Goal: Task Accomplishment & Management: Manage account settings

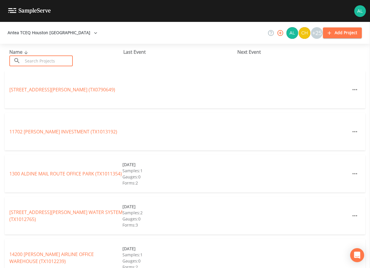
click at [54, 59] on input "text" at bounding box center [48, 61] width 50 height 11
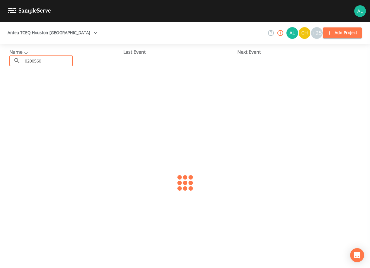
type input "0200560"
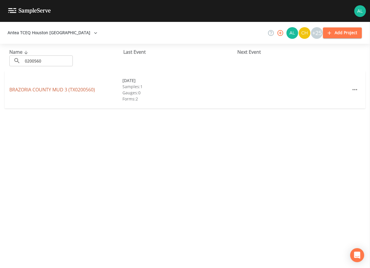
click at [51, 89] on link "[GEOGRAPHIC_DATA] 3 (TX0200560)" at bounding box center [52, 90] width 86 height 6
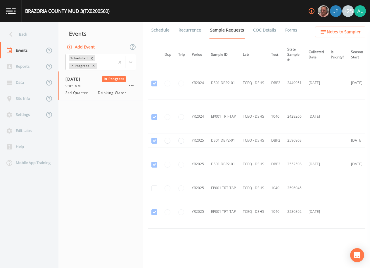
click at [293, 30] on link "Forms" at bounding box center [291, 30] width 14 height 16
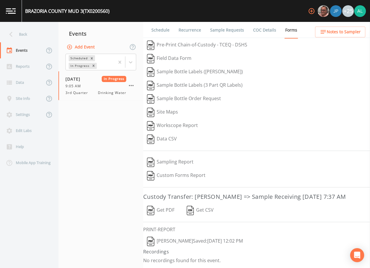
click at [164, 246] on button "[PERSON_NAME]  Saved: [DATE] 12:02 PM" at bounding box center [194, 241] width 103 height 13
drag, startPoint x: 171, startPoint y: 246, endPoint x: 175, endPoint y: 230, distance: 16.6
click at [170, 245] on button "[PERSON_NAME]  Saved: [DATE] 12:02 PM" at bounding box center [194, 241] width 103 height 13
click at [12, 34] on icon at bounding box center [11, 34] width 10 height 10
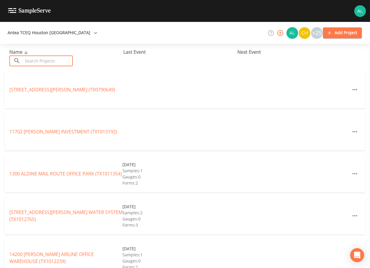
click at [54, 58] on input "text" at bounding box center [48, 61] width 50 height 11
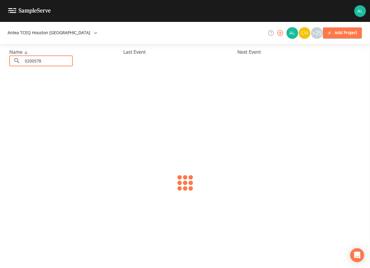
type input "0200578"
click at [52, 90] on link "[GEOGRAPHIC_DATA] 6 (TX0200578)" at bounding box center [52, 90] width 86 height 6
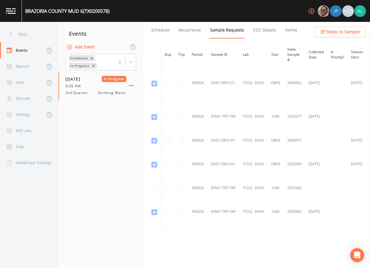
click at [295, 29] on ul "Schedule Recurrence Sample Requests COC Details Forms" at bounding box center [256, 30] width 227 height 16
click at [331, 28] on span "Notes to Sampler" at bounding box center [344, 31] width 34 height 7
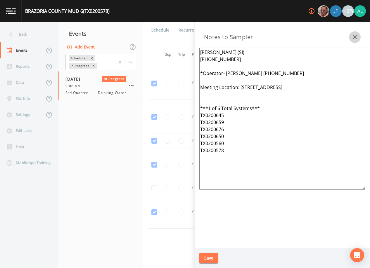
drag, startPoint x: 352, startPoint y: 36, endPoint x: 312, endPoint y: 35, distance: 40.1
click at [352, 36] on icon "button" at bounding box center [354, 37] width 7 height 7
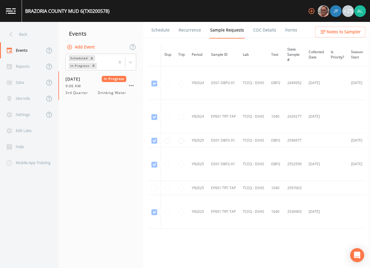
click at [162, 29] on link "Schedule" at bounding box center [161, 30] width 20 height 16
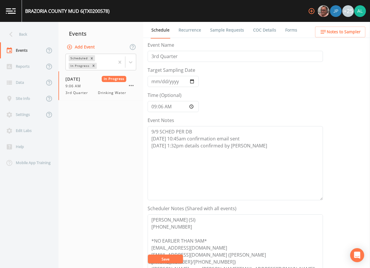
click at [284, 31] on link "Forms" at bounding box center [291, 30] width 14 height 16
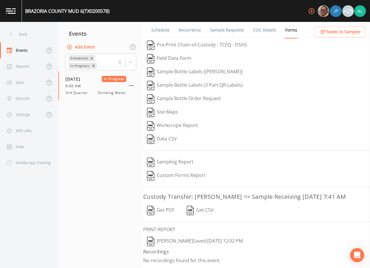
scroll to position [9, 0]
click at [185, 246] on button "[PERSON_NAME]  Saved: [DATE] 12:02 PM" at bounding box center [194, 241] width 103 height 13
drag, startPoint x: 174, startPoint y: 237, endPoint x: 171, endPoint y: 237, distance: 2.9
click at [174, 237] on button "[PERSON_NAME]  Saved: [DATE] 12:02 PM" at bounding box center [194, 241] width 103 height 13
click at [47, 38] on div "Back" at bounding box center [26, 34] width 53 height 16
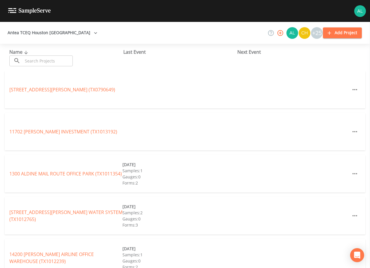
drag, startPoint x: 45, startPoint y: 61, endPoint x: 40, endPoint y: 63, distance: 5.0
click at [45, 61] on input "text" at bounding box center [48, 61] width 50 height 11
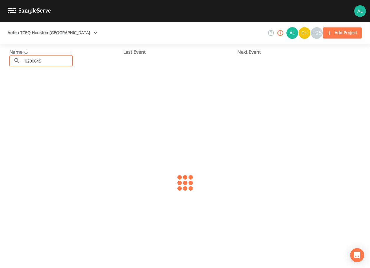
type input "0200645"
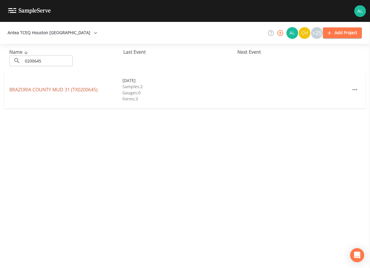
click at [66, 88] on link "[GEOGRAPHIC_DATA] 31 (TX0200645)" at bounding box center [53, 90] width 88 height 6
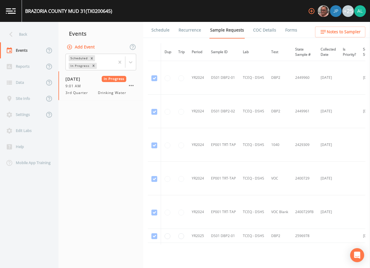
drag, startPoint x: 290, startPoint y: 28, endPoint x: 285, endPoint y: 34, distance: 8.5
click at [291, 28] on link "Forms" at bounding box center [291, 30] width 14 height 16
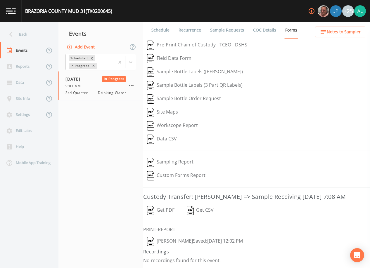
scroll to position [9, 0]
click at [174, 240] on button "[PERSON_NAME]  Saved: [DATE] 12:02 PM" at bounding box center [194, 241] width 103 height 13
click at [22, 32] on div "Back" at bounding box center [26, 34] width 53 height 16
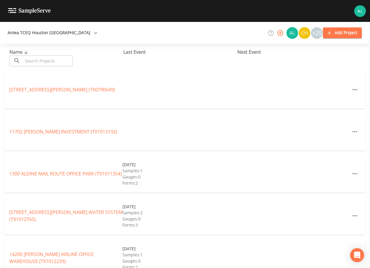
click at [33, 60] on input "text" at bounding box center [48, 61] width 50 height 11
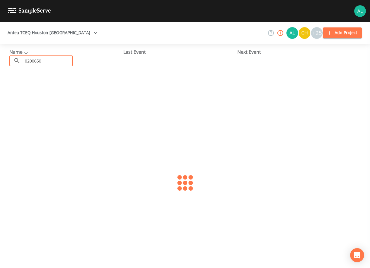
type input "0200650"
click at [34, 91] on link "[GEOGRAPHIC_DATA] 39 (TX0200650)" at bounding box center [53, 90] width 88 height 6
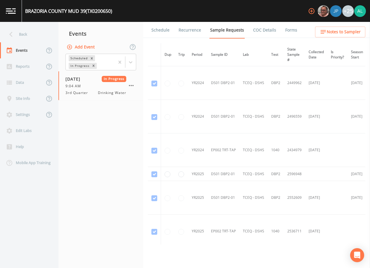
click at [292, 29] on link "Forms" at bounding box center [291, 30] width 14 height 16
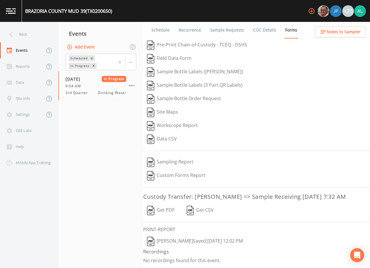
drag, startPoint x: 196, startPoint y: 248, endPoint x: 242, endPoint y: 198, distance: 67.6
click at [254, 160] on div "Schedule Recurrence Sample Requests COC Details Forms   Pre-Print Chain-of-Cust…" at bounding box center [256, 145] width 227 height 246
click at [183, 248] on button "[PERSON_NAME]  Saved: [DATE] 12:02 PM" at bounding box center [194, 241] width 103 height 13
click at [29, 29] on div "Back" at bounding box center [26, 34] width 53 height 16
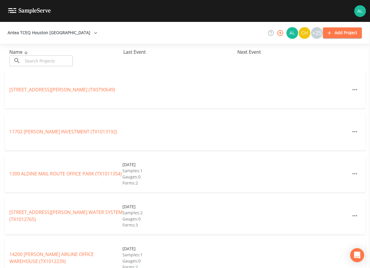
click at [35, 61] on input "text" at bounding box center [48, 61] width 50 height 11
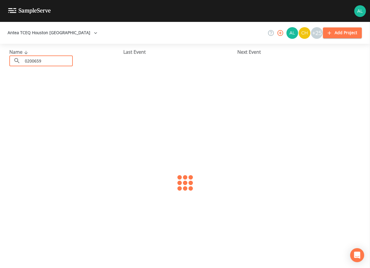
type input "0200659"
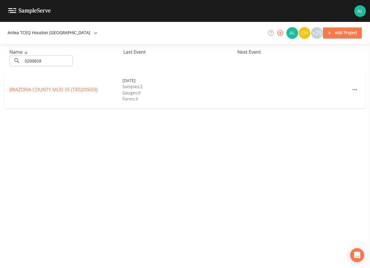
click at [82, 97] on div "[GEOGRAPHIC_DATA] 55 (TX0200659) [DATE] Samples: 2 Gauges: 0 Forms: 3" at bounding box center [185, 89] width 361 height 37
click at [82, 91] on link "[GEOGRAPHIC_DATA] 55 (TX0200659)" at bounding box center [53, 90] width 88 height 6
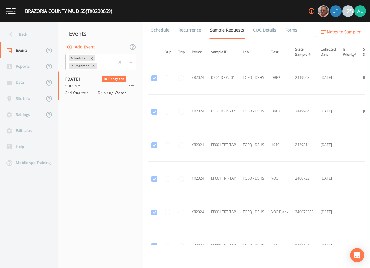
click at [288, 32] on link "Forms" at bounding box center [291, 30] width 14 height 16
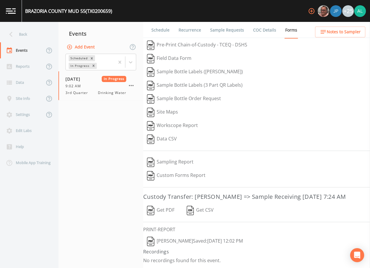
click at [160, 248] on button "[PERSON_NAME]  Saved: [DATE] 12:02 PM" at bounding box center [194, 241] width 103 height 13
click at [130, 86] on icon "button" at bounding box center [131, 85] width 5 height 1
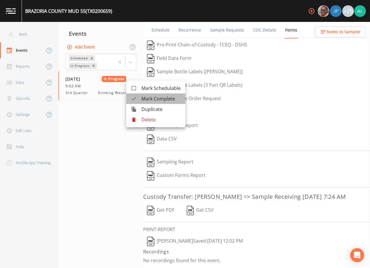
click at [165, 98] on span "Mark Complete" at bounding box center [160, 98] width 39 height 7
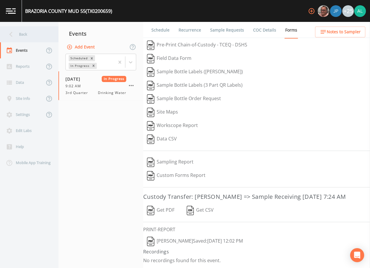
click at [27, 35] on div "Back" at bounding box center [26, 34] width 53 height 16
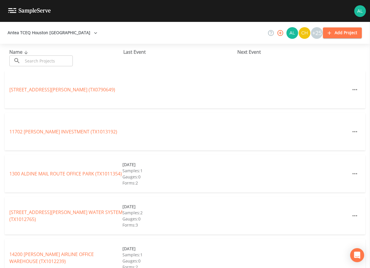
drag, startPoint x: 27, startPoint y: 67, endPoint x: 30, endPoint y: 62, distance: 6.3
click at [29, 65] on div "Name ​ ​ Last Event Next Event" at bounding box center [185, 57] width 370 height 27
click at [30, 62] on input "text" at bounding box center [48, 61] width 50 height 11
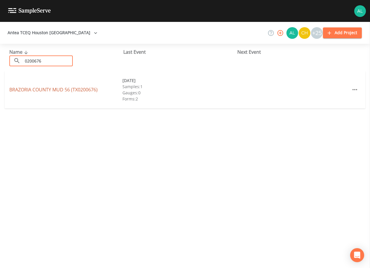
type input "0200676"
click at [35, 90] on link "[GEOGRAPHIC_DATA] 56 (TX0200676)" at bounding box center [53, 90] width 88 height 6
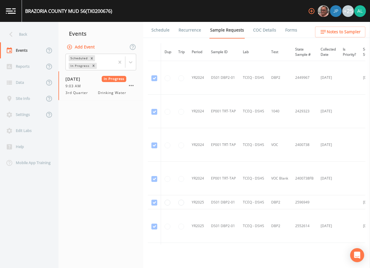
click at [287, 30] on link "Forms" at bounding box center [291, 30] width 14 height 16
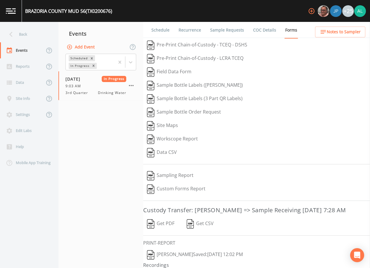
drag, startPoint x: 167, startPoint y: 264, endPoint x: 155, endPoint y: 266, distance: 13.1
click at [167, 262] on button "[PERSON_NAME]  Saved: [DATE] 12:02 PM" at bounding box center [194, 254] width 103 height 13
drag, startPoint x: 106, startPoint y: 128, endPoint x: 128, endPoint y: 97, distance: 37.9
click at [106, 128] on nav "Events Add Event Scheduled In Progress [DATE] In Progress 9:03 AM 3rd Quarter D…" at bounding box center [100, 145] width 85 height 246
click at [133, 84] on icon "button" at bounding box center [131, 85] width 7 height 7
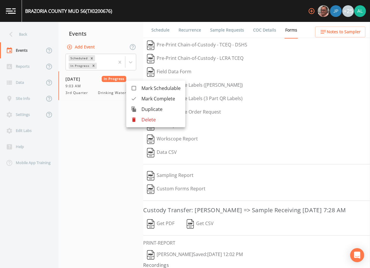
click at [162, 100] on span "Mark Complete" at bounding box center [160, 98] width 39 height 7
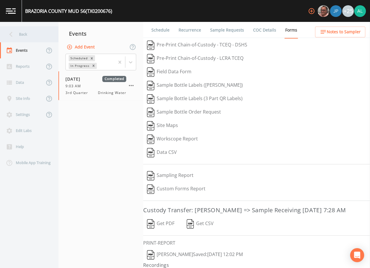
click at [35, 33] on div "Back" at bounding box center [26, 34] width 53 height 16
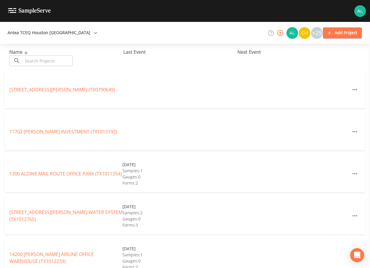
click at [54, 59] on input "text" at bounding box center [48, 61] width 50 height 11
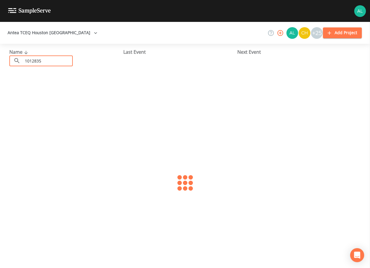
type input "1012835"
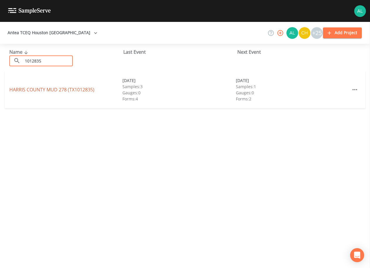
click at [61, 92] on link "[GEOGRAPHIC_DATA] 278 (TX1012835)" at bounding box center [51, 90] width 85 height 6
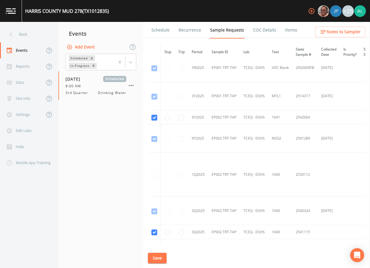
scroll to position [432, 0]
click at [152, 117] on input "checkbox" at bounding box center [154, 119] width 6 height 6
checkbox input "false"
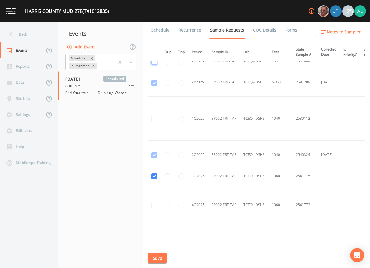
scroll to position [519, 0]
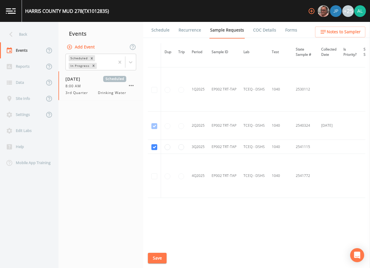
click at [156, 259] on button "Save" at bounding box center [157, 258] width 19 height 11
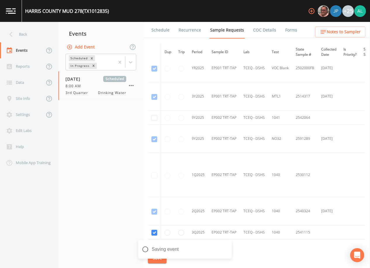
scroll to position [432, 0]
click at [18, 35] on div "Back" at bounding box center [26, 34] width 53 height 16
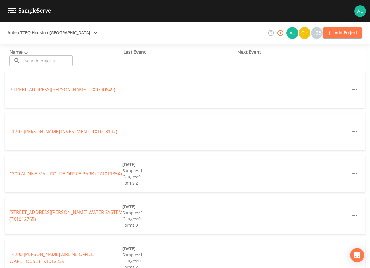
click at [62, 62] on input "text" at bounding box center [48, 61] width 50 height 11
click at [30, 62] on input "text" at bounding box center [48, 61] width 50 height 11
click at [71, 63] on input "text" at bounding box center [48, 61] width 50 height 11
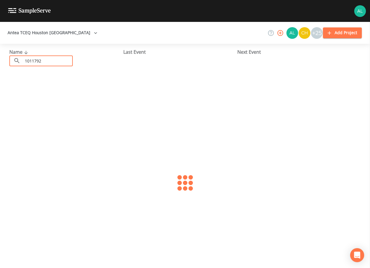
type input "1011792"
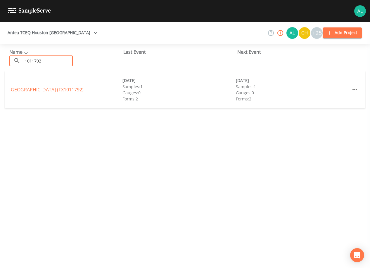
click at [59, 86] on div "[GEOGRAPHIC_DATA] (TX1011792)" at bounding box center [65, 89] width 113 height 7
click at [59, 87] on link "[GEOGRAPHIC_DATA] (TX1011792)" at bounding box center [46, 90] width 74 height 6
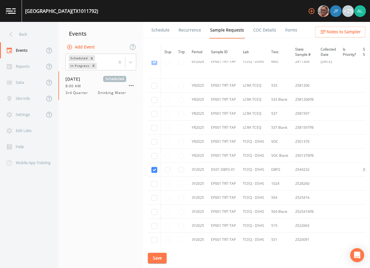
scroll to position [195, 0]
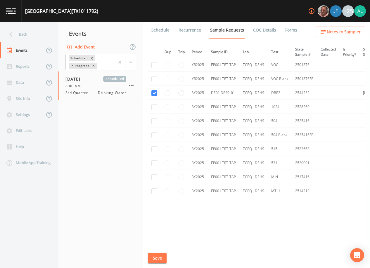
click at [161, 29] on link "Schedule" at bounding box center [161, 30] width 20 height 16
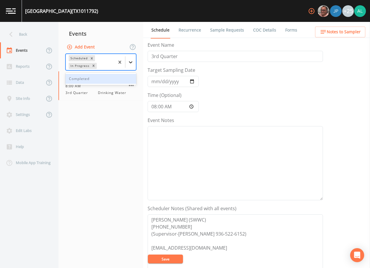
click at [134, 62] on div at bounding box center [130, 62] width 11 height 11
click at [105, 75] on div "Completed" at bounding box center [100, 79] width 71 height 10
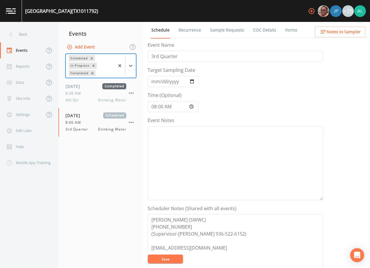
click at [92, 144] on nav "Events Add Event option Completed, selected. Scheduled In Progress Completed [D…" at bounding box center [100, 145] width 85 height 246
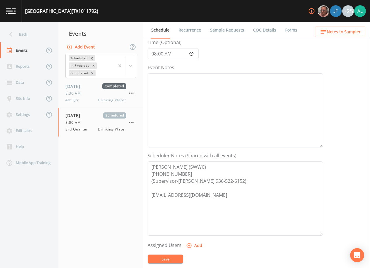
scroll to position [117, 0]
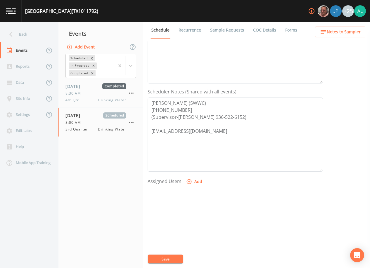
click at [35, 40] on div "Back" at bounding box center [26, 34] width 53 height 16
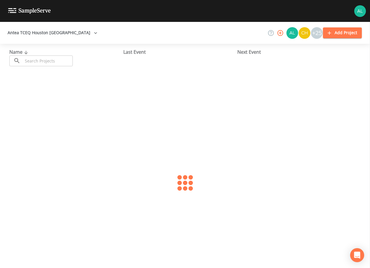
click at [46, 60] on input "text" at bounding box center [48, 61] width 50 height 11
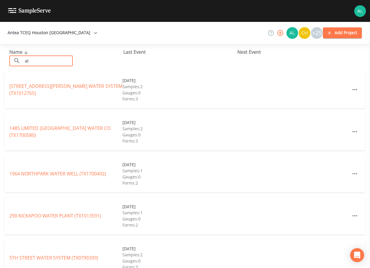
drag, startPoint x: 39, startPoint y: 61, endPoint x: -6, endPoint y: 65, distance: 44.5
click at [0, 65] on html "Antea TCEQ [GEOGRAPHIC_DATA] +25 Add Project Name ​ at ​ Last Event Next Event …" at bounding box center [185, 134] width 370 height 268
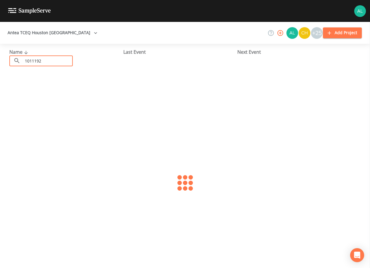
type input "1011192"
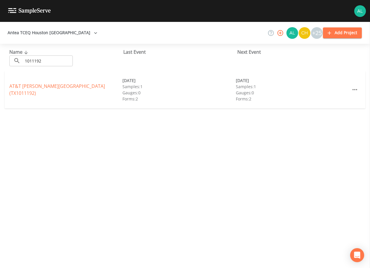
click at [29, 84] on div "[GEOGRAPHIC_DATA][PERSON_NAME] (TX1011192) [DATE] Samples: 1 Gauges: 0 Forms: 2…" at bounding box center [185, 89] width 361 height 37
click at [30, 89] on link "[GEOGRAPHIC_DATA][PERSON_NAME] (TX1011192)" at bounding box center [57, 89] width 96 height 13
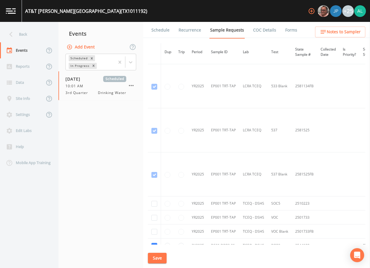
scroll to position [292, 0]
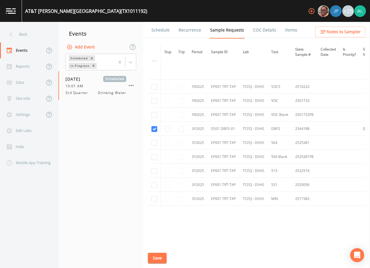
click at [333, 37] on button "Notes to Sampler" at bounding box center [340, 32] width 50 height 11
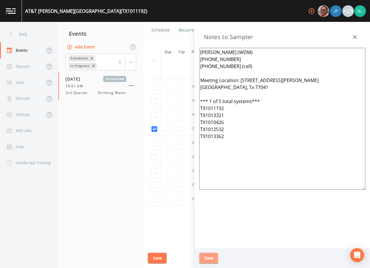
click at [212, 255] on button "Save" at bounding box center [208, 258] width 19 height 11
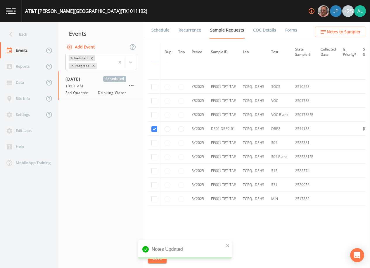
click at [225, 248] on div "Notes Updated" at bounding box center [185, 249] width 94 height 19
click at [225, 247] on div "Notes Updated" at bounding box center [185, 249] width 94 height 19
click at [228, 245] on icon "close" at bounding box center [227, 245] width 3 height 3
click at [148, 260] on button "Save" at bounding box center [157, 258] width 19 height 11
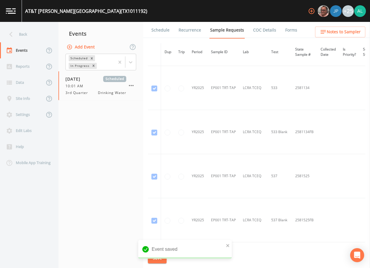
scroll to position [205, 0]
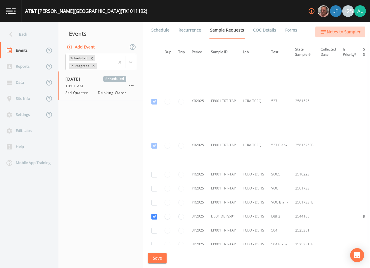
click at [339, 35] on button "Notes to Sampler" at bounding box center [340, 32] width 50 height 11
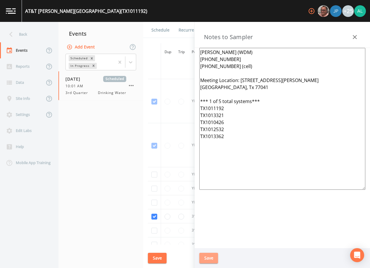
click at [207, 256] on button "Save" at bounding box center [208, 258] width 19 height 11
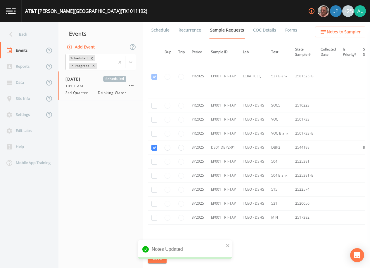
scroll to position [302, 0]
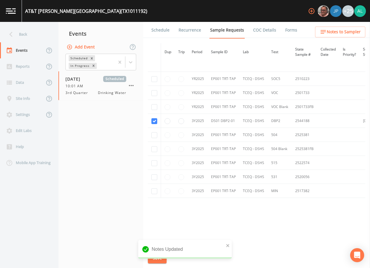
click at [161, 21] on div "[GEOGRAPHIC_DATA][PERSON_NAME] (TX1011192) +25" at bounding box center [185, 11] width 370 height 22
click at [159, 28] on link "Schedule" at bounding box center [161, 30] width 20 height 16
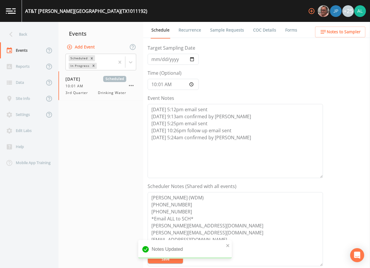
scroll to position [117, 0]
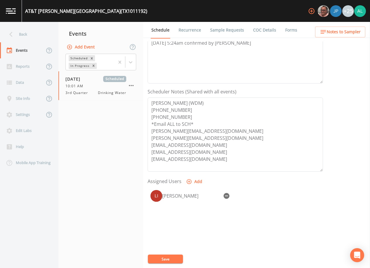
click at [165, 257] on button "Save" at bounding box center [165, 259] width 35 height 9
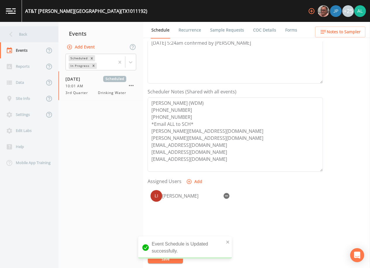
click at [26, 39] on div "Back" at bounding box center [26, 34] width 53 height 16
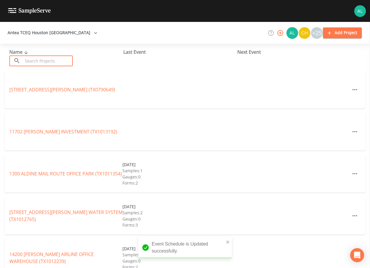
drag, startPoint x: 45, startPoint y: 61, endPoint x: 45, endPoint y: 53, distance: 7.9
click at [45, 61] on input "text" at bounding box center [48, 61] width 50 height 11
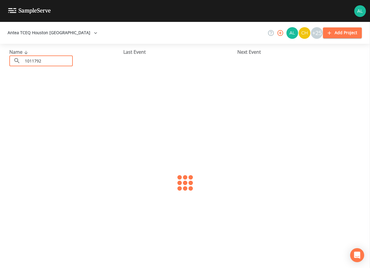
type input "1011792"
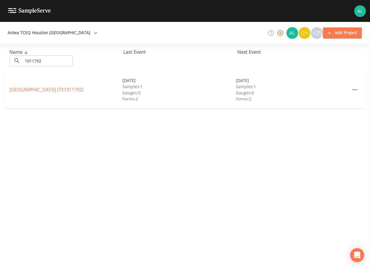
click at [44, 94] on div "[GEOGRAPHIC_DATA] (TX1011792) [DATE] Samples: 1 Gauges: 0 Forms: 2 [DATE] Sampl…" at bounding box center [185, 89] width 361 height 37
click at [49, 88] on link "[GEOGRAPHIC_DATA] (TX1011792)" at bounding box center [46, 90] width 74 height 6
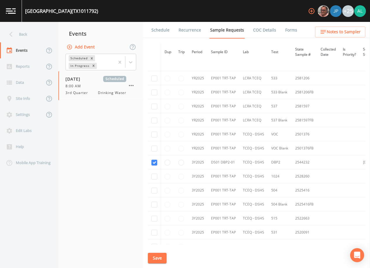
scroll to position [175, 0]
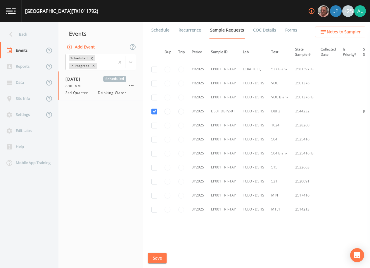
click at [171, 28] on li "Recurrence" at bounding box center [186, 30] width 32 height 16
drag, startPoint x: 166, startPoint y: 29, endPoint x: 160, endPoint y: 29, distance: 5.8
click at [166, 29] on link "Schedule" at bounding box center [161, 30] width 20 height 16
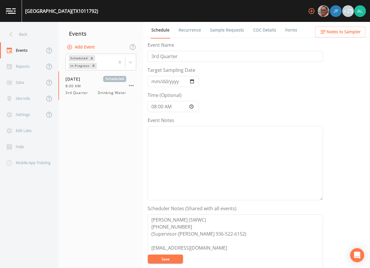
click at [160, 29] on link "Schedule" at bounding box center [161, 30] width 20 height 17
click at [178, 159] on textarea "Event Notes" at bounding box center [235, 163] width 175 height 74
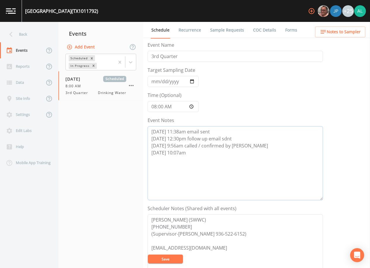
drag, startPoint x: 248, startPoint y: 142, endPoint x: 274, endPoint y: 134, distance: 27.7
click at [279, 130] on textarea "[DATE] 11:38am email sent [DATE] 12:30pm follow up email sdnt [DATE] 9:56am cal…" at bounding box center [235, 163] width 175 height 74
click at [270, 148] on textarea "[DATE] 11:38am email sent [DATE] 12:30pm follow up email sdnt [DATE] 9:56am cal…" at bounding box center [235, 163] width 175 height 74
click at [254, 144] on textarea "[DATE] 11:38am email sent [DATE] 12:30pm follow up email sdnt [DATE] 9:56am cal…" at bounding box center [235, 163] width 175 height 74
click at [177, 155] on textarea "[DATE] 11:38am email sent [DATE] 12:30pm follow up email sdnt [DATE] 9:56am cal…" at bounding box center [235, 163] width 175 height 74
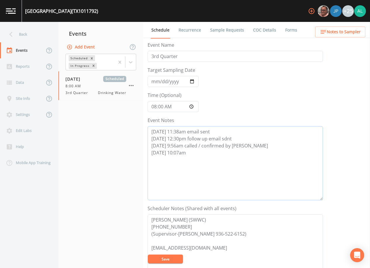
click at [188, 152] on textarea "[DATE] 11:38am email sent [DATE] 12:30pm follow up email sdnt [DATE] 9:56am cal…" at bounding box center [235, 163] width 175 height 74
drag, startPoint x: 282, startPoint y: 160, endPoint x: 96, endPoint y: 129, distance: 188.1
click at [96, 129] on div "Back Events Reports Data Site Info Settings Edit Labs Help Mobile App Training …" at bounding box center [185, 145] width 370 height 246
drag, startPoint x: 245, startPoint y: 159, endPoint x: 141, endPoint y: 134, distance: 106.7
click at [141, 134] on div "Back Events Reports Data Site Info Settings Edit Labs Help Mobile App Training …" at bounding box center [185, 145] width 370 height 246
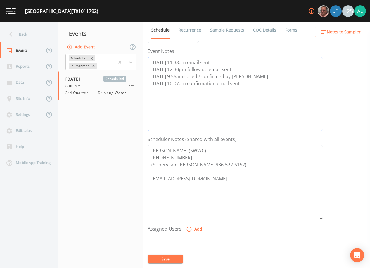
scroll to position [144, 0]
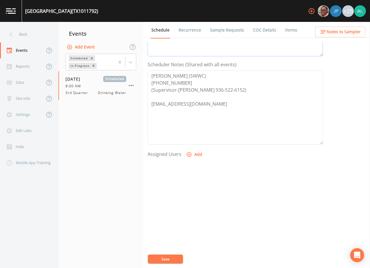
type textarea "[DATE] 11:38am email sent [DATE] 12:30pm follow up email sent [DATE] 9:56am cal…"
click at [195, 151] on button "Add" at bounding box center [195, 154] width 20 height 11
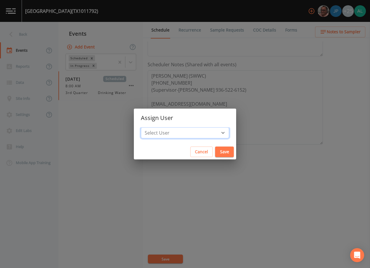
click at [177, 132] on select "Select User [PERSON_NAME] [PERSON_NAME] [PERSON_NAME] [PERSON_NAME] [PERSON_NAM…" at bounding box center [185, 132] width 88 height 11
select select "914a0f29-56c2-4065-8e52-23905ef40f2e"
click at [154, 127] on select "Select User [PERSON_NAME] [PERSON_NAME] [PERSON_NAME] [PERSON_NAME] [PERSON_NAM…" at bounding box center [185, 132] width 88 height 11
click at [215, 148] on button "Save" at bounding box center [224, 152] width 19 height 11
select select
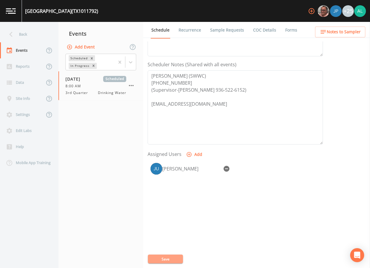
click at [167, 259] on button "Save" at bounding box center [165, 259] width 35 height 9
click at [336, 32] on span "Notes to Sampler" at bounding box center [344, 31] width 34 height 7
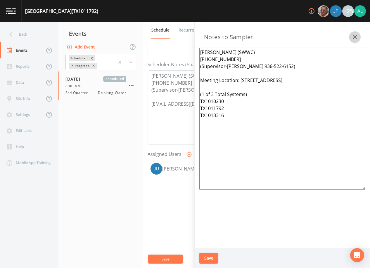
click at [360, 38] on button "button" at bounding box center [355, 37] width 12 height 12
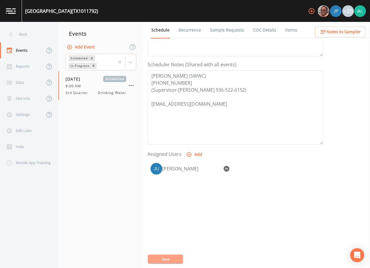
click at [171, 259] on button "Save" at bounding box center [165, 259] width 35 height 9
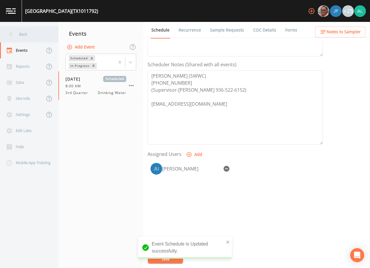
click at [32, 38] on div "Back" at bounding box center [26, 34] width 53 height 16
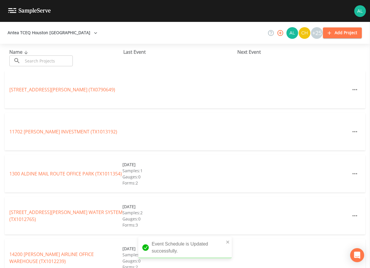
click at [32, 58] on input "text" at bounding box center [48, 61] width 50 height 11
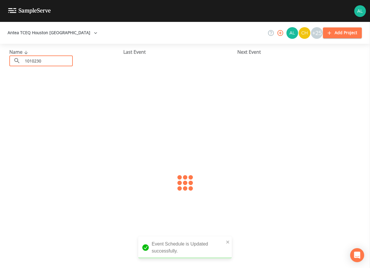
type input "1010230"
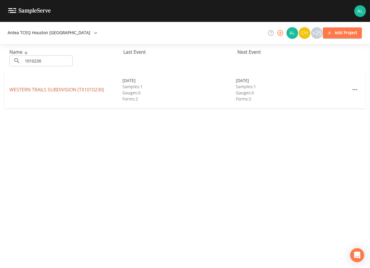
click at [67, 89] on link "WESTERN TRAILS SUBDIVISION (TX1010230)" at bounding box center [56, 90] width 95 height 6
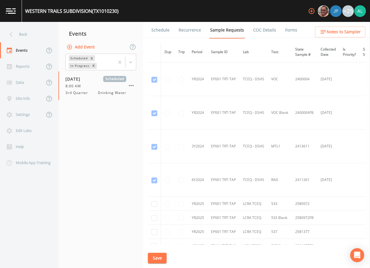
scroll to position [146, 0]
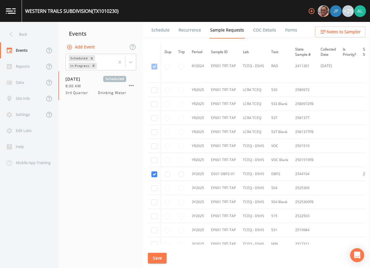
click at [156, 32] on link "Schedule" at bounding box center [161, 30] width 20 height 16
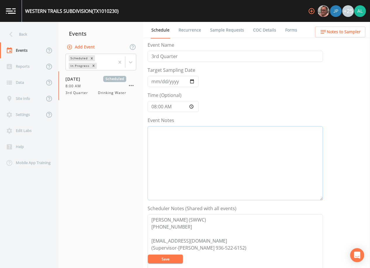
drag, startPoint x: 176, startPoint y: 155, endPoint x: 175, endPoint y: 160, distance: 5.0
click at [176, 157] on textarea "Event Notes" at bounding box center [235, 163] width 175 height 74
paste textarea "[DATE] 11:38am email sent [DATE] 12:30pm follow up email sent [DATE] 9:56am cal…"
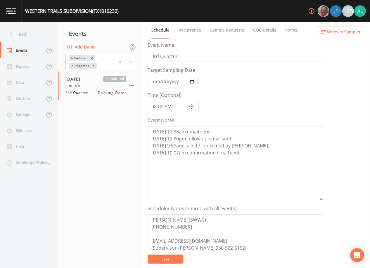
scroll to position [58, 0]
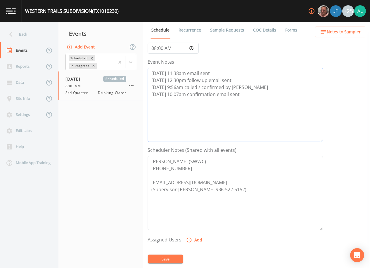
type textarea "[DATE] 11:38am email sent [DATE] 12:30pm follow up email sent [DATE] 9:56am cal…"
click at [190, 243] on icon "button" at bounding box center [189, 240] width 6 height 6
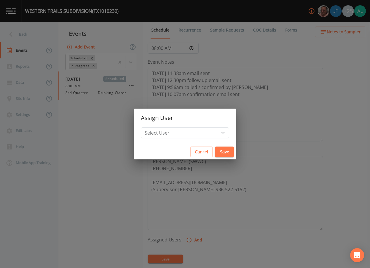
click at [189, 124] on h2 "Assign User" at bounding box center [185, 118] width 102 height 19
click at [186, 136] on select "Select User [PERSON_NAME] [PERSON_NAME] [PERSON_NAME] [PERSON_NAME] [PERSON_NAM…" at bounding box center [185, 132] width 88 height 11
select select "914a0f29-56c2-4065-8e52-23905ef40f2e"
click at [154, 127] on select "Select User [PERSON_NAME] [PERSON_NAME] [PERSON_NAME] [PERSON_NAME] [PERSON_NAM…" at bounding box center [185, 132] width 88 height 11
click at [215, 148] on button "Save" at bounding box center [224, 152] width 19 height 11
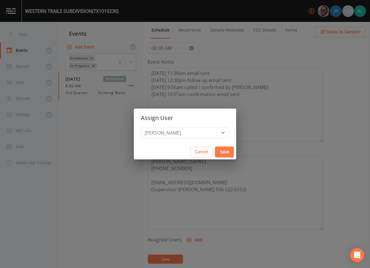
select select
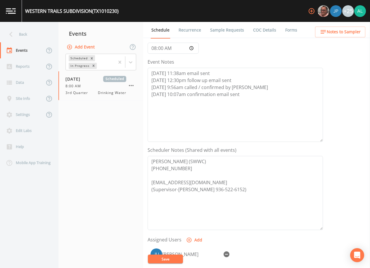
click at [174, 256] on button "Save" at bounding box center [165, 259] width 35 height 9
click at [28, 37] on div "Back" at bounding box center [26, 34] width 53 height 16
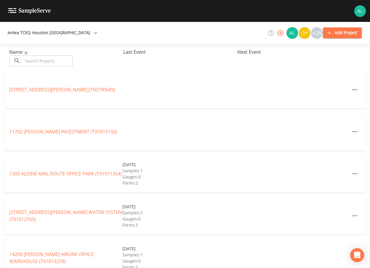
click at [35, 59] on input "text" at bounding box center [48, 61] width 50 height 11
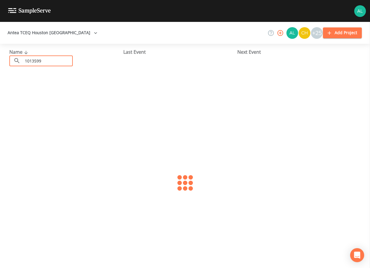
type input "1013599"
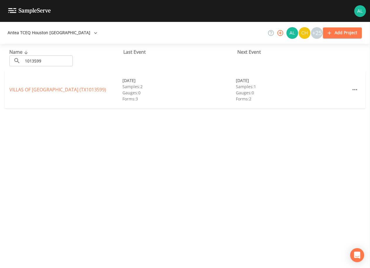
click at [74, 87] on link "VILLAS OF [GEOGRAPHIC_DATA] (TX1013599)" at bounding box center [57, 90] width 97 height 6
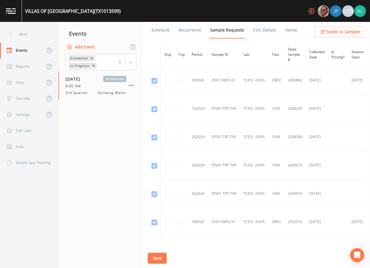
click at [158, 33] on link "Schedule" at bounding box center [161, 30] width 20 height 16
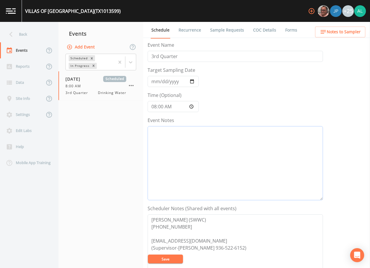
click at [160, 142] on textarea "Event Notes" at bounding box center [235, 163] width 175 height 74
paste textarea "[DATE] 11:38am email sent [DATE] 12:30pm follow up email sent [DATE] 9:56am cal…"
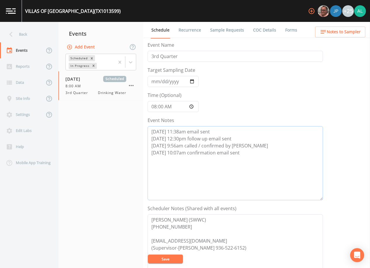
type textarea "[DATE] 11:38am email sent [DATE] 12:30pm follow up email sent [DATE] 9:56am cal…"
click at [172, 257] on button "Save" at bounding box center [165, 259] width 35 height 9
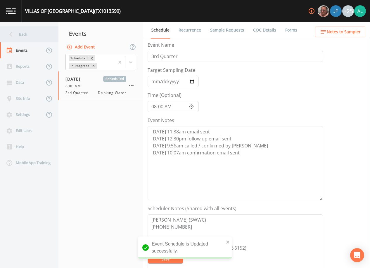
click at [28, 37] on div "Back" at bounding box center [26, 34] width 53 height 16
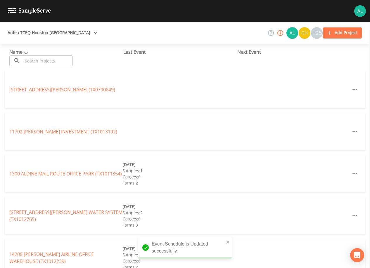
click at [42, 58] on input "text" at bounding box center [48, 61] width 50 height 11
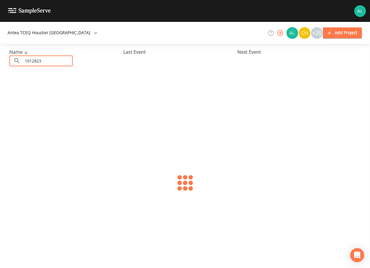
type input "1012823"
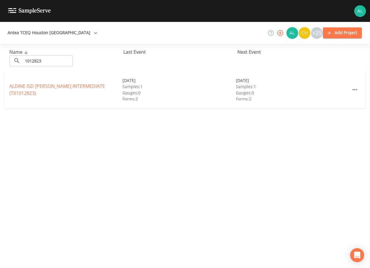
click at [27, 89] on div "ALDINE ISD [PERSON_NAME] INTERMEDIATE (TX1012823)" at bounding box center [65, 90] width 113 height 14
click at [32, 93] on link "ALDINE ISD [PERSON_NAME] INTERMEDIATE (TX1012823)" at bounding box center [57, 89] width 96 height 13
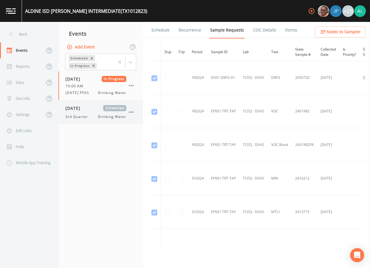
click at [99, 110] on div "[DATE] Scheduled" at bounding box center [95, 108] width 61 height 6
click at [165, 31] on link "Schedule" at bounding box center [161, 30] width 20 height 16
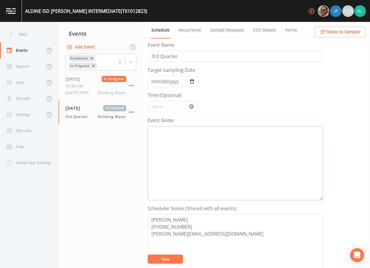
click at [209, 156] on textarea "Event Notes" at bounding box center [235, 163] width 175 height 74
paste textarea "[DATE] 11:38am email sent [DATE] 12:30pm follow up email sent [DATE] 9:56am cal…"
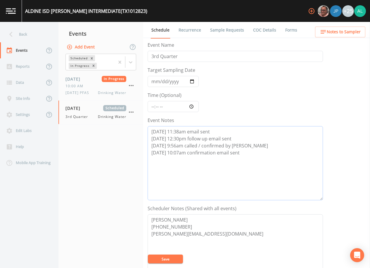
type textarea "[DATE] 11:38am email sent [DATE] 12:30pm follow up email sent [DATE] 9:56am cal…"
drag, startPoint x: 215, startPoint y: 233, endPoint x: 124, endPoint y: 216, distance: 92.5
click at [124, 216] on div "Back Events Reports Data Site Info Settings Edit Labs Help Mobile App Training …" at bounding box center [185, 145] width 370 height 246
click at [153, 107] on input "Time (Optional)" at bounding box center [173, 106] width 51 height 11
type input "08:00"
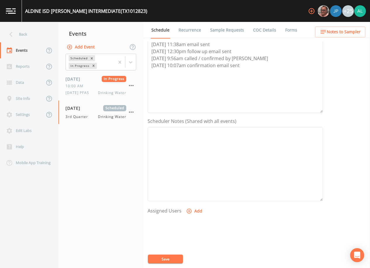
scroll to position [88, 0]
click at [187, 211] on icon "button" at bounding box center [189, 211] width 6 height 6
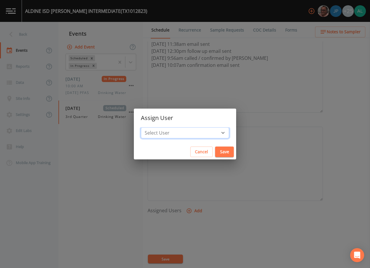
click at [170, 129] on select "Select User [PERSON_NAME] [PERSON_NAME] [PERSON_NAME] [PERSON_NAME] [PERSON_NAM…" at bounding box center [185, 132] width 88 height 11
select select "914a0f29-56c2-4065-8e52-23905ef40f2e"
click at [154, 127] on select "Select User [PERSON_NAME] [PERSON_NAME] [PERSON_NAME] [PERSON_NAME] [PERSON_NAM…" at bounding box center [185, 132] width 88 height 11
click at [207, 158] on div "Cancel Save" at bounding box center [185, 151] width 102 height 15
click at [215, 153] on button "Save" at bounding box center [224, 152] width 19 height 11
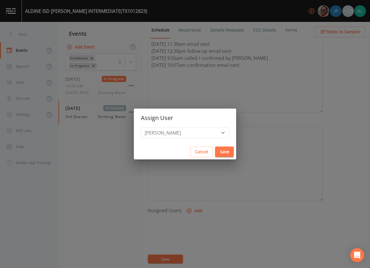
select select
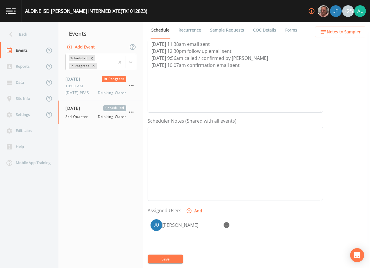
click at [169, 257] on button "Save" at bounding box center [165, 259] width 35 height 9
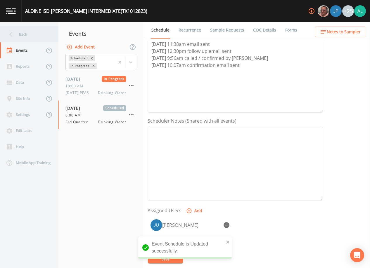
click at [39, 33] on div "Back" at bounding box center [26, 34] width 53 height 16
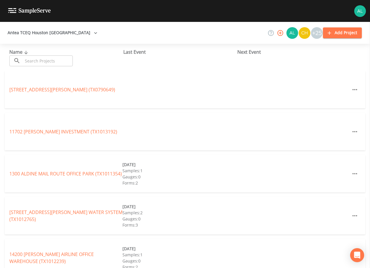
click at [29, 63] on input "text" at bounding box center [48, 61] width 50 height 11
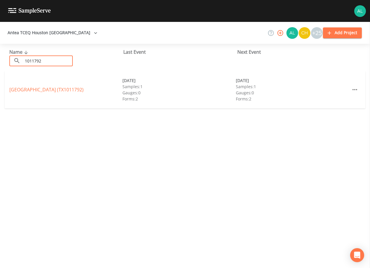
type input "1011792"
click at [41, 88] on link "[GEOGRAPHIC_DATA] (TX1011792)" at bounding box center [46, 90] width 74 height 6
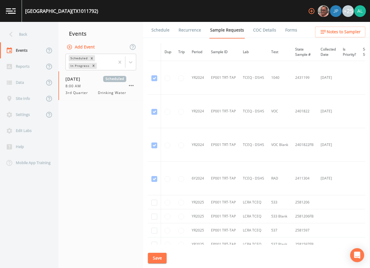
click at [153, 35] on link "Schedule" at bounding box center [161, 30] width 20 height 16
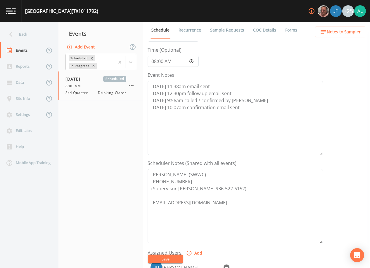
scroll to position [88, 0]
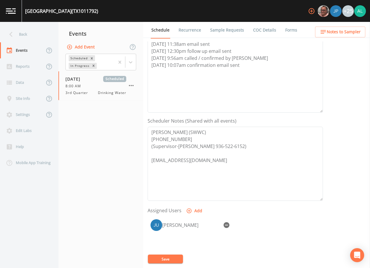
click at [225, 33] on link "Sample Requests" at bounding box center [227, 30] width 36 height 16
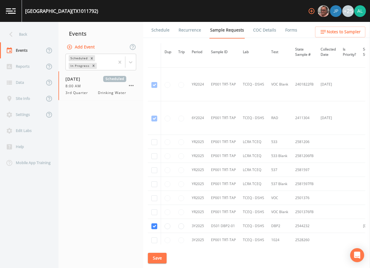
scroll to position [146, 0]
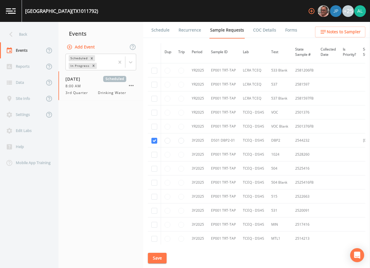
click at [331, 28] on span "Notes to Sampler" at bounding box center [344, 31] width 34 height 7
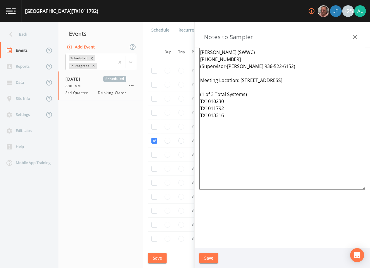
drag, startPoint x: 333, startPoint y: 82, endPoint x: 217, endPoint y: 60, distance: 117.8
click at [241, 82] on textarea "[PERSON_NAME] (SWWC) [PHONE_NUMBER] (Supervisor-[PERSON_NAME] 936-522-6152) Mee…" at bounding box center [282, 119] width 166 height 142
paste textarea "[STREET_ADDRESS]"
drag, startPoint x: 227, startPoint y: 109, endPoint x: 200, endPoint y: 108, distance: 26.9
click at [200, 108] on textarea "[PERSON_NAME] (SWWC) [PHONE_NUMBER] (Supervisor-[PERSON_NAME] 936-522-6152) Mee…" at bounding box center [282, 119] width 166 height 142
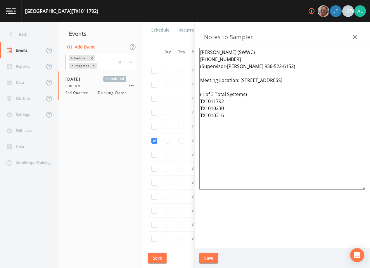
drag, startPoint x: 234, startPoint y: 117, endPoint x: 215, endPoint y: 115, distance: 19.0
click at [215, 115] on textarea "[PERSON_NAME] (SWWC) [PHONE_NUMBER] (Supervisor-[PERSON_NAME] 936-522-6152) Mee…" at bounding box center [282, 119] width 166 height 142
drag, startPoint x: 271, startPoint y: 155, endPoint x: 144, endPoint y: 49, distance: 165.3
click at [144, 48] on div "Back Events Reports Data Site Info Settings Edit Labs Help Mobile App Training …" at bounding box center [185, 145] width 370 height 246
click at [211, 92] on textarea "[PERSON_NAME] (SWWC) [PHONE_NUMBER] (Supervisor-[PERSON_NAME] 936-522-6152) Mee…" at bounding box center [282, 119] width 166 height 142
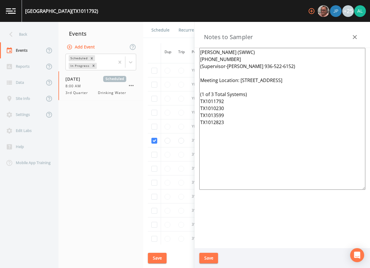
click at [214, 93] on textarea "[PERSON_NAME] (SWWC) [PHONE_NUMBER] (Supervisor-[PERSON_NAME] 936-522-6152) Mee…" at bounding box center [282, 119] width 166 height 142
drag, startPoint x: 244, startPoint y: 125, endPoint x: 190, endPoint y: 43, distance: 98.4
click at [190, 43] on div "Back Events Reports Data Site Info Settings Edit Labs Help Mobile App Training …" at bounding box center [185, 145] width 370 height 246
type textarea "[PERSON_NAME] (SWWC) [PHONE_NUMBER] (Supervisor-[PERSON_NAME] 936-522-6152) Mee…"
click at [215, 257] on button "Save" at bounding box center [208, 258] width 19 height 11
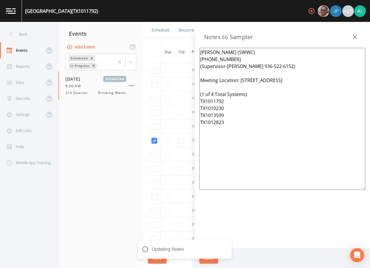
click at [164, 256] on div "Updating Notes" at bounding box center [185, 249] width 94 height 19
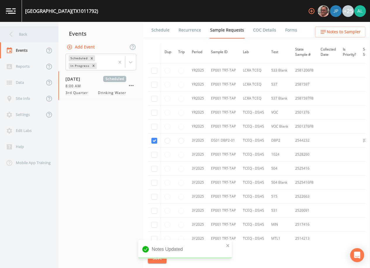
click at [35, 33] on div "Back" at bounding box center [26, 34] width 53 height 16
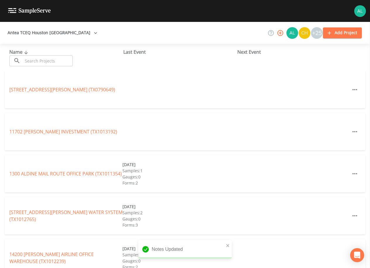
click at [51, 66] on input "text" at bounding box center [48, 61] width 50 height 11
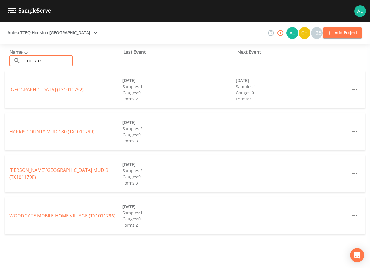
type input "1011792"
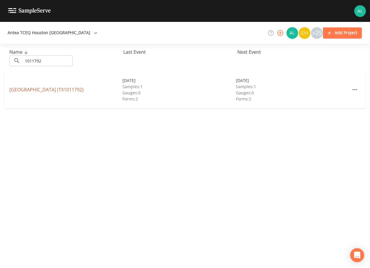
click at [51, 87] on link "[GEOGRAPHIC_DATA] (TX1011792)" at bounding box center [46, 90] width 74 height 6
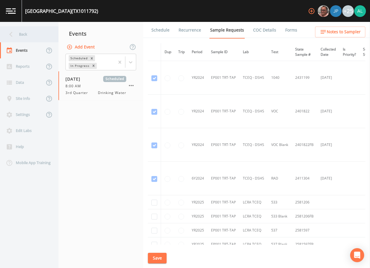
click at [31, 38] on div "Back" at bounding box center [26, 34] width 53 height 16
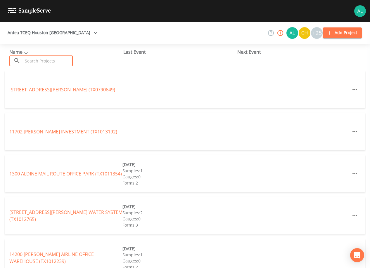
click at [41, 58] on input "text" at bounding box center [48, 61] width 50 height 11
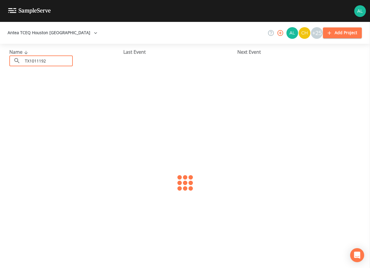
type input "TX1011192"
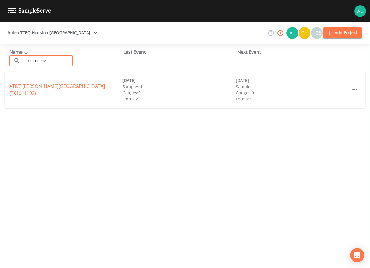
click at [53, 83] on div "[GEOGRAPHIC_DATA][PERSON_NAME] (TX1011192) [DATE] Samples: 1 Gauges: 0 Forms: 2…" at bounding box center [185, 89] width 361 height 37
click at [53, 91] on link "[GEOGRAPHIC_DATA][PERSON_NAME] (TX1011192)" at bounding box center [57, 89] width 96 height 13
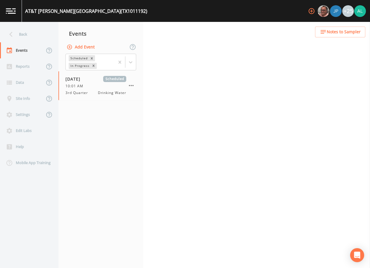
click at [338, 30] on span "Notes to Sampler" at bounding box center [344, 31] width 34 height 7
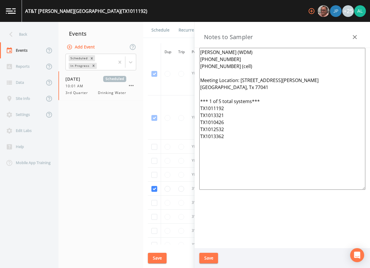
scroll to position [302, 0]
click at [205, 263] on button "Save" at bounding box center [208, 258] width 19 height 11
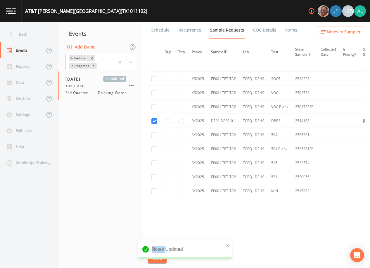
click at [166, 259] on div "Notes Updated" at bounding box center [185, 251] width 94 height 23
click at [32, 39] on div "Back" at bounding box center [26, 34] width 53 height 16
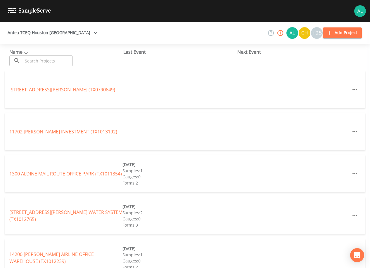
click at [40, 61] on input "text" at bounding box center [48, 61] width 50 height 11
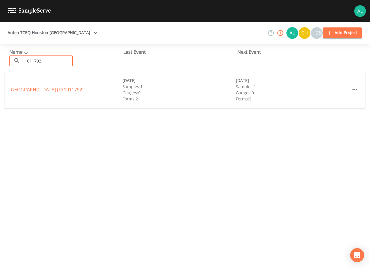
type input "1011792"
click at [42, 91] on link "[GEOGRAPHIC_DATA] (TX1011792)" at bounding box center [46, 90] width 74 height 6
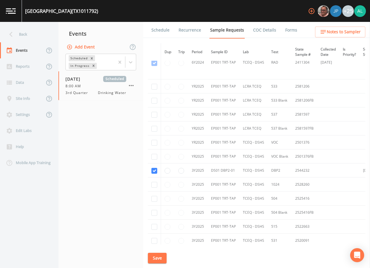
scroll to position [117, 0]
click at [148, 33] on li "Schedule" at bounding box center [156, 30] width 27 height 16
click at [152, 34] on link "Schedule" at bounding box center [161, 30] width 20 height 16
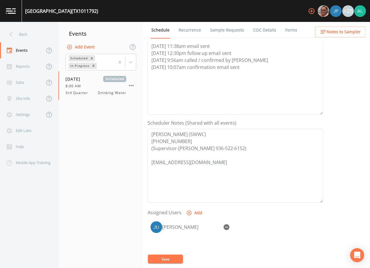
scroll to position [88, 0]
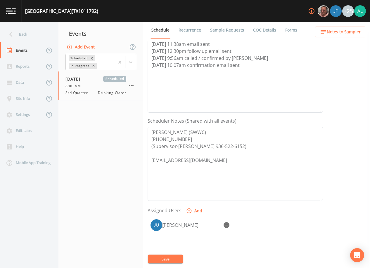
click at [361, 30] on button "Notes to Sampler" at bounding box center [340, 32] width 50 height 11
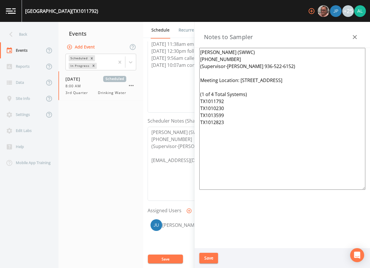
drag, startPoint x: 251, startPoint y: 142, endPoint x: 170, endPoint y: 44, distance: 126.6
click at [170, 44] on div "Back Events Reports Data Site Info Settings Edit Labs Help Mobile App Training …" at bounding box center [185, 145] width 370 height 246
drag, startPoint x: 252, startPoint y: 123, endPoint x: 170, endPoint y: 39, distance: 117.6
click at [170, 39] on div "Back Events Reports Data Site Info Settings Edit Labs Help Mobile App Training …" at bounding box center [185, 145] width 370 height 246
click at [213, 265] on div "Save" at bounding box center [282, 258] width 175 height 20
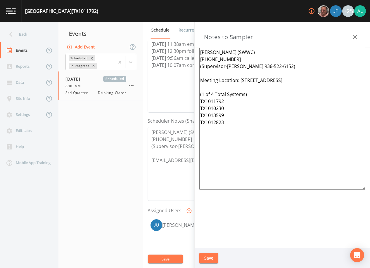
click at [213, 262] on button "Save" at bounding box center [208, 258] width 19 height 11
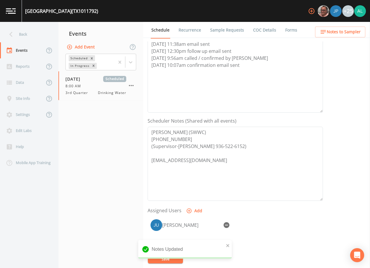
click at [172, 255] on div "Notes Updated" at bounding box center [185, 249] width 94 height 19
click at [33, 35] on div "Back" at bounding box center [26, 34] width 53 height 16
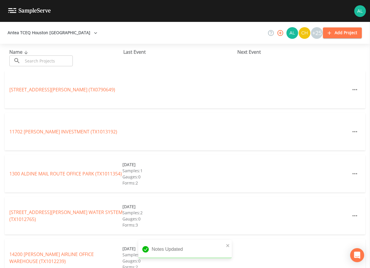
click at [45, 58] on input "text" at bounding box center [48, 61] width 50 height 11
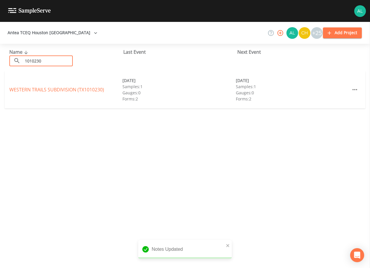
type input "1010230"
click at [48, 94] on div "WESTERN TRAILS SUBDIVISION (TX1010230) [DATE] Samples: 1 Gauges: 0 Forms: 2 [DA…" at bounding box center [185, 89] width 361 height 37
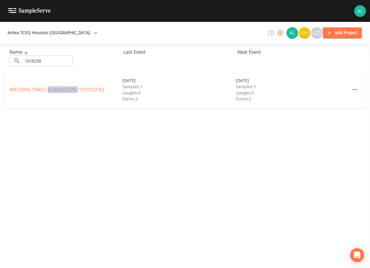
click at [48, 94] on div "WESTERN TRAILS SUBDIVISION (TX1010230) [DATE] Samples: 1 Gauges: 0 Forms: 2 [DA…" at bounding box center [185, 89] width 361 height 37
drag, startPoint x: 48, startPoint y: 94, endPoint x: 49, endPoint y: 90, distance: 4.2
click at [49, 90] on link "WESTERN TRAILS SUBDIVISION (TX1010230)" at bounding box center [56, 90] width 95 height 6
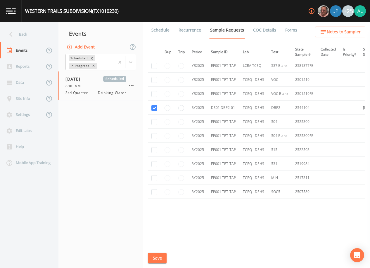
scroll to position [215, 0]
click at [158, 29] on link "Schedule" at bounding box center [161, 30] width 20 height 16
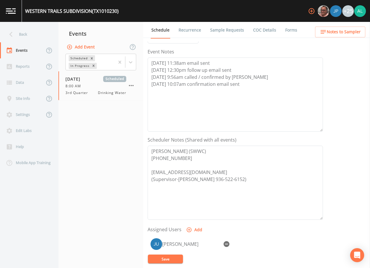
scroll to position [117, 0]
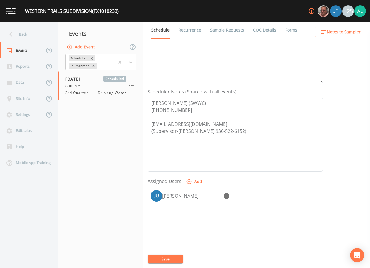
click at [340, 25] on ul "Schedule Recurrence Sample Requests COC Details Forms" at bounding box center [256, 30] width 227 height 16
click at [338, 34] on span "Notes to Sampler" at bounding box center [344, 31] width 34 height 7
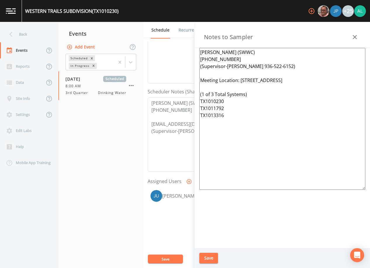
drag, startPoint x: 259, startPoint y: 144, endPoint x: 141, endPoint y: 34, distance: 160.7
click at [141, 34] on div "Back Events Reports Data Site Info Settings Edit Labs Help Mobile App Training …" at bounding box center [185, 145] width 370 height 246
paste textarea "[STREET_ADDRESS] (1 of 4 Total Systems) TX1011792 TX1010230 TX1013599 TX1012823"
type textarea "[PERSON_NAME] (SWWC) [PHONE_NUMBER] (Supervisor-[PERSON_NAME] 936-522-6152) Mee…"
click at [211, 261] on button "Save" at bounding box center [208, 258] width 19 height 11
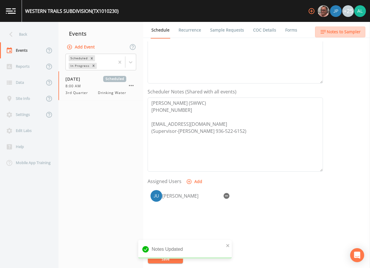
click at [341, 34] on span "Notes to Sampler" at bounding box center [344, 31] width 34 height 7
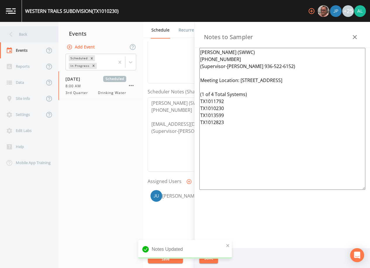
click at [40, 34] on div "Back" at bounding box center [26, 34] width 53 height 16
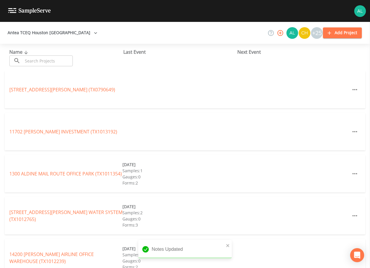
click at [35, 63] on input "text" at bounding box center [48, 61] width 50 height 11
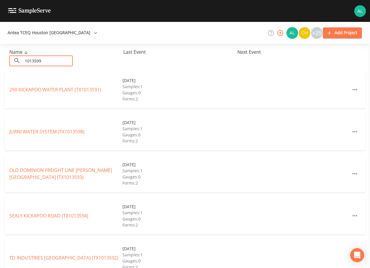
type input "1013599"
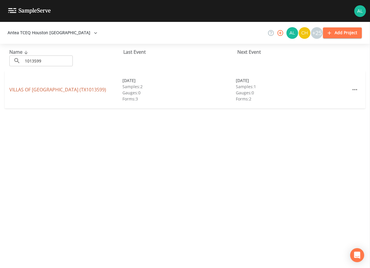
click at [46, 89] on link "VILLAS OF [GEOGRAPHIC_DATA] (TX1013599)" at bounding box center [57, 90] width 97 height 6
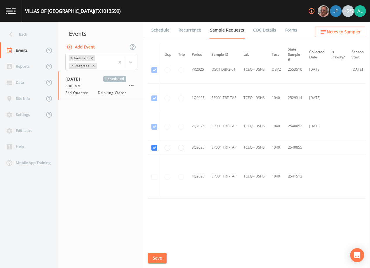
scroll to position [155, 0]
drag, startPoint x: 172, startPoint y: 40, endPoint x: 168, endPoint y: 35, distance: 6.4
click at [171, 38] on div "Schedule Recurrence Sample Requests COC Details Forms Dup Trip Period Sample ID…" at bounding box center [256, 145] width 227 height 246
click at [165, 32] on link "Schedule" at bounding box center [161, 30] width 20 height 16
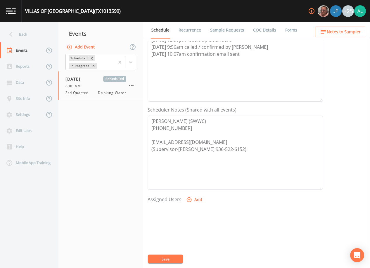
scroll to position [117, 0]
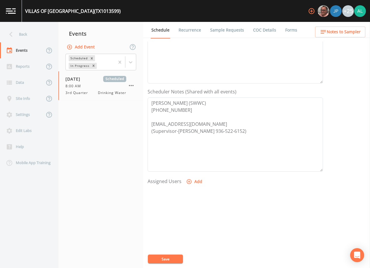
click at [196, 183] on button "Add" at bounding box center [195, 182] width 20 height 11
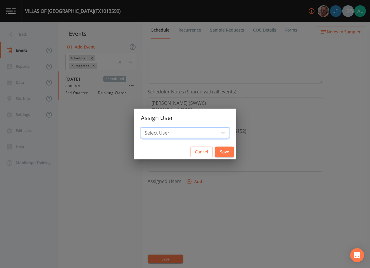
click at [173, 128] on select "Select User [PERSON_NAME] [PERSON_NAME] [PERSON_NAME] [PERSON_NAME] [PERSON_NAM…" at bounding box center [185, 132] width 88 height 11
select select "914a0f29-56c2-4065-8e52-23905ef40f2e"
click at [154, 127] on select "Select User [PERSON_NAME] [PERSON_NAME] [PERSON_NAME] [PERSON_NAME] [PERSON_NAM…" at bounding box center [185, 132] width 88 height 11
click at [197, 149] on button "Cancel" at bounding box center [201, 152] width 23 height 11
select select
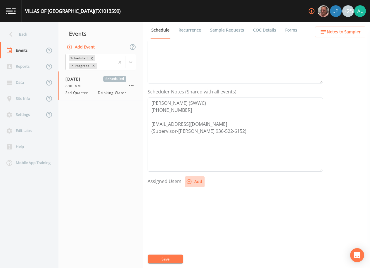
click at [198, 182] on button "Add" at bounding box center [195, 182] width 20 height 11
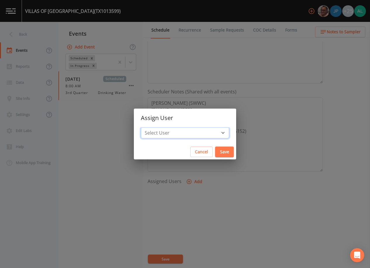
click at [197, 133] on select "Select User [PERSON_NAME] [PERSON_NAME] [PERSON_NAME] [PERSON_NAME] [PERSON_NAM…" at bounding box center [185, 132] width 88 height 11
select select "914a0f29-56c2-4065-8e52-23905ef40f2e"
click at [154, 127] on select "Select User [PERSON_NAME] [PERSON_NAME] [PERSON_NAME] [PERSON_NAME] [PERSON_NAM…" at bounding box center [185, 132] width 88 height 11
click at [215, 153] on button "Save" at bounding box center [224, 152] width 19 height 11
select select
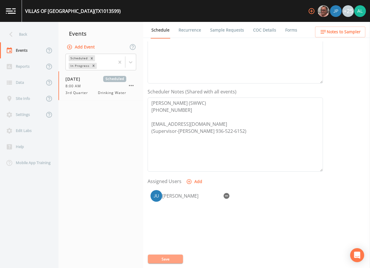
click at [161, 256] on button "Save" at bounding box center [165, 259] width 35 height 9
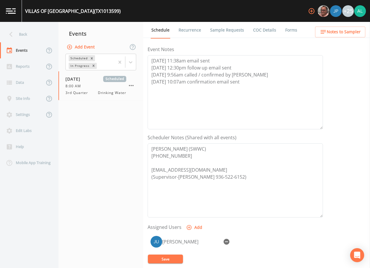
scroll to position [0, 0]
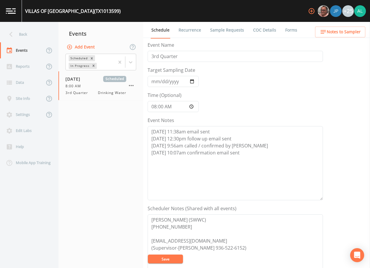
click at [346, 34] on span "Notes to Sampler" at bounding box center [344, 31] width 34 height 7
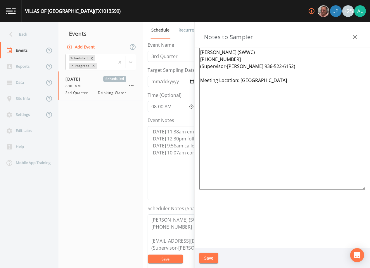
drag, startPoint x: 336, startPoint y: 90, endPoint x: 118, endPoint y: 41, distance: 224.0
click at [118, 41] on div "Back Events Reports Data Site Info Settings Edit Labs Help Mobile App Training …" at bounding box center [185, 145] width 370 height 246
paste textarea "[STREET_ADDRESS] (1 of 4 Total Systems) TX1011792 TX1010230 TX1013599 TX1012823"
type textarea "[PERSON_NAME] (SWWC) [PHONE_NUMBER] (Supervisor-[PERSON_NAME] 936-522-6152) Mee…"
click at [213, 253] on button "Save" at bounding box center [208, 258] width 19 height 11
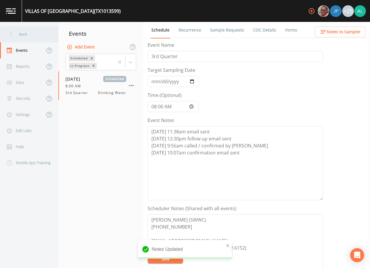
click at [25, 34] on div "Back" at bounding box center [26, 34] width 53 height 16
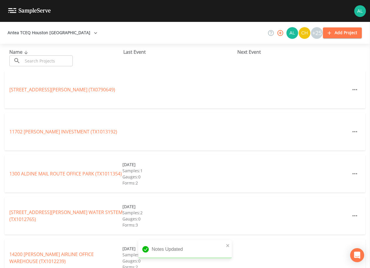
click at [30, 56] on input "text" at bounding box center [48, 61] width 50 height 11
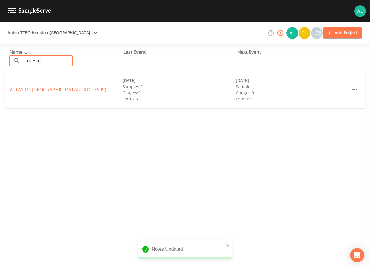
type input "1013599"
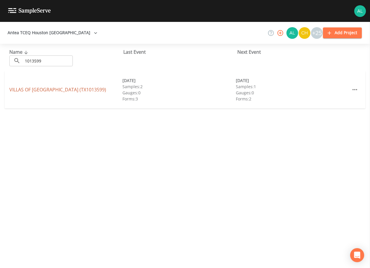
click at [28, 88] on link "VILLAS OF [GEOGRAPHIC_DATA] (TX1013599)" at bounding box center [57, 90] width 97 height 6
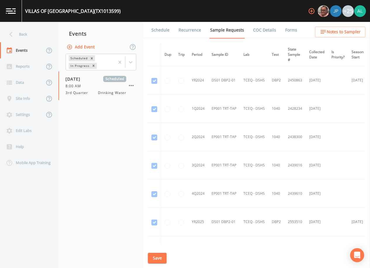
scroll to position [155, 0]
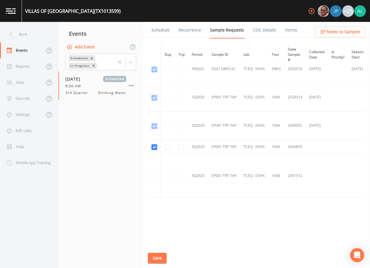
click at [160, 28] on link "Schedule" at bounding box center [161, 30] width 20 height 16
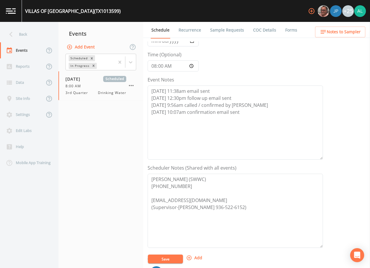
scroll to position [144, 0]
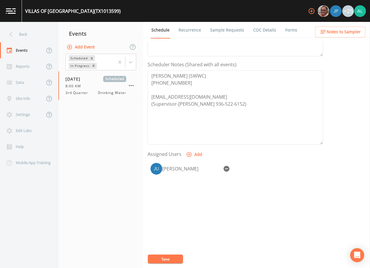
click at [344, 32] on span "Notes to Sampler" at bounding box center [344, 31] width 34 height 7
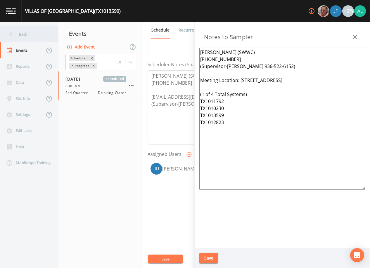
click at [29, 33] on div "Back" at bounding box center [26, 34] width 53 height 16
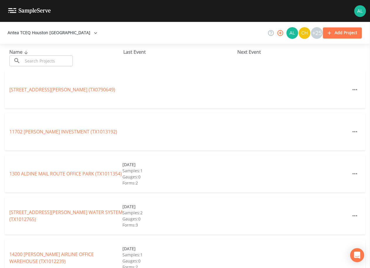
click at [23, 66] on div "Name ​ ​ Last Event Next Event" at bounding box center [185, 57] width 370 height 27
click at [32, 55] on div "Name ​ ​" at bounding box center [66, 58] width 114 height 18
click at [29, 64] on input "text" at bounding box center [48, 61] width 50 height 11
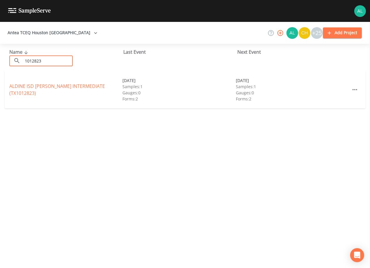
type input "1012823"
click at [28, 83] on div "ALDINE ISD [PERSON_NAME] INTERMEDIATE (TX1012823)" at bounding box center [65, 90] width 113 height 14
drag, startPoint x: 28, startPoint y: 83, endPoint x: 26, endPoint y: 87, distance: 4.2
click at [26, 87] on link "ALDINE ISD [PERSON_NAME] INTERMEDIATE (TX1012823)" at bounding box center [57, 89] width 96 height 13
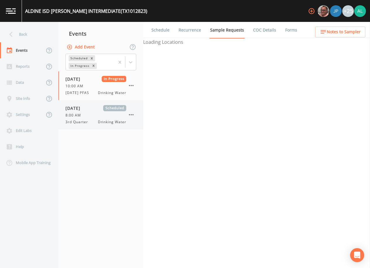
click at [100, 108] on div "[DATE] Scheduled" at bounding box center [95, 108] width 61 height 6
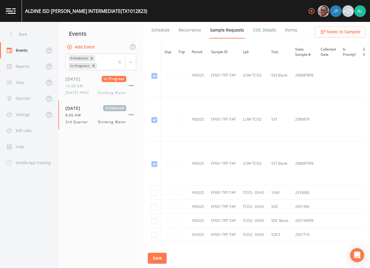
scroll to position [279, 0]
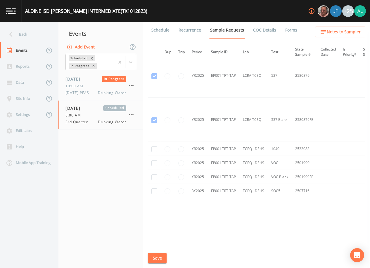
click at [156, 31] on link "Schedule" at bounding box center [161, 30] width 20 height 16
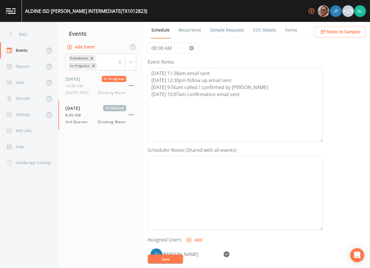
scroll to position [144, 0]
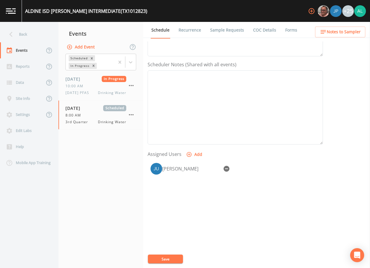
click at [336, 37] on button "Notes to Sampler" at bounding box center [340, 32] width 50 height 11
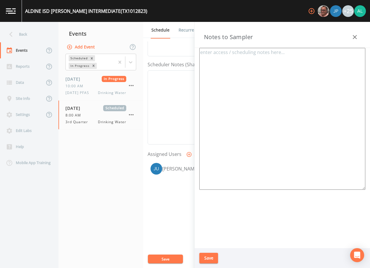
click at [273, 109] on textarea at bounding box center [282, 119] width 166 height 142
paste textarea "[PERSON_NAME] (SWWC) [PHONE_NUMBER] (Supervisor-[PERSON_NAME] 936-522-6152) Mee…"
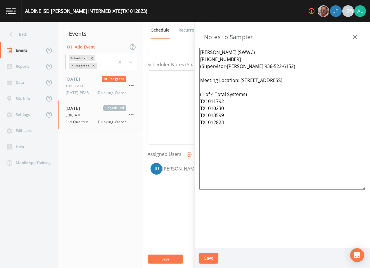
type textarea "[PERSON_NAME] (SWWC) [PHONE_NUMBER] (Supervisor-[PERSON_NAME] 936-522-6152) Mee…"
click at [206, 255] on button "Save" at bounding box center [208, 258] width 19 height 11
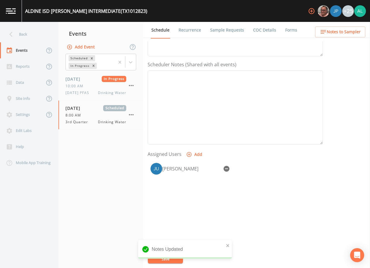
click at [49, 24] on nav "Back Events Reports Data Site Info Settings Edit Labs Help Mobile App Training" at bounding box center [29, 145] width 58 height 246
click at [40, 30] on div "Back" at bounding box center [26, 34] width 53 height 16
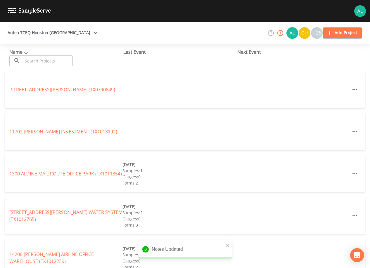
click at [37, 61] on input "text" at bounding box center [48, 61] width 50 height 11
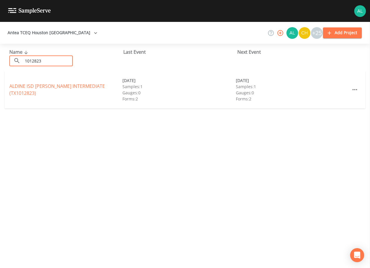
type input "1012823"
click at [31, 98] on div "ALDINE ISD [PERSON_NAME] INTERMEDIATE (TX1012823) [DATE] Samples: 1 Gauges: 0 F…" at bounding box center [185, 89] width 361 height 37
click at [32, 91] on link "ALDINE ISD [PERSON_NAME] INTERMEDIATE (TX1012823)" at bounding box center [57, 89] width 96 height 13
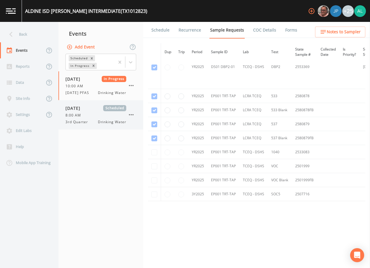
scroll to position [189, 0]
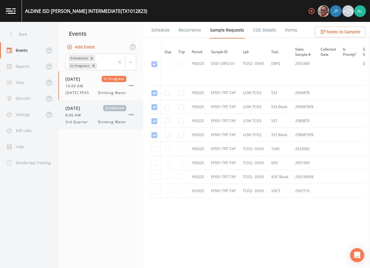
click at [120, 114] on div "8:00 AM" at bounding box center [95, 115] width 61 height 5
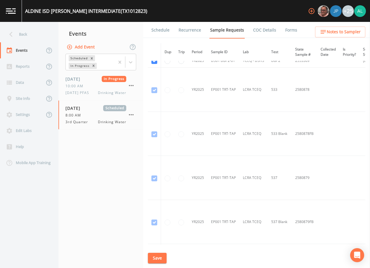
scroll to position [279, 0]
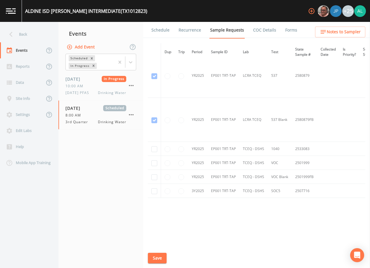
click at [158, 31] on link "Schedule" at bounding box center [161, 30] width 20 height 16
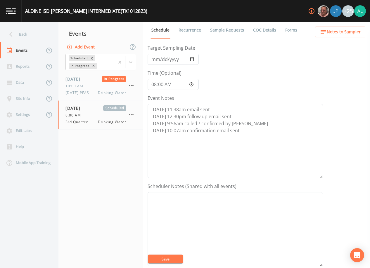
scroll to position [144, 0]
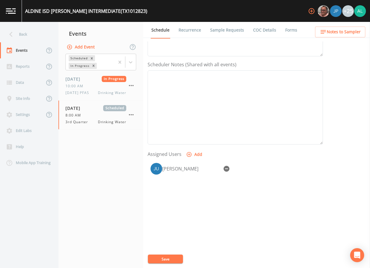
click at [326, 27] on button "Notes to Sampler" at bounding box center [340, 32] width 50 height 11
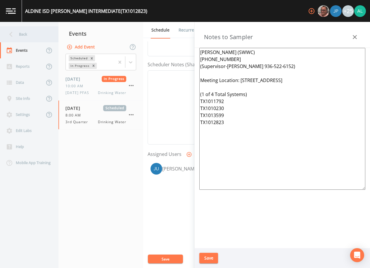
click at [18, 37] on div "Back" at bounding box center [26, 34] width 53 height 16
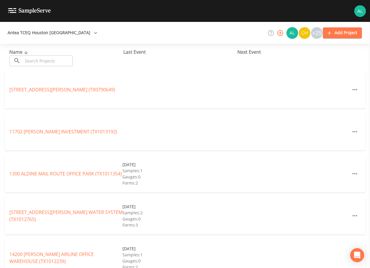
click at [47, 63] on input "text" at bounding box center [48, 61] width 50 height 11
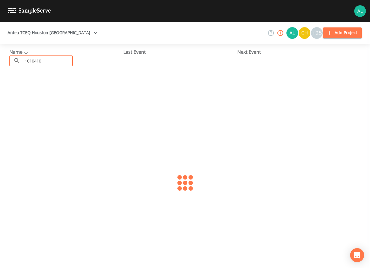
type input "1010410"
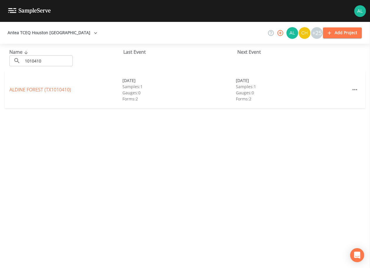
click at [54, 85] on div "ALDINE FOREST (TX1010410) [DATE] Samples: 1 Gauges: 0 Forms: 2 [DATE] Samples: …" at bounding box center [185, 89] width 361 height 37
click at [54, 87] on link "ALDINE FOREST (TX1010410)" at bounding box center [40, 90] width 62 height 6
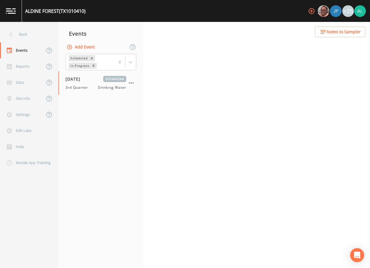
click at [328, 28] on button "Notes to Sampler" at bounding box center [340, 32] width 50 height 11
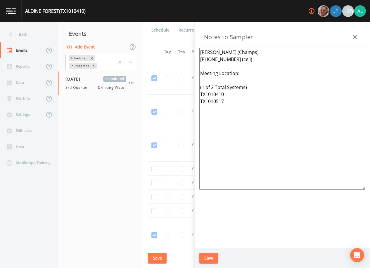
drag, startPoint x: 225, startPoint y: 103, endPoint x: 179, endPoint y: 51, distance: 69.2
click at [179, 51] on div "Back Events Reports Data Site Info Settings Edit Labs Help Mobile App Training …" at bounding box center [185, 145] width 370 height 246
drag, startPoint x: 229, startPoint y: 70, endPoint x: 186, endPoint y: 49, distance: 47.1
click at [186, 49] on div "Back Events Reports Data Site Info Settings Edit Labs Help Mobile App Training …" at bounding box center [185, 145] width 370 height 246
drag, startPoint x: 261, startPoint y: 67, endPoint x: 156, endPoint y: 49, distance: 106.0
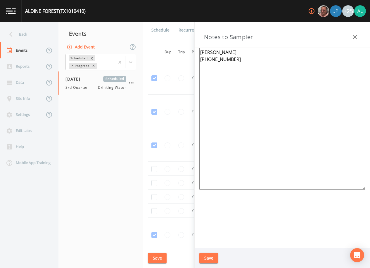
click at [156, 49] on div "Back Events Reports Data Site Info Settings Edit Labs Help Mobile App Training …" at bounding box center [185, 145] width 370 height 246
type textarea "[PERSON_NAME] [PHONE_NUMBER]"
click at [209, 255] on button "Save" at bounding box center [208, 258] width 19 height 11
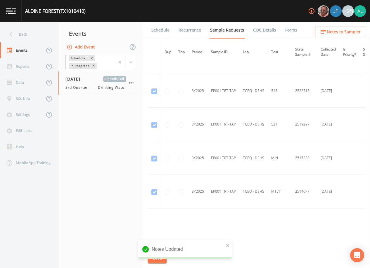
scroll to position [304, 0]
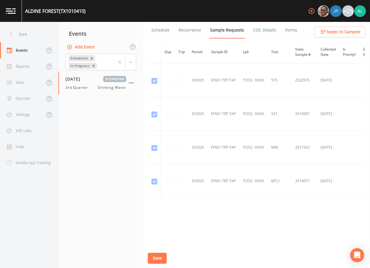
click at [154, 29] on link "Schedule" at bounding box center [161, 30] width 20 height 16
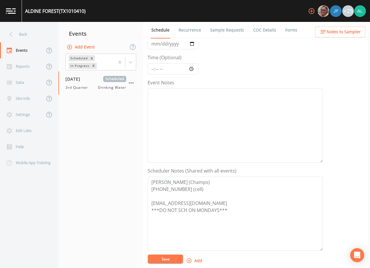
scroll to position [29, 0]
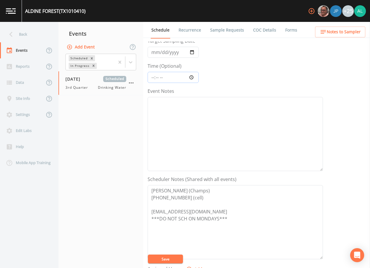
click at [153, 75] on input "Time (Optional)" at bounding box center [173, 77] width 51 height 11
type input "08:00"
click at [148, 255] on button "Save" at bounding box center [165, 259] width 35 height 9
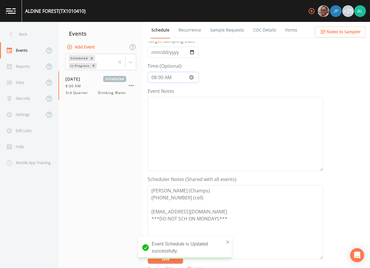
scroll to position [58, 0]
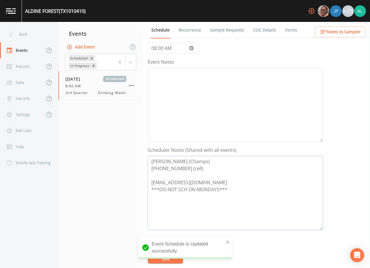
drag, startPoint x: 199, startPoint y: 181, endPoint x: 130, endPoint y: 164, distance: 71.1
click at [130, 164] on div "Back Events Reports Data Site Info Settings Edit Labs Help Mobile App Training …" at bounding box center [185, 145] width 370 height 246
drag, startPoint x: 230, startPoint y: 189, endPoint x: 107, endPoint y: 163, distance: 126.0
click at [107, 163] on div "Back Events Reports Data Site Info Settings Edit Labs Help Mobile App Training …" at bounding box center [185, 145] width 370 height 246
paste textarea "[PERSON_NAME] [PHONE_NUMBER]"
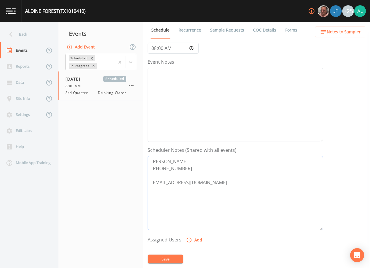
type textarea "[PERSON_NAME] [PHONE_NUMBER] [EMAIL_ADDRESS][DOMAIN_NAME]"
click at [166, 259] on button "Save" at bounding box center [165, 259] width 35 height 9
drag, startPoint x: 221, startPoint y: 181, endPoint x: 148, endPoint y: 185, distance: 72.9
click at [148, 185] on textarea "[PERSON_NAME] [PHONE_NUMBER] [EMAIL_ADDRESS][DOMAIN_NAME]" at bounding box center [235, 193] width 175 height 74
click at [30, 36] on div "Back" at bounding box center [26, 34] width 53 height 16
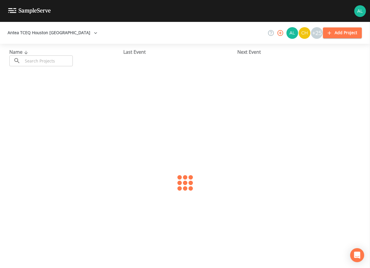
click at [38, 63] on input "text" at bounding box center [48, 61] width 50 height 11
type input "0790144"
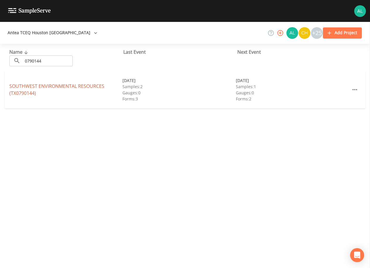
click at [30, 86] on link "SOUTHWEST ENVIRONMENTAL RESOURCES (TX0790144)" at bounding box center [56, 89] width 95 height 13
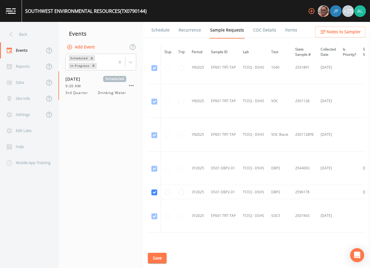
scroll to position [416, 0]
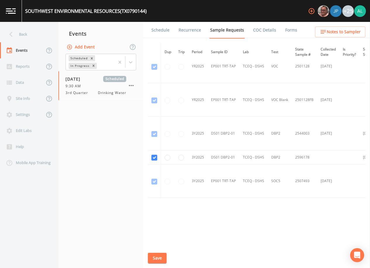
click at [154, 24] on link "Schedule" at bounding box center [161, 30] width 20 height 16
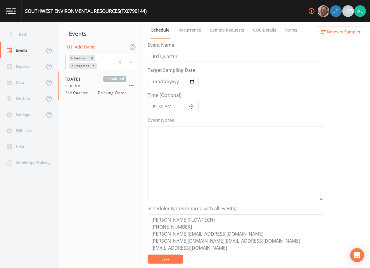
click at [201, 144] on textarea "Event Notes" at bounding box center [235, 163] width 175 height 74
type textarea "[DATE] 9:59am email sent [DATE] 11:29am confirmed by [PERSON_NAME]"
click at [161, 259] on button "Save" at bounding box center [165, 259] width 35 height 9
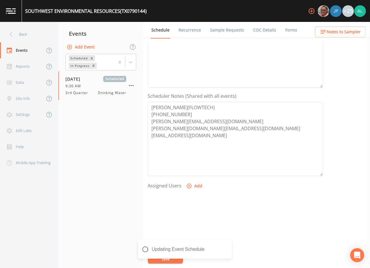
scroll to position [117, 0]
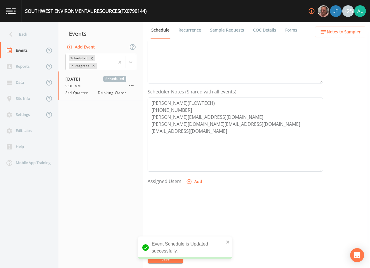
click at [198, 181] on button "Add" at bounding box center [195, 182] width 20 height 11
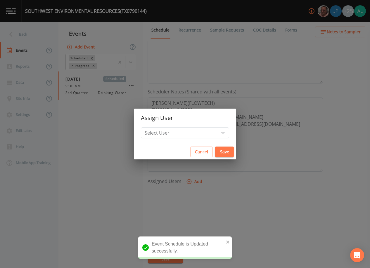
click at [243, 131] on div "Assign User Select User [PERSON_NAME] [PERSON_NAME] [PERSON_NAME] [PERSON_NAME]…" at bounding box center [185, 134] width 370 height 268
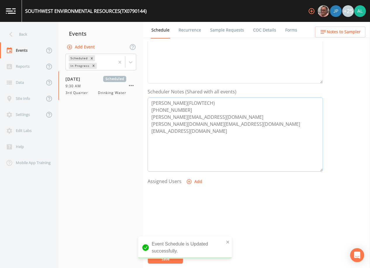
drag, startPoint x: 216, startPoint y: 127, endPoint x: 137, endPoint y: 127, distance: 78.3
click at [137, 127] on div "Back Events Reports Data Site Info Settings Edit Labs Help Mobile App Training …" at bounding box center [185, 145] width 370 height 246
type textarea "[PERSON_NAME](FLOWTECH) [PHONE_NUMBER] [PERSON_NAME][EMAIL_ADDRESS][DOMAIN_NAME…"
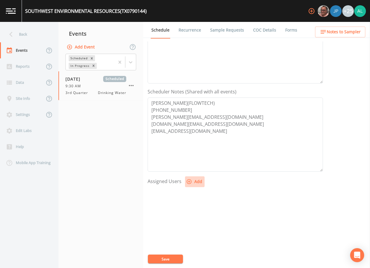
click at [202, 184] on button "Add" at bounding box center [195, 182] width 20 height 11
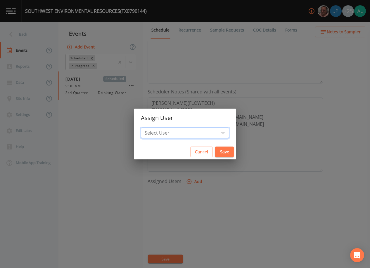
click at [166, 133] on select "Select User [PERSON_NAME] [PERSON_NAME] [PERSON_NAME] [PERSON_NAME] [PERSON_NAM…" at bounding box center [185, 132] width 88 height 11
select select "37eecc1f-c5fe-476e-b72b-30cfa15dcfe6"
click at [154, 127] on select "Select User [PERSON_NAME] [PERSON_NAME] [PERSON_NAME] [PERSON_NAME] [PERSON_NAM…" at bounding box center [185, 132] width 88 height 11
click at [215, 151] on button "Save" at bounding box center [224, 152] width 19 height 11
select select
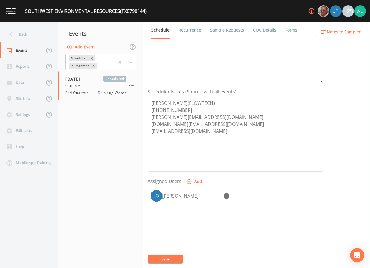
click at [171, 251] on div "Event Name 3rd Quarter Target Sampling Date [DATE] Time (Optional) 09:30:00 Eve…" at bounding box center [259, 154] width 222 height 227
click at [170, 255] on div "Event Name 3rd Quarter Target Sampling Date [DATE] Time (Optional) 09:30:00 Eve…" at bounding box center [259, 154] width 222 height 227
click at [170, 260] on button "Save" at bounding box center [165, 259] width 35 height 9
click at [333, 25] on ul "Schedule Recurrence Sample Requests COC Details Forms" at bounding box center [256, 30] width 227 height 16
click at [333, 31] on span "Notes to Sampler" at bounding box center [344, 31] width 34 height 7
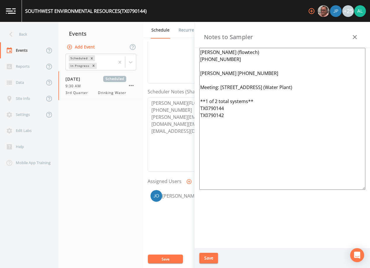
drag, startPoint x: 351, startPoint y: 89, endPoint x: 220, endPoint y: 88, distance: 130.3
click at [220, 88] on textarea "[PERSON_NAME] (flowtech) [PHONE_NUMBER] [PERSON_NAME] [PHONE_NUMBER] Meeting: […" at bounding box center [282, 119] width 166 height 142
click at [236, 87] on textarea "[PERSON_NAME] (flowtech) [PHONE_NUMBER] [PERSON_NAME] [PHONE_NUMBER] Meeting: […" at bounding box center [282, 119] width 166 height 142
drag, startPoint x: 266, startPoint y: 87, endPoint x: 221, endPoint y: 87, distance: 45.3
click at [221, 87] on textarea "[PERSON_NAME] (flowtech) [PHONE_NUMBER] [PERSON_NAME] [PHONE_NUMBER] Meeting: […" at bounding box center [282, 119] width 166 height 142
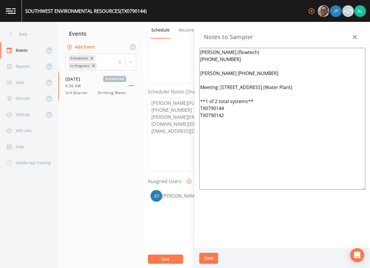
click at [347, 91] on textarea "[PERSON_NAME] (flowtech) [PHONE_NUMBER] [PERSON_NAME] [PHONE_NUMBER] Meeting: […" at bounding box center [282, 119] width 166 height 142
type textarea "[PERSON_NAME] (flowtech) [PHONE_NUMBER] [PERSON_NAME] [PHONE_NUMBER] Meeting: […"
click at [209, 263] on button "Save" at bounding box center [208, 258] width 19 height 11
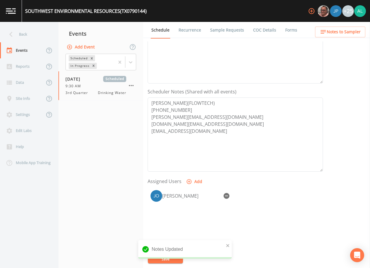
click at [36, 39] on div "Back" at bounding box center [26, 34] width 53 height 16
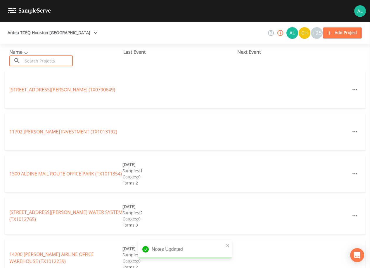
click at [45, 64] on input "text" at bounding box center [48, 61] width 50 height 11
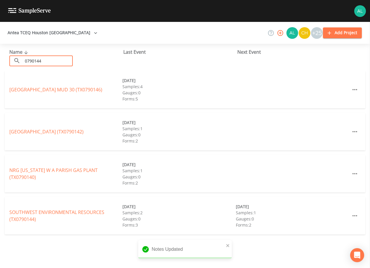
type input "0790144"
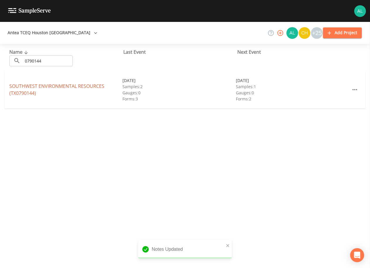
click at [34, 87] on link "SOUTHWEST ENVIRONMENTAL RESOURCES (TX0790144)" at bounding box center [56, 89] width 95 height 13
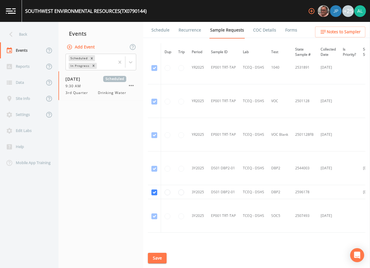
scroll to position [416, 0]
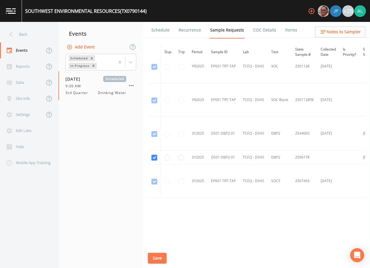
click at [162, 32] on link "Schedule" at bounding box center [161, 30] width 20 height 16
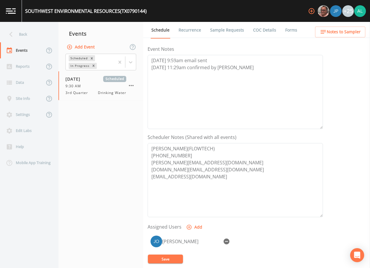
scroll to position [144, 0]
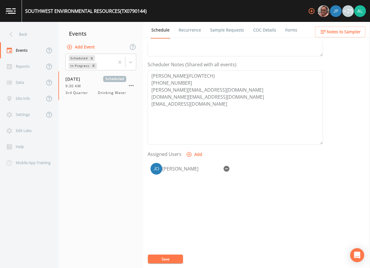
click at [331, 14] on img "Joshua gere Paul" at bounding box center [336, 11] width 12 height 12
click at [329, 29] on span "Notes to Sampler" at bounding box center [344, 31] width 34 height 7
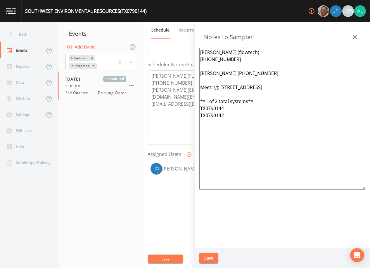
click at [204, 262] on button "Save" at bounding box center [208, 258] width 19 height 11
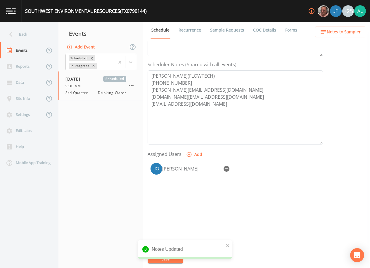
click at [177, 262] on div "Notes Updated" at bounding box center [185, 251] width 94 height 23
click at [35, 34] on div "Back" at bounding box center [26, 34] width 53 height 16
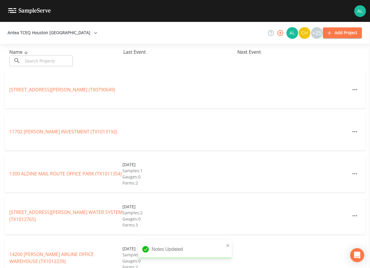
click at [39, 61] on input "text" at bounding box center [48, 61] width 50 height 11
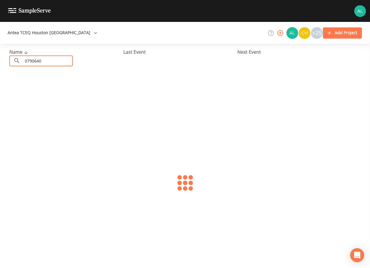
type input "0790640"
click at [37, 87] on link "UNIVERSAL RECTIFIERS (TX0790640)" at bounding box center [47, 90] width 77 height 6
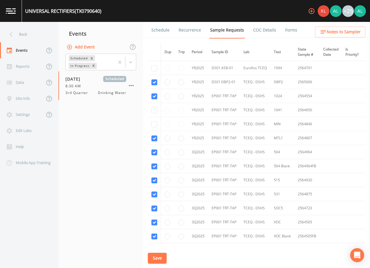
scroll to position [29, 0]
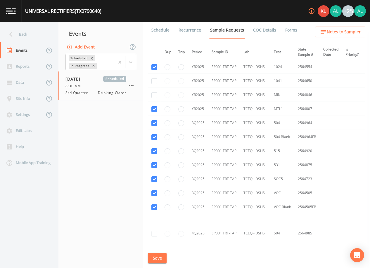
click at [161, 262] on button "Save" at bounding box center [157, 258] width 19 height 11
click at [158, 256] on button "Save" at bounding box center [157, 258] width 19 height 11
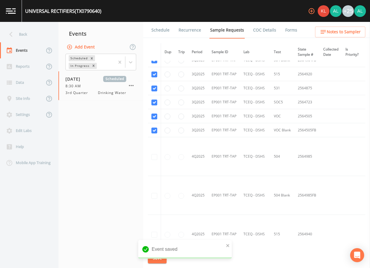
scroll to position [117, 0]
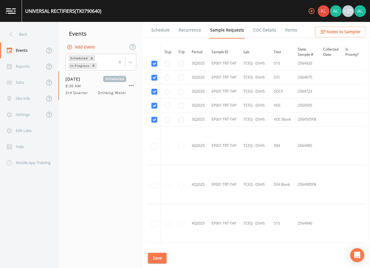
click at [157, 258] on button "Save" at bounding box center [157, 258] width 19 height 11
click at [159, 31] on link "Schedule" at bounding box center [161, 30] width 20 height 16
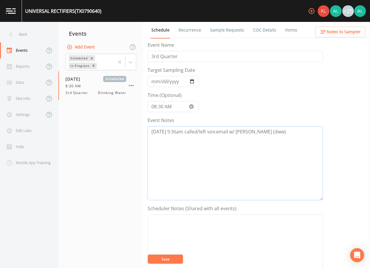
click at [293, 138] on textarea "[DATE] 9:36am called/left voicemail w/ [PERSON_NAME] (dww)" at bounding box center [235, 163] width 175 height 74
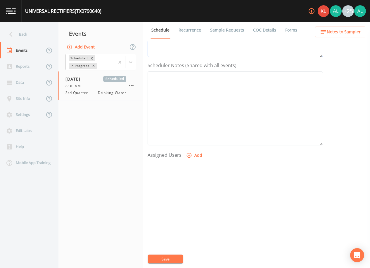
scroll to position [144, 0]
type textarea "[DATE] 9:36am called/left voicemail w/ [PERSON_NAME] (dww) [DATE] 10:38am calle…"
click at [190, 155] on icon "button" at bounding box center [189, 155] width 6 height 6
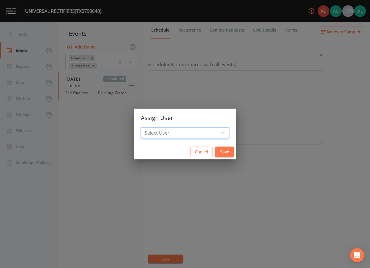
click at [170, 135] on select "Select User [PERSON_NAME] [PERSON_NAME] [PERSON_NAME] [PERSON_NAME] [PERSON_NAM…" at bounding box center [185, 132] width 88 height 11
select select "37eecc1f-c5fe-476e-b72b-30cfa15dcfe6"
click at [154, 127] on select "Select User [PERSON_NAME] [PERSON_NAME] [PERSON_NAME] [PERSON_NAME] [PERSON_NAM…" at bounding box center [185, 132] width 88 height 11
click at [217, 151] on button "Save" at bounding box center [224, 152] width 19 height 11
select select
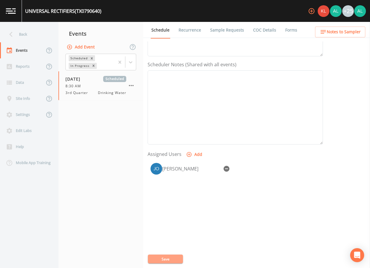
click at [160, 259] on button "Save" at bounding box center [165, 259] width 35 height 9
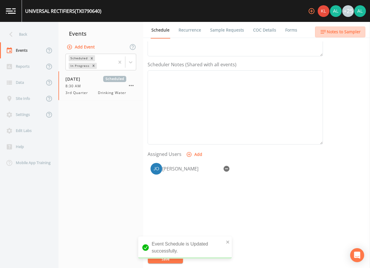
click at [334, 34] on span "Notes to Sampler" at bounding box center [344, 31] width 34 height 7
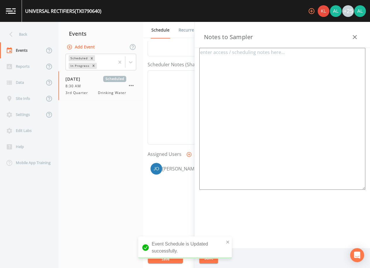
click at [245, 80] on textarea at bounding box center [282, 119] width 166 height 142
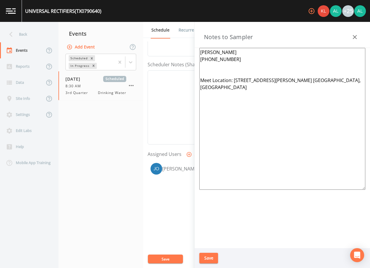
type textarea "[PERSON_NAME] [PHONE_NUMBER] Meet Location: [STREET_ADDRESS][PERSON_NAME] [GEOG…"
click at [217, 255] on button "Save" at bounding box center [208, 258] width 19 height 11
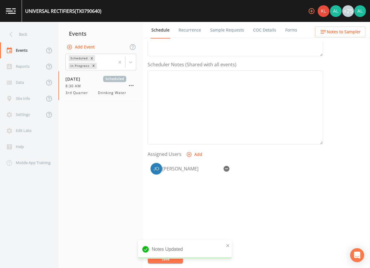
click at [230, 243] on div "Notes Updated" at bounding box center [185, 249] width 94 height 19
click at [230, 246] on div "Notes Updated" at bounding box center [185, 249] width 94 height 19
click at [223, 246] on div "Notes Updated" at bounding box center [185, 249] width 94 height 19
click at [226, 248] on div "Notes Updated" at bounding box center [185, 249] width 94 height 19
drag, startPoint x: 230, startPoint y: 246, endPoint x: 215, endPoint y: 249, distance: 15.0
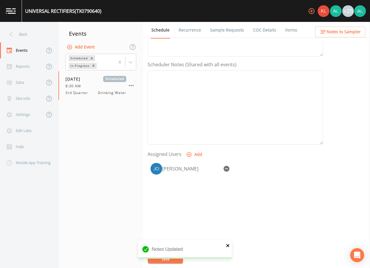
click at [230, 246] on div "Notes Updated" at bounding box center [185, 249] width 94 height 19
click at [176, 256] on div "Notes Updated" at bounding box center [185, 249] width 94 height 19
drag, startPoint x: 171, startPoint y: 259, endPoint x: 223, endPoint y: 250, distance: 53.4
click at [171, 260] on div "Notes Updated" at bounding box center [185, 251] width 94 height 23
click at [226, 245] on div "Notes Updated" at bounding box center [185, 249] width 94 height 19
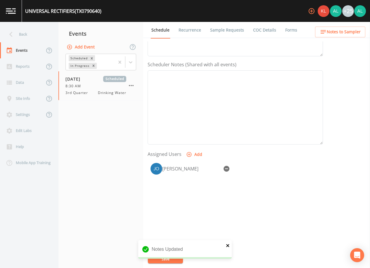
click at [228, 246] on icon "close" at bounding box center [227, 245] width 3 height 3
click at [171, 253] on div "Notes Updated" at bounding box center [185, 251] width 94 height 23
click at [169, 260] on button "Save" at bounding box center [165, 259] width 35 height 9
click at [29, 37] on div "Back" at bounding box center [26, 34] width 53 height 16
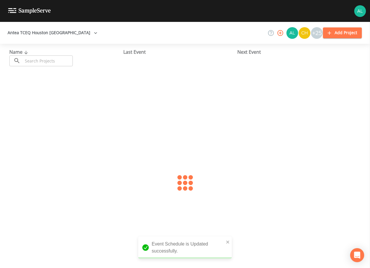
click at [30, 59] on input "text" at bounding box center [48, 61] width 50 height 11
type input "0790640"
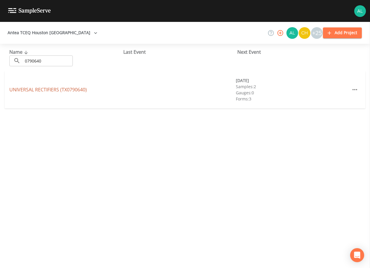
click at [45, 91] on link "UNIVERSAL RECTIFIERS (TX0790640)" at bounding box center [47, 90] width 77 height 6
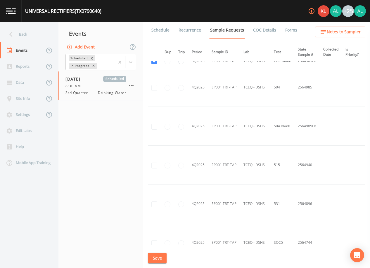
scroll to position [319, 0]
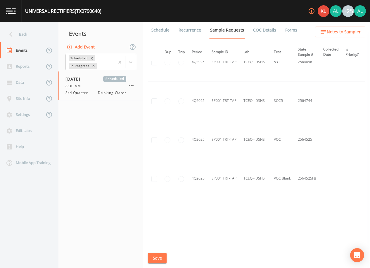
click at [154, 33] on link "Schedule" at bounding box center [161, 30] width 20 height 16
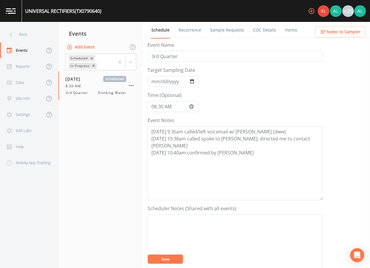
scroll to position [144, 0]
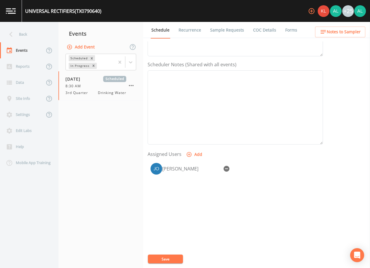
click at [336, 37] on ul "Schedule Recurrence Sample Requests COC Details Forms" at bounding box center [256, 30] width 227 height 16
click at [339, 29] on span "Notes to Sampler" at bounding box center [344, 31] width 34 height 7
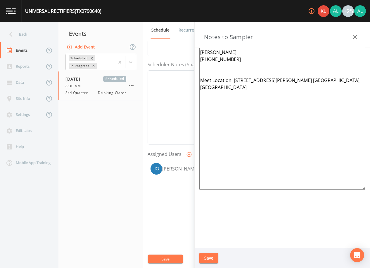
click at [207, 256] on button "Save" at bounding box center [208, 258] width 19 height 11
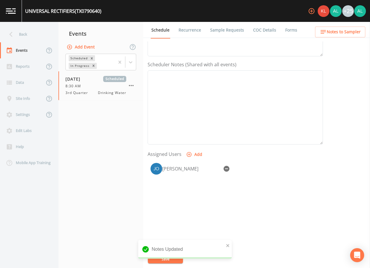
click at [153, 256] on div "Notes Updated" at bounding box center [185, 249] width 94 height 19
click at [230, 246] on div "Notes Updated" at bounding box center [185, 249] width 94 height 19
click at [228, 247] on div "Notes Updated" at bounding box center [185, 249] width 94 height 19
click at [228, 246] on icon "close" at bounding box center [227, 245] width 3 height 3
click at [162, 254] on div "Notes Updated" at bounding box center [185, 251] width 94 height 23
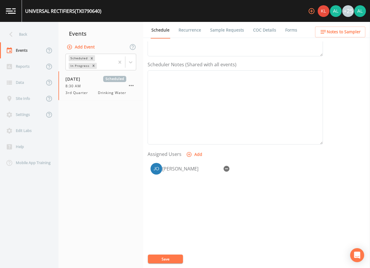
click at [165, 262] on button "Save" at bounding box center [165, 259] width 35 height 9
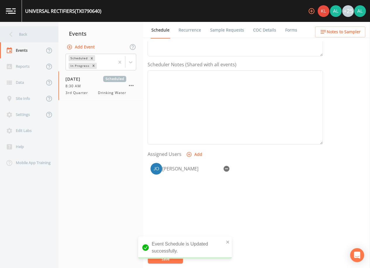
click at [38, 39] on div "Back" at bounding box center [26, 34] width 53 height 16
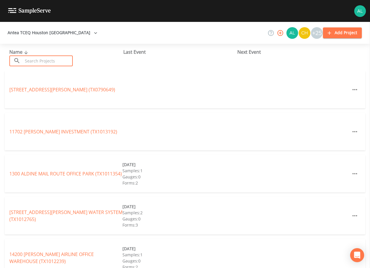
click at [51, 60] on input "text" at bounding box center [48, 61] width 50 height 11
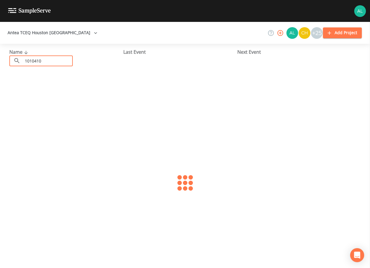
type input "1010410"
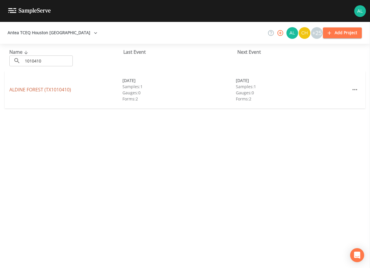
click at [34, 89] on link "ALDINE FOREST (TX1010410)" at bounding box center [40, 90] width 62 height 6
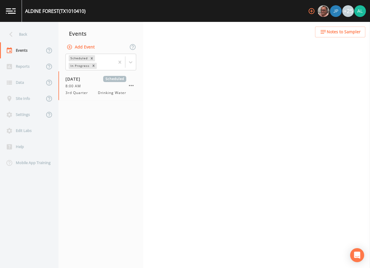
click at [330, 32] on span "Notes to Sampler" at bounding box center [344, 31] width 34 height 7
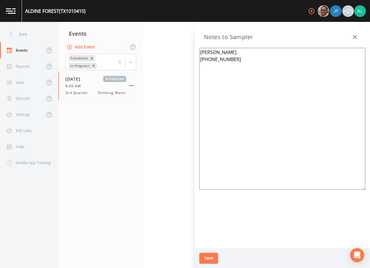
click at [237, 80] on textarea "[PERSON_NAME] [PHONE_NUMBER]" at bounding box center [282, 119] width 166 height 142
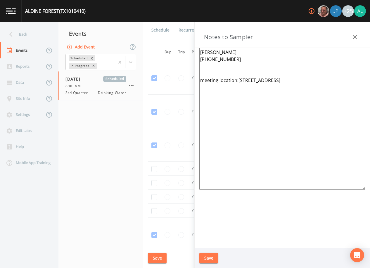
type textarea "[PERSON_NAME] [PHONE_NUMBER] meeting location:[STREET_ADDRESS]"
click at [218, 253] on div "Save" at bounding box center [282, 258] width 175 height 20
click at [209, 256] on button "Save" at bounding box center [208, 258] width 19 height 11
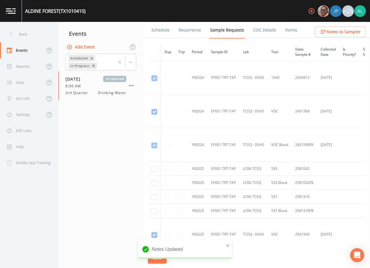
scroll to position [205, 0]
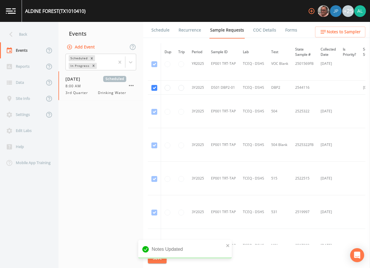
click at [158, 27] on link "Schedule" at bounding box center [161, 30] width 20 height 16
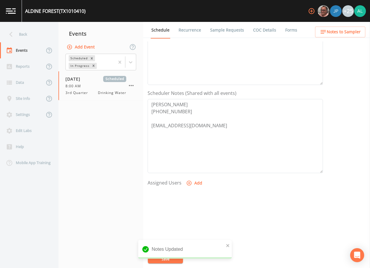
scroll to position [117, 0]
click at [192, 185] on button "Add" at bounding box center [195, 182] width 20 height 11
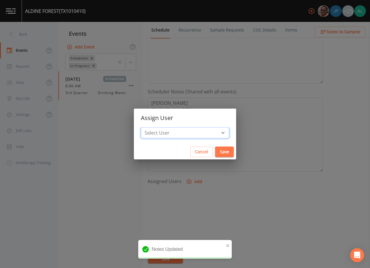
click at [177, 129] on select "Select User [PERSON_NAME] [PERSON_NAME] [PERSON_NAME] [PERSON_NAME] [PERSON_NAM…" at bounding box center [185, 132] width 88 height 11
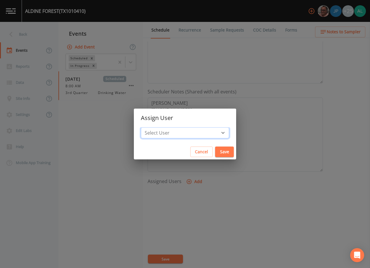
select select "914a0f29-56c2-4065-8e52-23905ef40f2e"
click at [154, 127] on select "Select User [PERSON_NAME] [PERSON_NAME] [PERSON_NAME] [PERSON_NAME] [PERSON_NAM…" at bounding box center [185, 132] width 88 height 11
click at [215, 150] on button "Save" at bounding box center [224, 152] width 19 height 11
select select
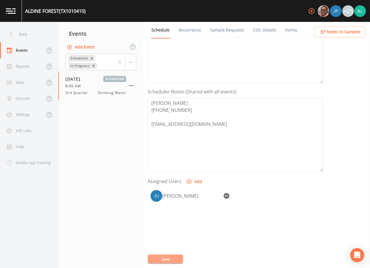
click at [177, 255] on button "Save" at bounding box center [165, 259] width 35 height 9
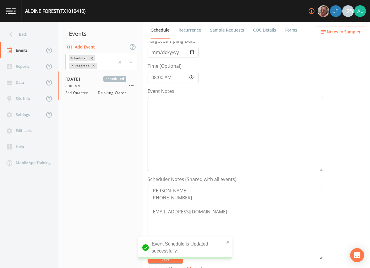
click at [182, 116] on textarea "Event Notes" at bounding box center [235, 134] width 175 height 74
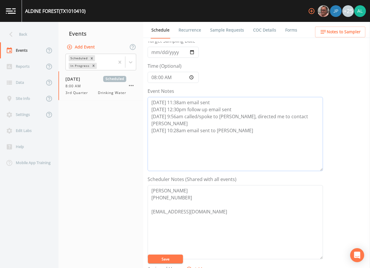
scroll to position [87, 0]
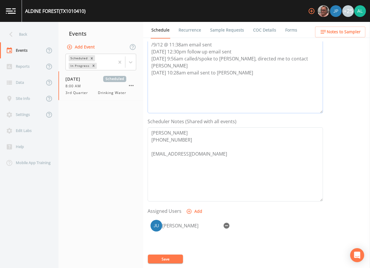
click at [239, 80] on textarea "/9/12 @ 11:38am email sent [DATE] 12:30pm follow up email sent [DATE] 9:56am ca…" at bounding box center [235, 76] width 175 height 74
click at [154, 43] on textarea "//9/12 @ 11:38am email sent [DATE] 12:30pm follow up email sent [DATE] 9:56am c…" at bounding box center [235, 76] width 175 height 74
click at [241, 82] on textarea "[DATE] 11:38am email sent [DATE] 12:30pm follow up email sent [DATE] 9:56am cal…" at bounding box center [235, 76] width 175 height 74
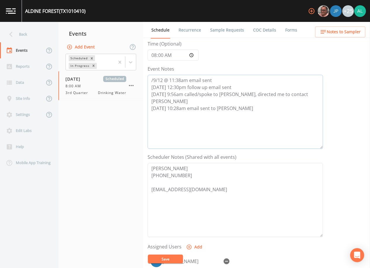
scroll to position [0, 0]
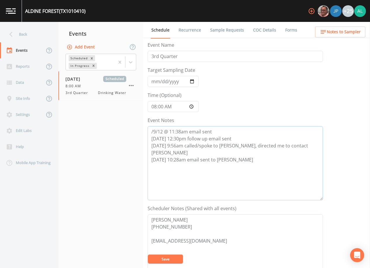
click at [154, 130] on textarea "/9/12 @ 11:38am email sent [DATE] 12:30pm follow up email sent [DATE] 9:56am ca…" at bounding box center [235, 163] width 175 height 74
click at [249, 162] on textarea "[DATE] 11:38am email sent [DATE] 12:30pm follow up email sent [DATE] 9:56am cal…" at bounding box center [235, 163] width 175 height 74
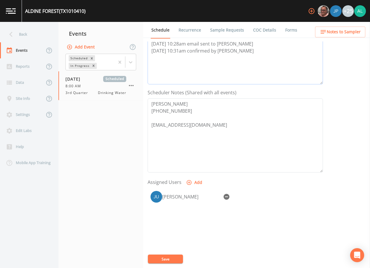
scroll to position [117, 0]
type textarea "[DATE] 11:38am email sent [DATE] 12:30pm follow up email sent [DATE] 9:56am cal…"
click at [170, 263] on button "Save" at bounding box center [165, 259] width 35 height 9
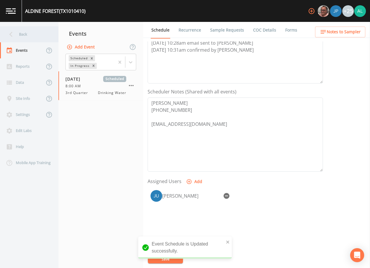
click at [27, 31] on div "Back" at bounding box center [26, 34] width 53 height 16
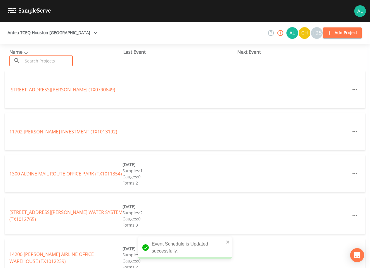
drag, startPoint x: 44, startPoint y: 58, endPoint x: 39, endPoint y: 60, distance: 5.8
click at [44, 59] on input "text" at bounding box center [48, 61] width 50 height 11
click at [33, 63] on input "text" at bounding box center [48, 61] width 50 height 11
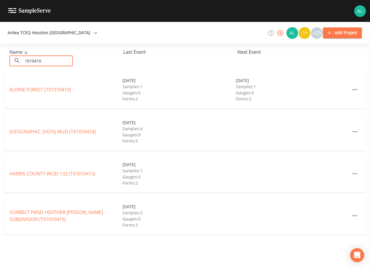
type input "1010410"
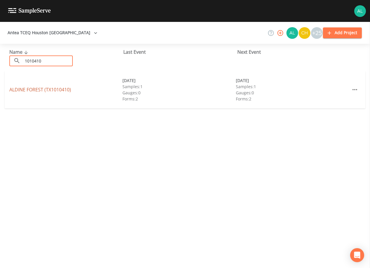
click at [28, 91] on link "ALDINE FOREST (TX1010410)" at bounding box center [40, 90] width 62 height 6
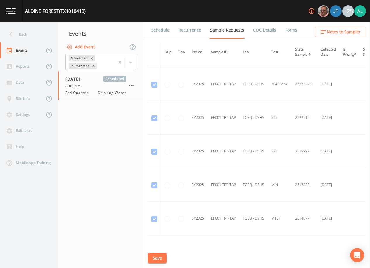
scroll to position [304, 0]
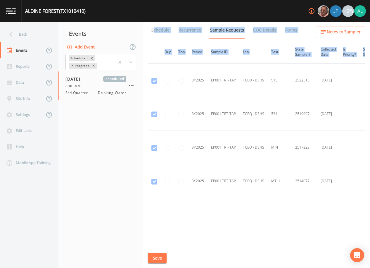
click at [153, 39] on div "Schedule Recurrence Sample Requests COC Details Forms Dup Trip Period Sample ID…" at bounding box center [256, 145] width 227 height 246
drag, startPoint x: 153, startPoint y: 39, endPoint x: 154, endPoint y: 36, distance: 3.1
click at [154, 36] on link "Schedule" at bounding box center [161, 30] width 20 height 16
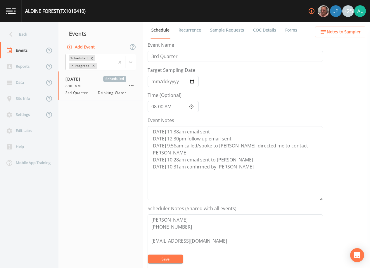
click at [110, 146] on nav "Events Add Event Scheduled In Progress [DATE] Scheduled 8:00 AM 3rd Quarter Dri…" at bounding box center [100, 145] width 85 height 246
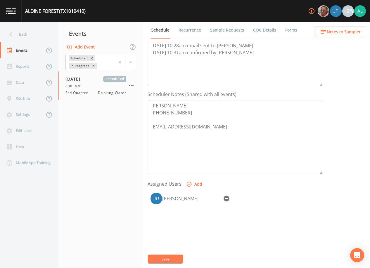
scroll to position [144, 0]
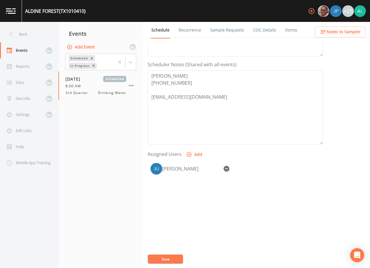
click at [227, 32] on link "Sample Requests" at bounding box center [227, 30] width 36 height 16
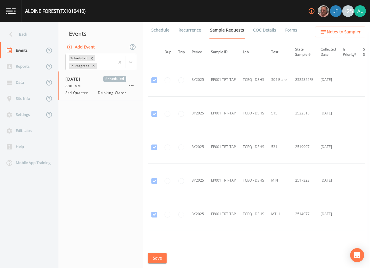
scroll to position [304, 0]
click at [340, 28] on button "Notes to Sampler" at bounding box center [340, 32] width 50 height 11
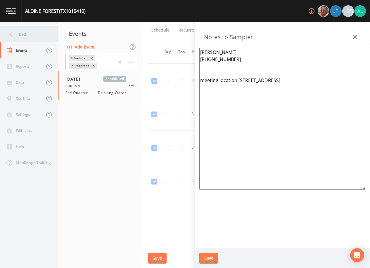
click at [39, 36] on div "Back" at bounding box center [26, 34] width 53 height 16
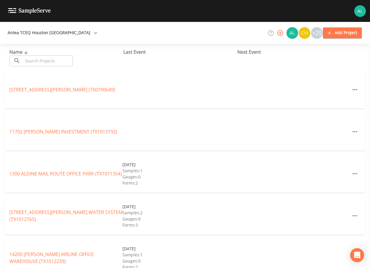
click at [46, 68] on div "Name ​ ​ Last Event Next Event" at bounding box center [185, 57] width 370 height 27
click at [47, 64] on input "text" at bounding box center [48, 61] width 50 height 11
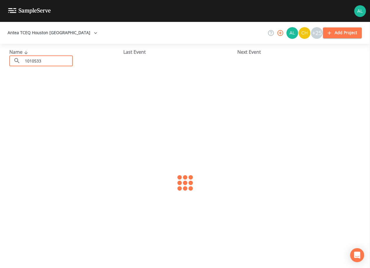
type input "1010533"
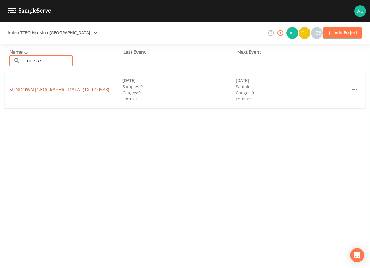
click at [41, 89] on link "[GEOGRAPHIC_DATA] (TX1010533)" at bounding box center [59, 90] width 100 height 6
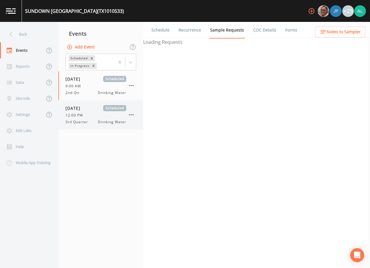
click at [86, 119] on div "[DATE] Scheduled 12:00 PM 3rd Quarter Drinking Water" at bounding box center [95, 115] width 61 height 20
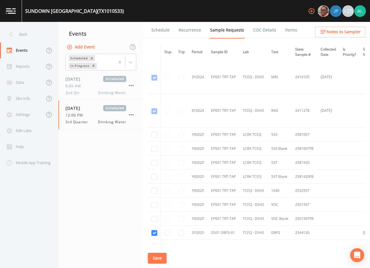
scroll to position [260, 0]
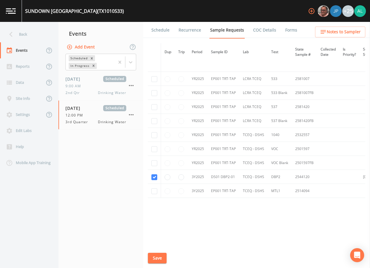
drag, startPoint x: 168, startPoint y: 253, endPoint x: 161, endPoint y: 256, distance: 7.2
click at [168, 253] on div "Schedule Recurrence Sample Requests COC Details Forms Dup Trip Period Sample ID…" at bounding box center [256, 145] width 227 height 246
click at [157, 257] on button "Save" at bounding box center [157, 258] width 19 height 11
click at [160, 24] on link "Schedule" at bounding box center [161, 30] width 20 height 16
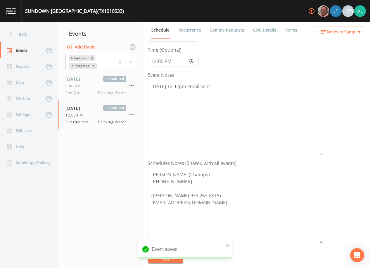
scroll to position [117, 0]
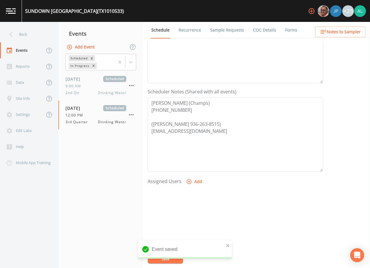
click at [191, 184] on button "Add" at bounding box center [195, 182] width 20 height 11
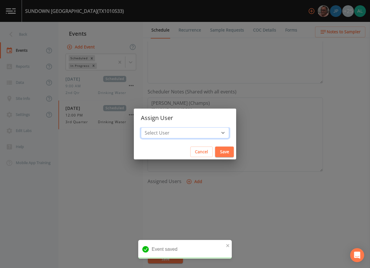
click at [189, 130] on select "Select User [PERSON_NAME] [PERSON_NAME] [PERSON_NAME] [PERSON_NAME] [PERSON_NAM…" at bounding box center [185, 132] width 88 height 11
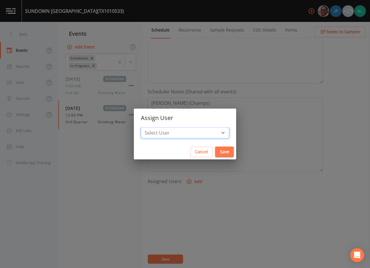
select select "914a0f29-56c2-4065-8e52-23905ef40f2e"
click at [154, 127] on select "Select User [PERSON_NAME] [PERSON_NAME] [PERSON_NAME] [PERSON_NAME] [PERSON_NAM…" at bounding box center [185, 132] width 88 height 11
click at [215, 149] on button "Save" at bounding box center [224, 152] width 19 height 11
select select
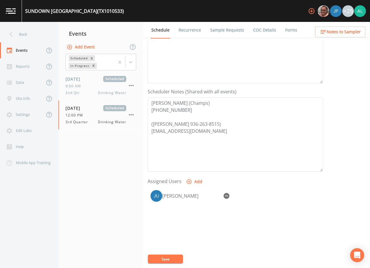
click at [174, 256] on button "Save" at bounding box center [165, 259] width 35 height 9
click at [333, 27] on button "Notes to Sampler" at bounding box center [340, 32] width 50 height 11
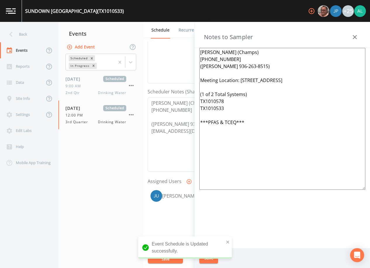
drag, startPoint x: 261, startPoint y: 124, endPoint x: 167, endPoint y: 121, distance: 93.6
click at [167, 121] on div "Back Events Reports Data Site Info Settings Edit Labs Help Mobile App Training …" at bounding box center [185, 145] width 370 height 246
drag, startPoint x: 214, startPoint y: 101, endPoint x: 200, endPoint y: 91, distance: 17.5
click at [200, 91] on textarea "[PERSON_NAME] (Champs) [PHONE_NUMBER] ([PERSON_NAME] 936-263-8515) Meeting Loca…" at bounding box center [282, 119] width 166 height 142
type textarea "[PERSON_NAME] (Champs) [PHONE_NUMBER] ([PERSON_NAME] 936-263-8515) Meeting Loca…"
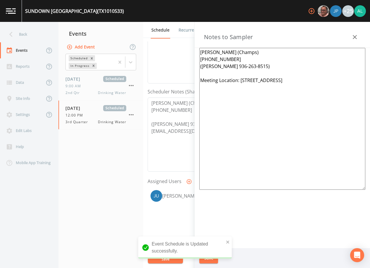
click at [224, 239] on div "Event Schedule is Updated successfully." at bounding box center [185, 248] width 94 height 22
click at [229, 241] on icon "close" at bounding box center [228, 242] width 4 height 5
click at [212, 257] on div "Event Schedule is Updated successfully." at bounding box center [185, 250] width 94 height 27
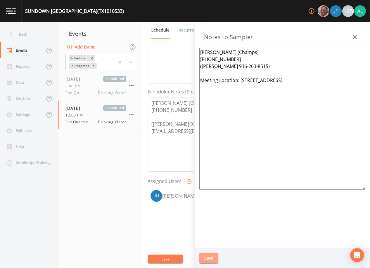
click at [212, 257] on button "Save" at bounding box center [208, 258] width 19 height 11
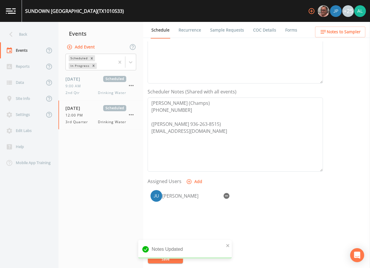
click at [324, 31] on icon "button" at bounding box center [323, 31] width 7 height 7
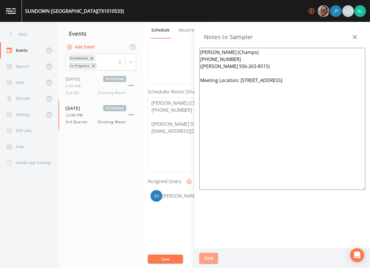
click at [206, 260] on button "Save" at bounding box center [208, 258] width 19 height 11
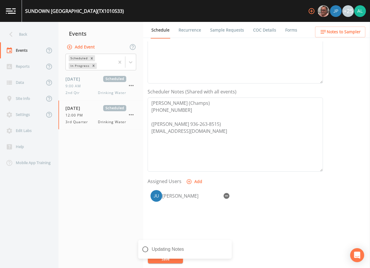
drag, startPoint x: 206, startPoint y: 260, endPoint x: 179, endPoint y: 261, distance: 26.9
click at [180, 261] on div "Updating Notes" at bounding box center [185, 251] width 94 height 23
click at [227, 246] on icon "close" at bounding box center [228, 245] width 4 height 5
click at [169, 260] on div "Notes Updated" at bounding box center [185, 251] width 94 height 23
click at [169, 260] on div "[GEOGRAPHIC_DATA] (TX1010533) +25 Back Events Reports Data Site Info Settings E…" at bounding box center [185, 134] width 370 height 268
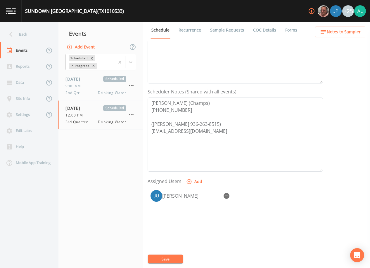
click at [169, 260] on button "Save" at bounding box center [165, 259] width 35 height 9
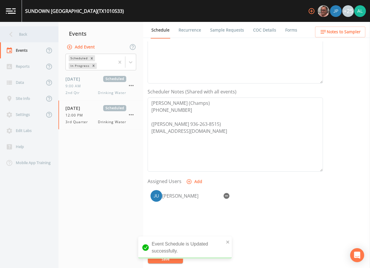
click at [39, 35] on div "Back" at bounding box center [26, 34] width 53 height 16
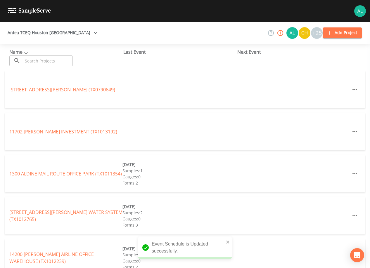
click at [38, 63] on input "text" at bounding box center [48, 61] width 50 height 11
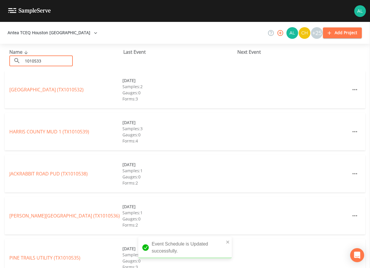
type input "1010533"
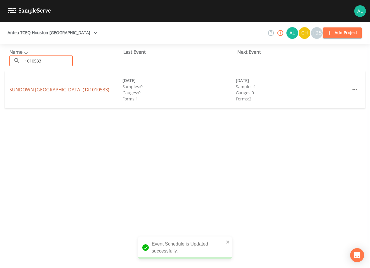
click at [32, 89] on link "[GEOGRAPHIC_DATA] (TX1010533)" at bounding box center [59, 90] width 100 height 6
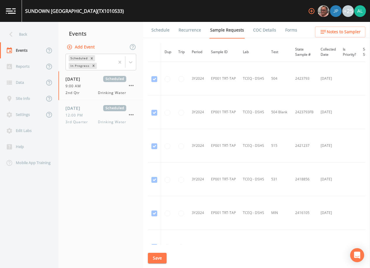
scroll to position [146, 0]
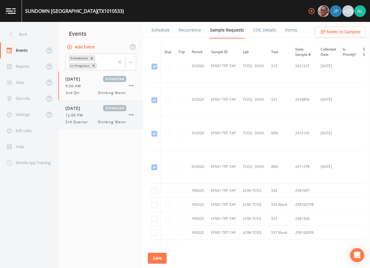
click at [94, 120] on div "3rd Quarter Drinking Water" at bounding box center [95, 122] width 61 height 5
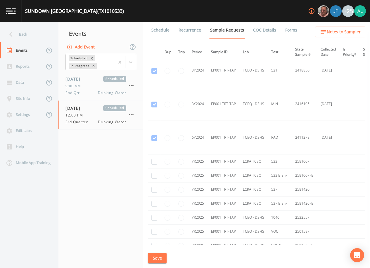
scroll to position [260, 0]
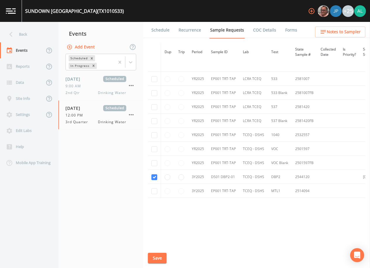
click at [164, 31] on link "Schedule" at bounding box center [161, 30] width 20 height 16
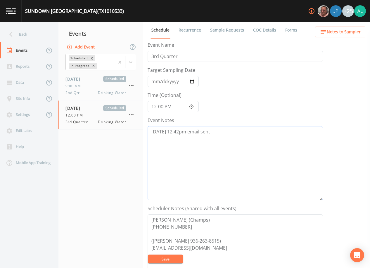
click at [218, 140] on textarea "[DATE] 12:42pm email sent" at bounding box center [235, 163] width 175 height 74
click at [158, 257] on button "Save" at bounding box center [165, 259] width 35 height 9
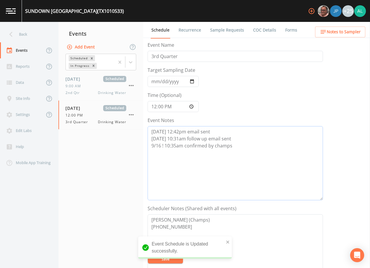
click at [165, 144] on textarea "[DATE] 12:42pm email sent [DATE] 10:31am follow up email sent 9/16 ! 10:35am co…" at bounding box center [235, 163] width 175 height 74
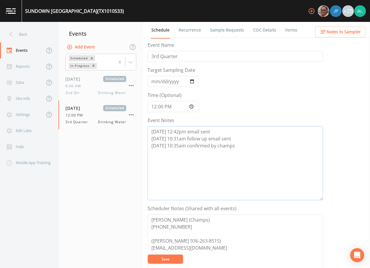
type textarea "[DATE] 12:42pm email sent [DATE] 10:31am follow up email sent [DATE] 10:35am co…"
click at [224, 242] on div "Event Schedule is Updated successfully." at bounding box center [185, 250] width 94 height 27
click at [153, 259] on button "Save" at bounding box center [165, 259] width 35 height 9
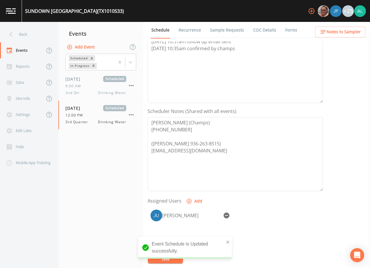
scroll to position [144, 0]
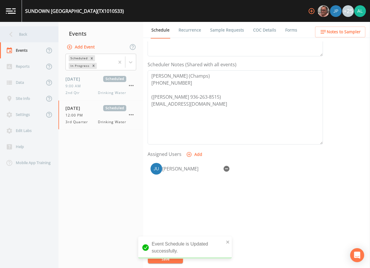
click at [36, 38] on div "Back" at bounding box center [26, 34] width 53 height 16
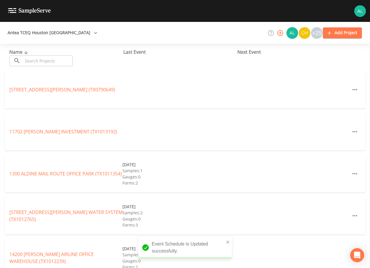
click at [39, 59] on input "text" at bounding box center [48, 61] width 50 height 11
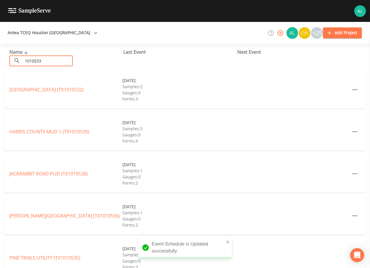
type input "1010533"
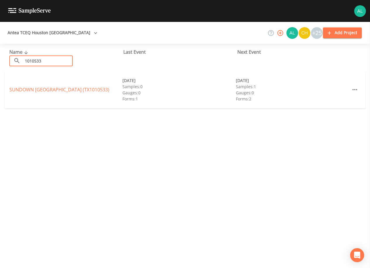
click at [33, 94] on div "[GEOGRAPHIC_DATA] (TX1010533) [DATE] Samples: 0 Gauges: 0 Forms: 1 [DATE] Sampl…" at bounding box center [185, 89] width 361 height 37
click at [35, 88] on link "[GEOGRAPHIC_DATA] (TX1010533)" at bounding box center [59, 90] width 100 height 6
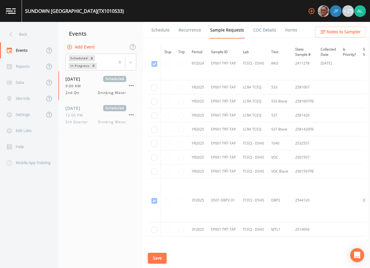
scroll to position [290, 0]
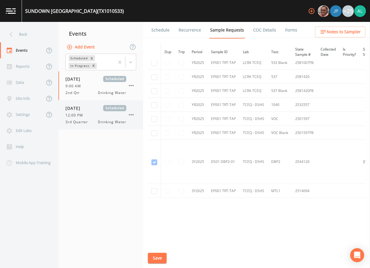
click at [98, 110] on div "[DATE] Scheduled" at bounding box center [95, 108] width 61 height 6
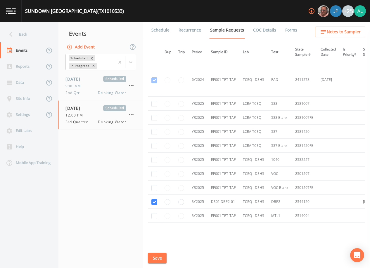
scroll to position [260, 0]
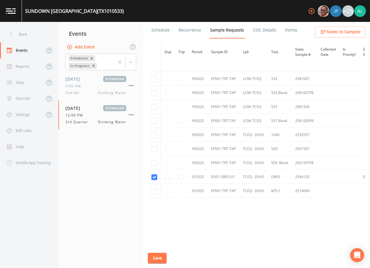
click at [159, 26] on link "Schedule" at bounding box center [161, 30] width 20 height 16
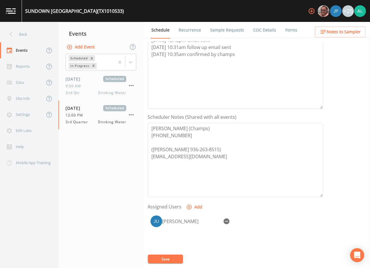
scroll to position [144, 0]
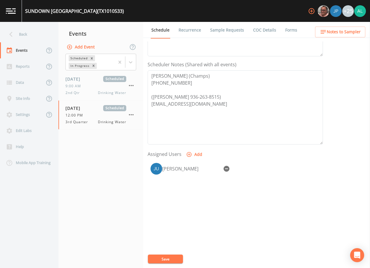
click at [349, 33] on span "Notes to Sampler" at bounding box center [344, 31] width 34 height 7
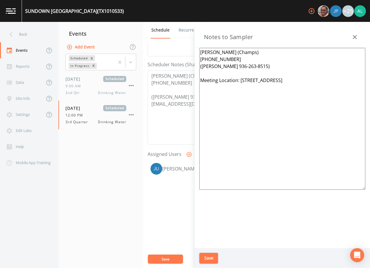
click at [204, 255] on button "Save" at bounding box center [208, 258] width 19 height 11
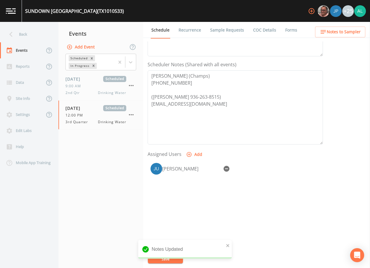
click at [177, 257] on div "Notes Updated" at bounding box center [185, 249] width 94 height 19
click at [38, 36] on div "Back" at bounding box center [26, 34] width 53 height 16
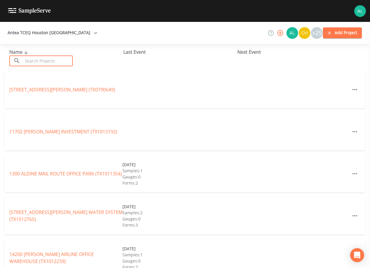
click at [53, 63] on input "text" at bounding box center [48, 61] width 50 height 11
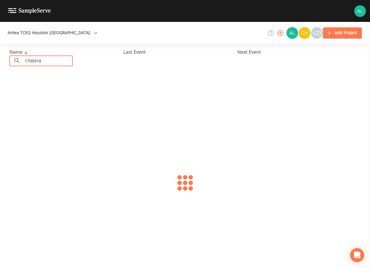
type input "1700918"
click at [31, 90] on link "CYPRESSWOOD SUBDIVISION WATER SYSTEM (TX1700918)" at bounding box center [58, 89] width 99 height 13
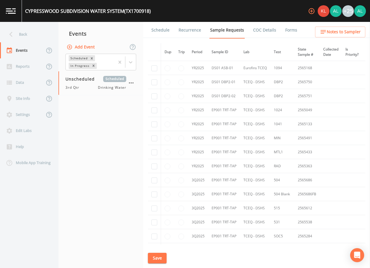
click at [161, 29] on link "Schedule" at bounding box center [161, 30] width 20 height 16
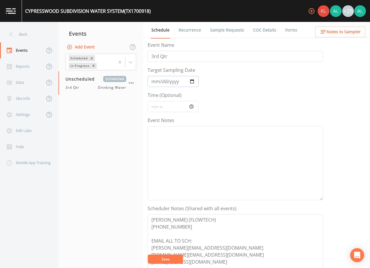
click at [156, 82] on input "Target Sampling Date" at bounding box center [173, 81] width 51 height 11
type input "[DATE]"
click at [155, 109] on input "Time (Optional)" at bounding box center [173, 106] width 51 height 11
type input "08:30"
click at [148, 255] on button "Save" at bounding box center [165, 259] width 35 height 9
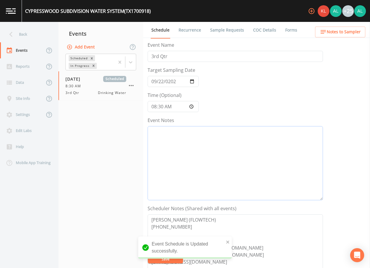
click at [188, 144] on textarea "Event Notes" at bounding box center [235, 163] width 175 height 74
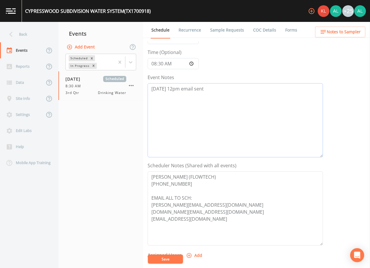
scroll to position [144, 0]
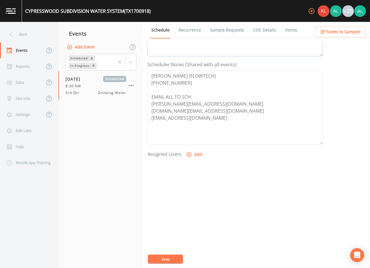
type textarea "[DATE] 12pm email sent"
click at [164, 253] on div "Event Name 3rd Qtr Target Sampling Date [DATE] Time (Optional) 08:30 Event Note…" at bounding box center [259, 154] width 222 height 227
click at [163, 257] on button "Save" at bounding box center [165, 259] width 35 height 9
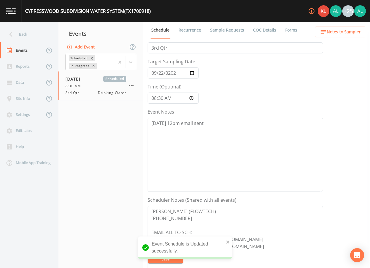
scroll to position [0, 0]
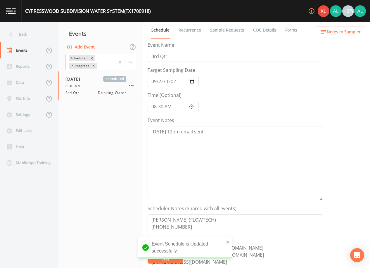
click at [335, 34] on span "Notes to Sampler" at bounding box center [344, 31] width 34 height 7
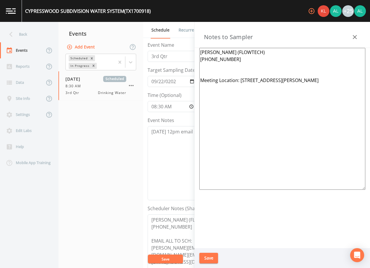
click at [252, 118] on textarea "[PERSON_NAME] (FLOWTECH) [PHONE_NUMBER] Meeting Location: [STREET_ADDRESS][PERS…" at bounding box center [282, 119] width 166 height 142
drag, startPoint x: 241, startPoint y: 155, endPoint x: 196, endPoint y: 43, distance: 121.2
click at [196, 46] on div "Notes to Sampler [PERSON_NAME] (FLOWTECH) [PHONE_NUMBER] Meeting Location: [STR…" at bounding box center [282, 145] width 175 height 246
type textarea "[PERSON_NAME] (FLOWTECH) [PHONE_NUMBER] Meeting Location: [STREET_ADDRESS][PERS…"
click at [209, 259] on button "Save" at bounding box center [208, 258] width 19 height 11
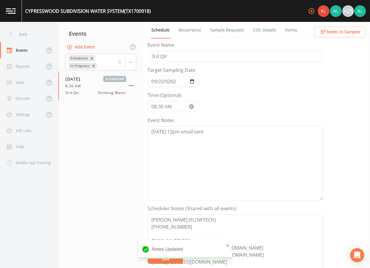
click at [332, 33] on span "Notes to Sampler" at bounding box center [344, 31] width 34 height 7
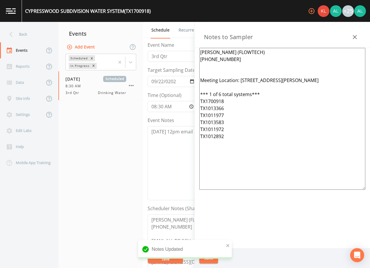
drag, startPoint x: 257, startPoint y: 152, endPoint x: 198, endPoint y: 48, distance: 118.7
click at [198, 48] on div "[PERSON_NAME] (FLOWTECH) [PHONE_NUMBER] Meeting Location: [STREET_ADDRESS][PERS…" at bounding box center [282, 148] width 175 height 200
click at [214, 256] on button "Save" at bounding box center [208, 258] width 19 height 11
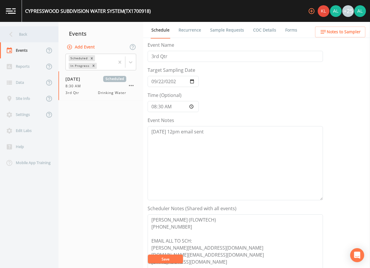
click at [41, 36] on div "Back" at bounding box center [26, 34] width 53 height 16
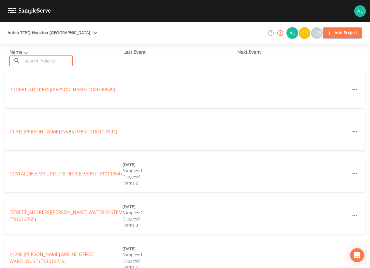
click at [36, 60] on input "text" at bounding box center [48, 61] width 50 height 11
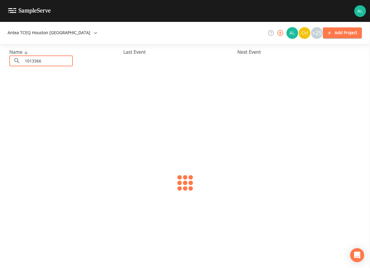
type input "1013366"
click at [53, 92] on link "[GEOGRAPHIC_DATA] (TX1013366)" at bounding box center [46, 90] width 74 height 6
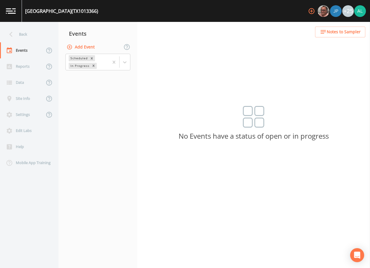
click at [88, 46] on button "Add Event" at bounding box center [81, 47] width 32 height 11
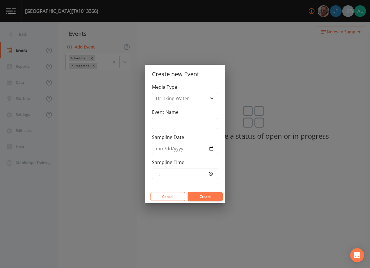
click at [170, 126] on input "Event Name" at bounding box center [185, 123] width 66 height 11
type input "3rd Quarter"
click at [157, 175] on input "Sampling Time" at bounding box center [185, 173] width 66 height 11
click at [167, 151] on input "[DATE]" at bounding box center [185, 148] width 66 height 11
type input "[DATE]"
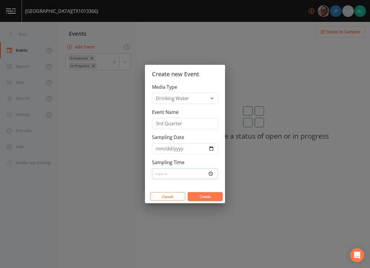
click at [153, 172] on input "Sampling Time" at bounding box center [185, 173] width 66 height 11
type input "08:30"
click at [188, 192] on button "Create" at bounding box center [205, 196] width 35 height 9
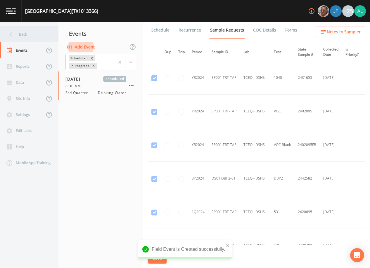
click at [26, 36] on div "Back" at bounding box center [26, 34] width 53 height 16
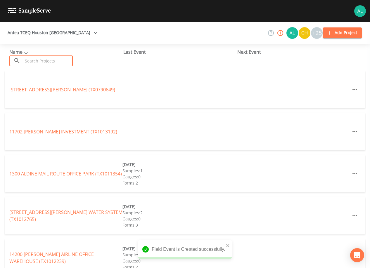
click at [32, 62] on input "text" at bounding box center [48, 61] width 50 height 11
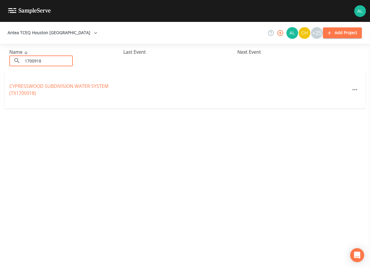
type input "1700918"
click at [31, 92] on link "CYPRESSWOOD SUBDIVISION WATER SYSTEM (TX1700918)" at bounding box center [58, 89] width 99 height 13
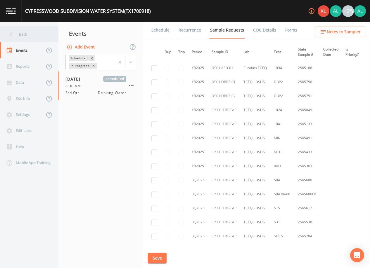
click at [6, 36] on div "Back" at bounding box center [26, 34] width 53 height 16
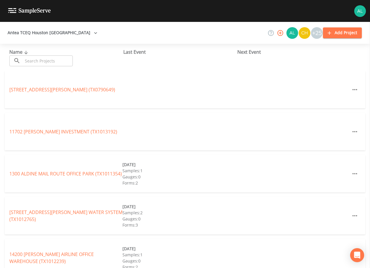
click at [27, 63] on input "text" at bounding box center [48, 61] width 50 height 11
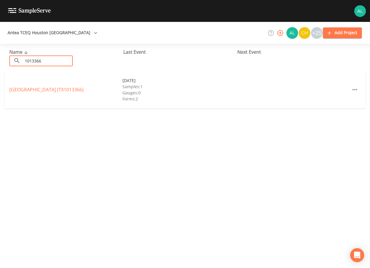
type input "1013366"
click at [38, 87] on link "[GEOGRAPHIC_DATA] (TX1013366)" at bounding box center [46, 90] width 74 height 6
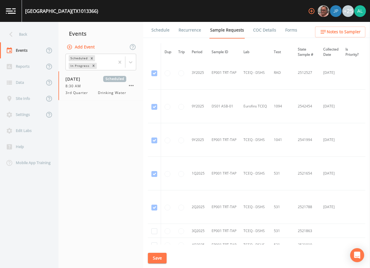
scroll to position [674, 0]
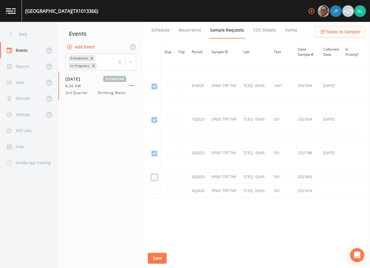
click at [156, 176] on input "checkbox" at bounding box center [154, 177] width 6 height 6
checkbox input "true"
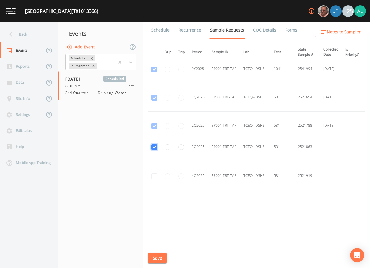
scroll to position [577, 0]
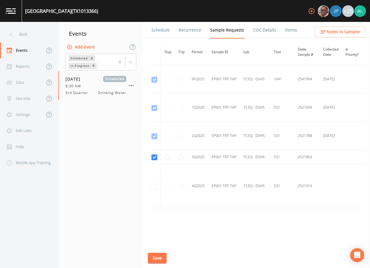
click at [156, 253] on button "Save" at bounding box center [157, 258] width 19 height 11
click at [350, 32] on span "Notes to Sampler" at bounding box center [344, 31] width 34 height 7
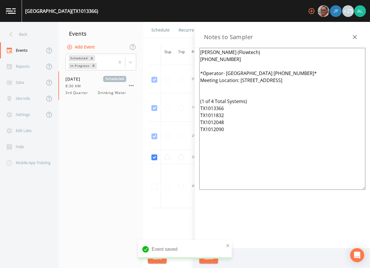
drag, startPoint x: 233, startPoint y: 117, endPoint x: 170, endPoint y: 48, distance: 93.5
click at [170, 48] on div "Back Events Reports Data Site Info Settings Edit Labs Help Mobile App Training …" at bounding box center [185, 145] width 370 height 246
paste textarea "[PERSON_NAME] (FLOWTECH) [PHONE_NUMBER] Meeting Location: [STREET_ADDRESS][PERS…"
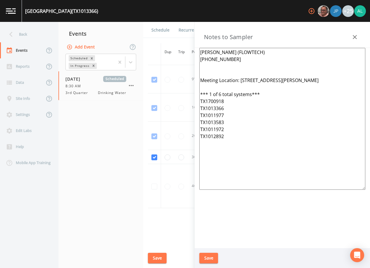
type textarea "[PERSON_NAME] (FLOWTECH) [PHONE_NUMBER] Meeting Location: [STREET_ADDRESS][PERS…"
click at [212, 259] on button "Save" at bounding box center [208, 258] width 19 height 11
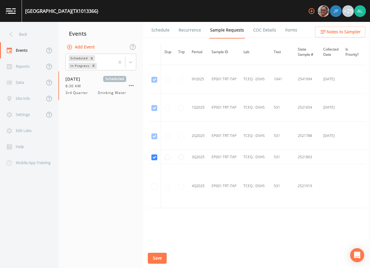
click at [156, 255] on button "Save" at bounding box center [157, 258] width 19 height 11
click at [29, 35] on div "Back" at bounding box center [26, 34] width 53 height 16
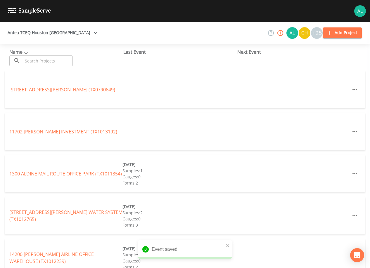
click at [34, 59] on input "text" at bounding box center [48, 61] width 50 height 11
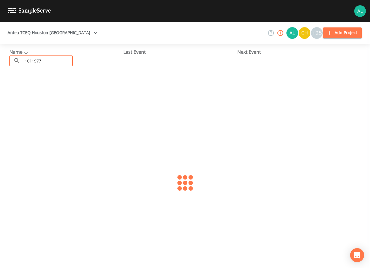
type input "1011977"
click at [24, 93] on div "ED [PERSON_NAME][GEOGRAPHIC_DATA] (TX1011977) [DATE] Samples: 1 Gauges: 0 Forms…" at bounding box center [185, 89] width 361 height 37
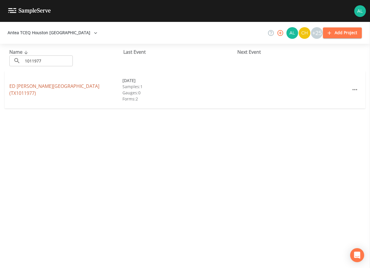
click at [25, 89] on link "ED [PERSON_NAME][GEOGRAPHIC_DATA] (TX1011977)" at bounding box center [54, 89] width 90 height 13
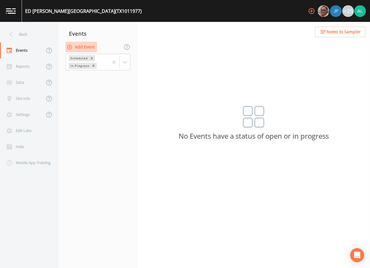
click at [75, 43] on button "Add Event" at bounding box center [81, 47] width 32 height 11
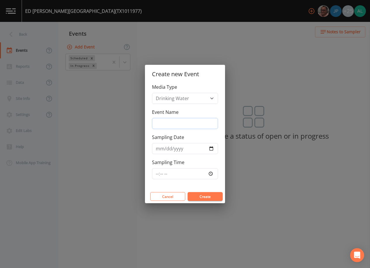
click at [185, 127] on input "Event Name" at bounding box center [185, 123] width 66 height 11
type input "3rd Quarter"
type input "[DATE]"
click at [153, 174] on input "Sampling Time" at bounding box center [185, 173] width 66 height 11
type input "08:30"
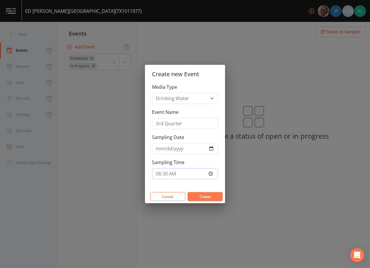
click at [188, 192] on button "Create" at bounding box center [205, 196] width 35 height 9
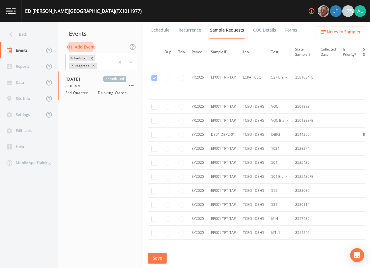
scroll to position [199, 0]
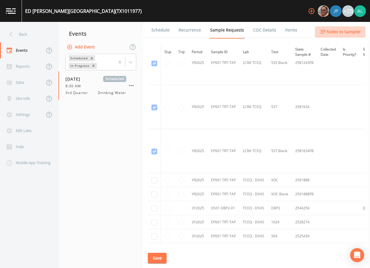
click at [352, 33] on span "Notes to Sampler" at bounding box center [344, 31] width 34 height 7
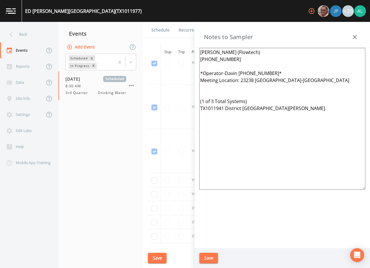
drag, startPoint x: 291, startPoint y: 124, endPoint x: 184, endPoint y: 29, distance: 143.2
click at [184, 29] on div "Back Events Reports Data Site Info Settings Edit Labs Help Mobile App Training …" at bounding box center [185, 145] width 370 height 246
paste textarea "[PERSON_NAME] (FLOWTECH) [PHONE_NUMBER] Meeting Location: [STREET_ADDRESS][PERS…"
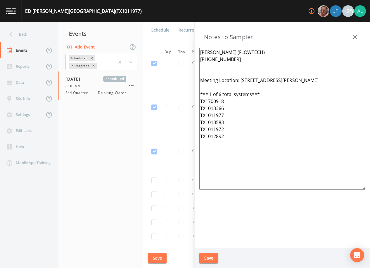
type textarea "[PERSON_NAME] (FLOWTECH) [PHONE_NUMBER] Meeting Location: [STREET_ADDRESS][PERS…"
click at [215, 255] on button "Save" at bounding box center [208, 258] width 19 height 11
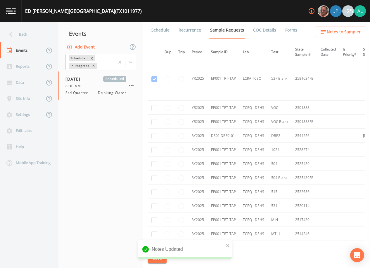
scroll to position [286, 0]
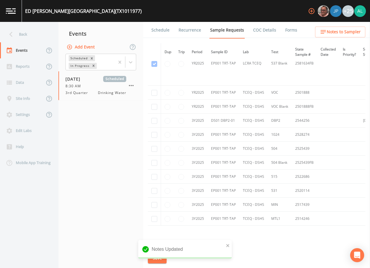
click at [151, 121] on td at bounding box center [154, 121] width 13 height 14
click at [153, 121] on input "checkbox" at bounding box center [154, 121] width 6 height 6
checkbox input "true"
click at [228, 244] on icon "close" at bounding box center [228, 245] width 4 height 5
click at [161, 260] on button "Save" at bounding box center [157, 258] width 19 height 11
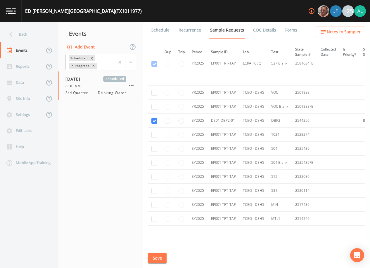
click at [164, 260] on button "Save" at bounding box center [157, 258] width 19 height 11
click at [35, 34] on div "Back" at bounding box center [26, 34] width 53 height 16
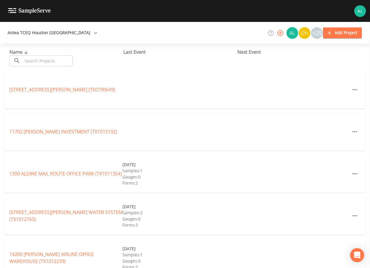
click at [63, 58] on input "text" at bounding box center [48, 61] width 50 height 11
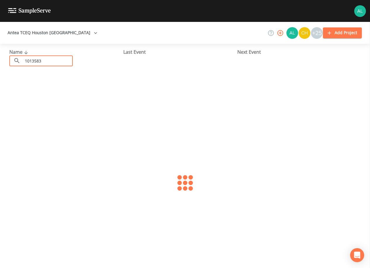
type input "1013583"
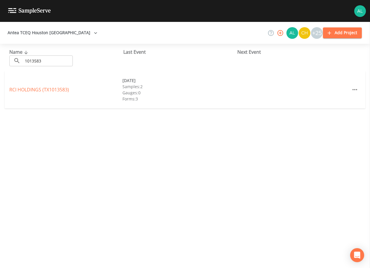
click at [27, 93] on div "RCI HOLDINGS (TX1013583)" at bounding box center [65, 89] width 113 height 7
click at [27, 89] on link "RCI HOLDINGS (TX1013583)" at bounding box center [39, 90] width 60 height 6
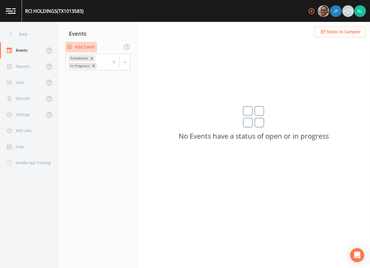
click at [89, 47] on button "Add Event" at bounding box center [81, 47] width 32 height 11
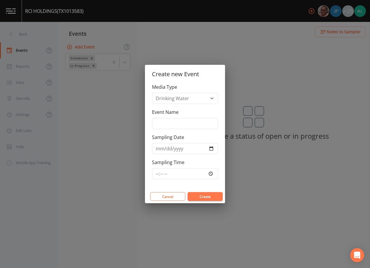
click at [186, 116] on div "Event Name" at bounding box center [185, 119] width 66 height 20
click at [187, 123] on input "Event Name" at bounding box center [185, 123] width 66 height 11
type input "3rd Quarter"
type input "[DATE]"
click at [156, 174] on input "Sampling Time" at bounding box center [185, 173] width 66 height 11
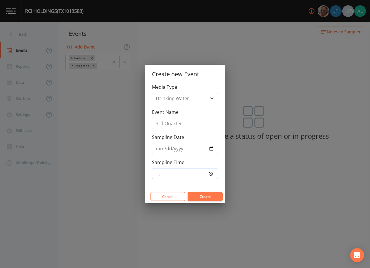
type input "08:30"
click at [188, 192] on button "Create" at bounding box center [205, 196] width 35 height 9
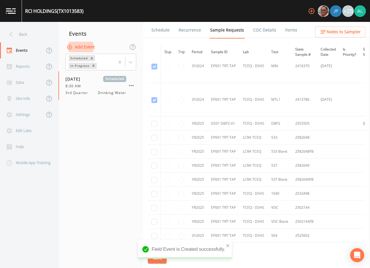
scroll to position [175, 0]
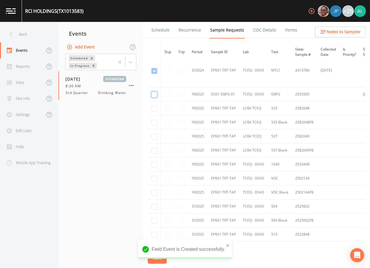
click at [155, 95] on input "checkbox" at bounding box center [154, 95] width 6 height 6
checkbox input "true"
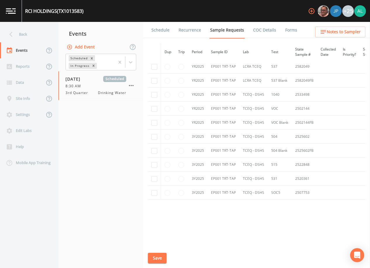
scroll to position [248, 0]
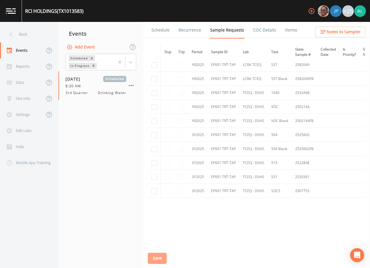
click at [158, 258] on button "Save" at bounding box center [157, 258] width 19 height 11
click at [334, 24] on ul "Schedule Recurrence Sample Requests COC Details Forms" at bounding box center [256, 30] width 227 height 16
click at [334, 30] on span "Notes to Sampler" at bounding box center [344, 31] width 34 height 7
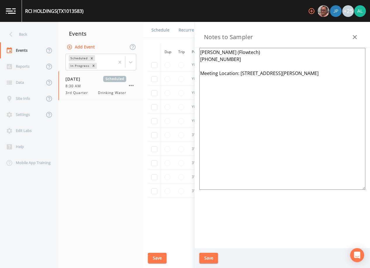
drag, startPoint x: 326, startPoint y: 106, endPoint x: 186, endPoint y: 49, distance: 152.0
click at [186, 49] on div "Back Events Reports Data Site Info Settings Edit Labs Help Mobile App Training …" at bounding box center [185, 145] width 370 height 246
paste textarea "[PERSON_NAME] (FLOWTECH) [PHONE_NUMBER] Meeting Location: [STREET_ADDRESS][PERS…"
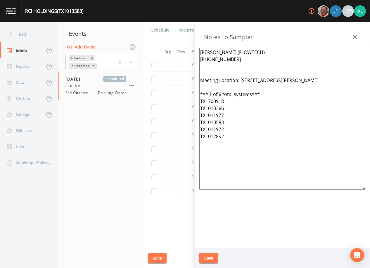
type textarea "[PERSON_NAME] (FLOWTECH) [PHONE_NUMBER] Meeting Location: [STREET_ADDRESS][PERS…"
click at [210, 257] on button "Save" at bounding box center [208, 258] width 19 height 11
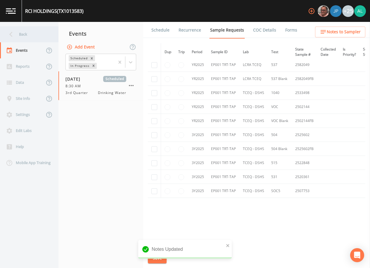
click at [25, 34] on div "Back" at bounding box center [26, 34] width 53 height 16
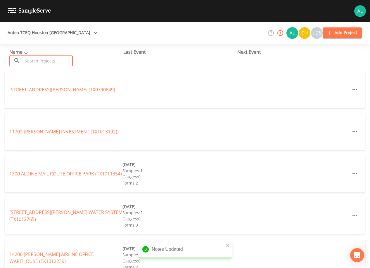
click at [30, 59] on input "text" at bounding box center [48, 61] width 50 height 11
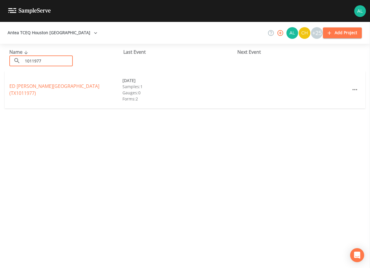
type input "1011977"
click at [41, 90] on link "ED [PERSON_NAME][GEOGRAPHIC_DATA] (TX1011977)" at bounding box center [54, 89] width 90 height 13
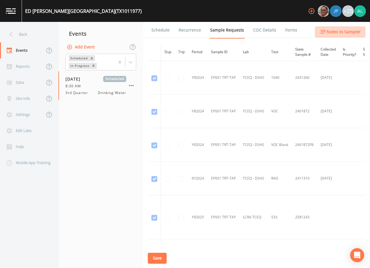
click at [353, 29] on span "Notes to Sampler" at bounding box center [344, 31] width 34 height 7
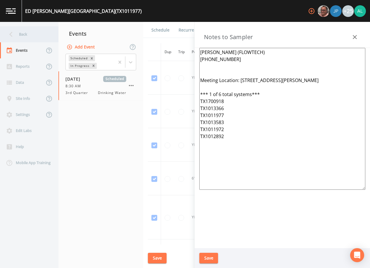
click at [45, 34] on div "Back" at bounding box center [26, 34] width 53 height 16
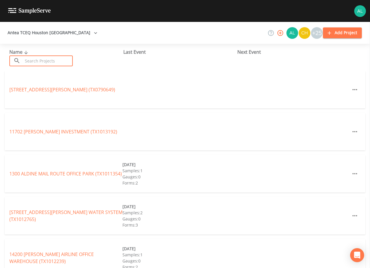
click at [57, 63] on input "text" at bounding box center [48, 61] width 50 height 11
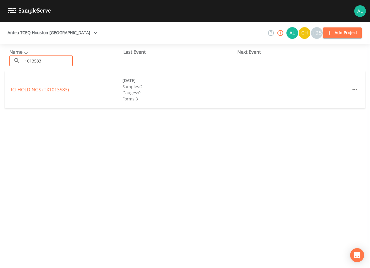
type input "1013583"
click at [23, 91] on link "RCI HOLDINGS (TX1013583)" at bounding box center [39, 90] width 60 height 6
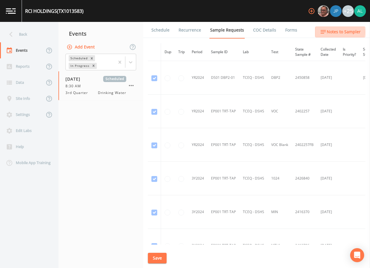
click at [335, 32] on span "Notes to Sampler" at bounding box center [344, 31] width 34 height 7
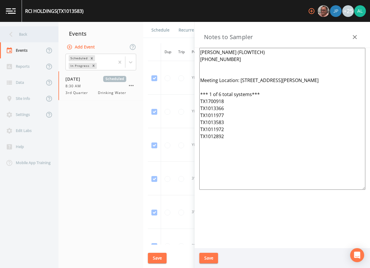
click at [27, 38] on div "Back" at bounding box center [26, 34] width 53 height 16
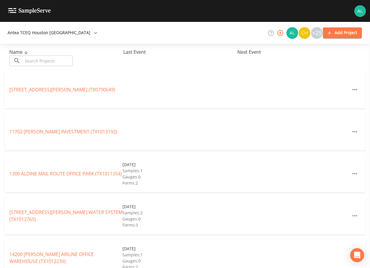
click at [29, 57] on input "text" at bounding box center [48, 61] width 50 height 11
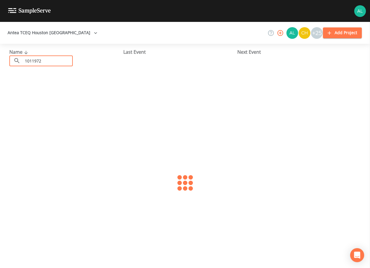
type input "1011972"
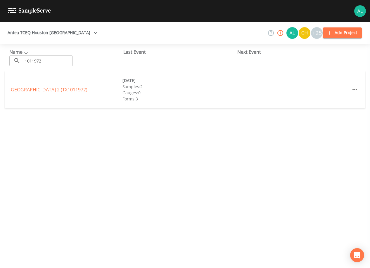
click at [51, 85] on div "[GEOGRAPHIC_DATA] 2 (TX1011972) [DATE] Samples: 2 Gauges: 0 Forms: 3" at bounding box center [185, 89] width 361 height 37
click at [51, 91] on link "[GEOGRAPHIC_DATA] 2 (TX1011972)" at bounding box center [48, 90] width 78 height 6
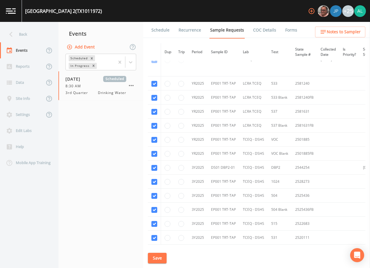
scroll to position [88, 0]
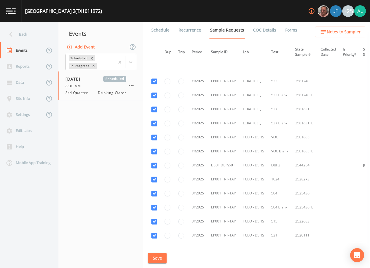
click at [329, 32] on span "Notes to Sampler" at bounding box center [344, 31] width 34 height 7
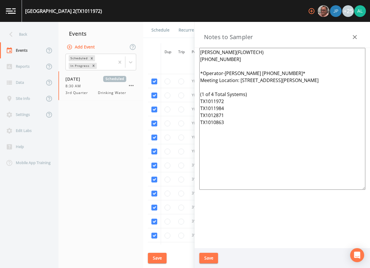
drag, startPoint x: 227, startPoint y: 128, endPoint x: 185, endPoint y: 44, distance: 93.6
click at [185, 44] on div "Back Events Reports Data Site Info Settings Edit Labs Help Mobile App Training …" at bounding box center [185, 145] width 370 height 246
paste textarea "(FLOWTECH) [PHONE_NUMBER] Meeting Location: [STREET_ADDRESS][PERSON_NAME] *** 1…"
type textarea "[PERSON_NAME] (FLOWTECH) [PHONE_NUMBER] Meeting Location: [STREET_ADDRESS][PERS…"
click at [206, 252] on div "Save" at bounding box center [282, 258] width 175 height 20
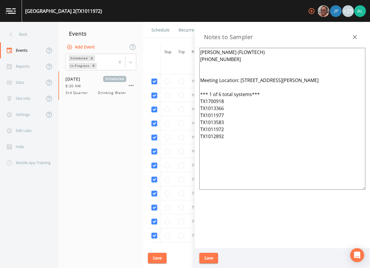
click at [205, 257] on button "Save" at bounding box center [208, 258] width 19 height 11
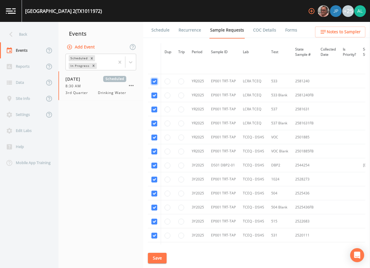
click at [152, 83] on input "checkbox" at bounding box center [154, 82] width 6 height 6
checkbox input "false"
click at [153, 94] on input "checkbox" at bounding box center [154, 96] width 6 height 6
checkbox input "false"
click at [155, 112] on input "checkbox" at bounding box center [154, 110] width 6 height 6
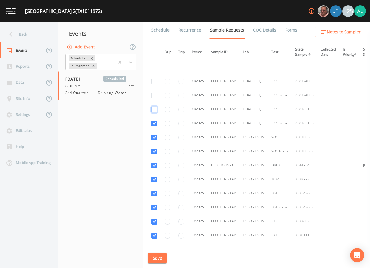
checkbox input "false"
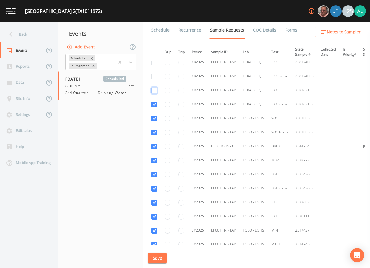
scroll to position [117, 0]
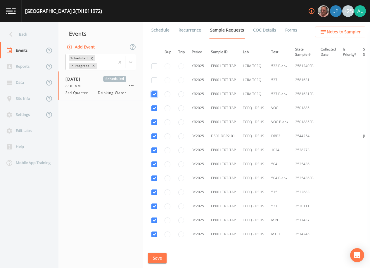
click at [157, 94] on input "checkbox" at bounding box center [154, 94] width 6 height 6
checkbox input "false"
click at [155, 106] on input "checkbox" at bounding box center [154, 109] width 6 height 6
checkbox input "false"
click at [154, 120] on input "checkbox" at bounding box center [154, 123] width 6 height 6
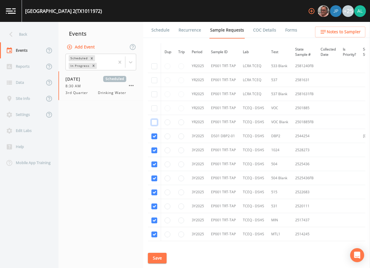
checkbox input "false"
click at [154, 135] on input "checkbox" at bounding box center [154, 137] width 6 height 6
checkbox input "true"
click at [152, 156] on td at bounding box center [154, 150] width 13 height 14
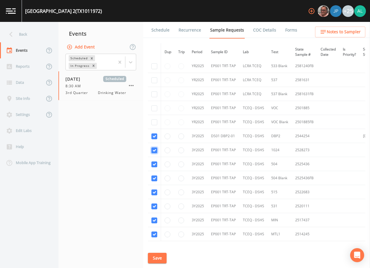
click at [153, 152] on input "checkbox" at bounding box center [154, 151] width 6 height 6
checkbox input "false"
click at [156, 165] on input "checkbox" at bounding box center [154, 165] width 6 height 6
checkbox input "false"
click at [156, 179] on input "checkbox" at bounding box center [154, 179] width 6 height 6
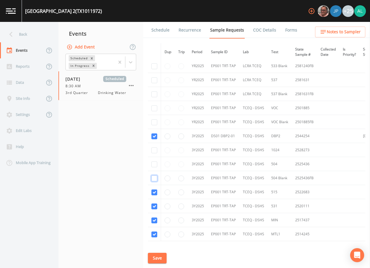
checkbox input "false"
drag, startPoint x: 155, startPoint y: 192, endPoint x: 155, endPoint y: 200, distance: 7.6
click at [155, 192] on input "checkbox" at bounding box center [154, 193] width 6 height 6
checkbox input "false"
drag, startPoint x: 153, startPoint y: 209, endPoint x: 156, endPoint y: 205, distance: 5.2
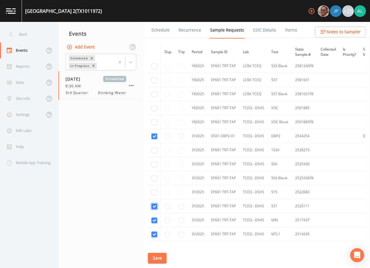
click at [153, 209] on input "checkbox" at bounding box center [154, 207] width 6 height 6
checkbox input "false"
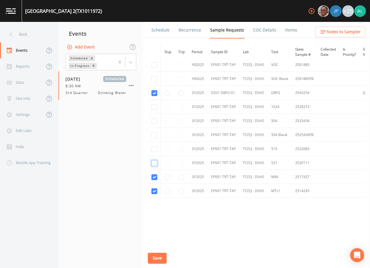
scroll to position [162, 0]
click at [153, 176] on input "checkbox" at bounding box center [154, 177] width 6 height 6
checkbox input "false"
click at [154, 194] on td at bounding box center [154, 191] width 13 height 14
click at [154, 193] on input "checkbox" at bounding box center [154, 191] width 6 height 6
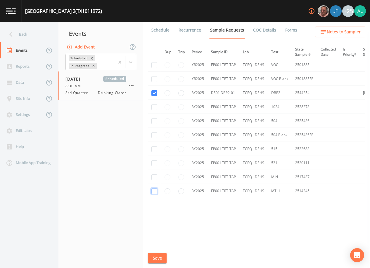
checkbox input "false"
click at [155, 260] on button "Save" at bounding box center [157, 258] width 19 height 11
drag, startPoint x: 272, startPoint y: 243, endPoint x: 293, endPoint y: 242, distance: 20.8
click at [293, 242] on div "Dup Trip Period Sample ID Lab Test State Sample # Collected Date Is Priority? S…" at bounding box center [256, 144] width 217 height 202
click at [286, 244] on div "Dup Trip Period Sample ID Lab Test State Sample # Collected Date Is Priority? S…" at bounding box center [256, 144] width 217 height 202
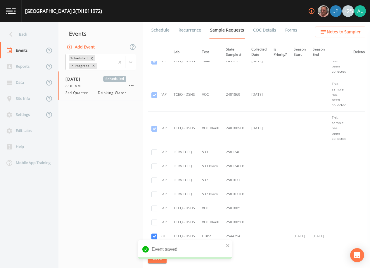
scroll to position [15, 69]
click at [335, 27] on button "Notes to Sampler" at bounding box center [340, 32] width 50 height 11
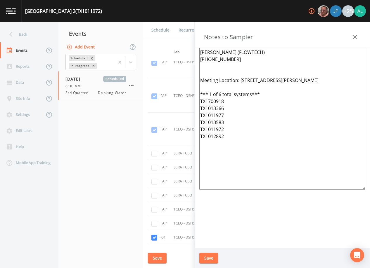
click at [209, 257] on button "Save" at bounding box center [208, 258] width 19 height 11
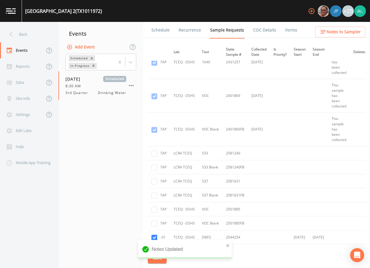
click at [155, 260] on div "Notes Updated" at bounding box center [185, 251] width 94 height 23
click at [227, 246] on icon "close" at bounding box center [227, 245] width 3 height 3
click at [161, 259] on button "Save" at bounding box center [157, 258] width 19 height 11
click at [161, 259] on div "Saving event" at bounding box center [185, 251] width 94 height 23
click at [17, 37] on div "Back" at bounding box center [26, 34] width 53 height 16
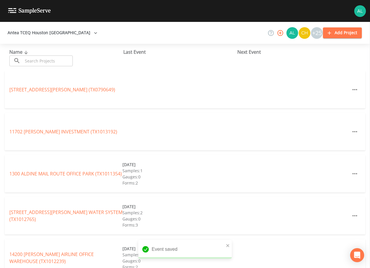
click at [17, 58] on icon at bounding box center [16, 60] width 7 height 7
click at [37, 55] on div "Name ​ ​" at bounding box center [66, 58] width 114 height 18
click at [37, 62] on input "text" at bounding box center [48, 61] width 50 height 11
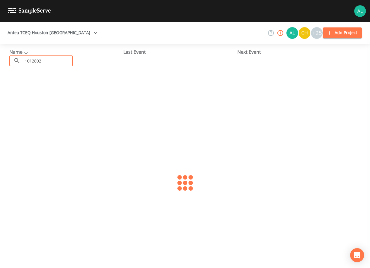
type input "1012892"
click at [61, 89] on link "[GEOGRAPHIC_DATA] (TX1012892)" at bounding box center [46, 90] width 74 height 6
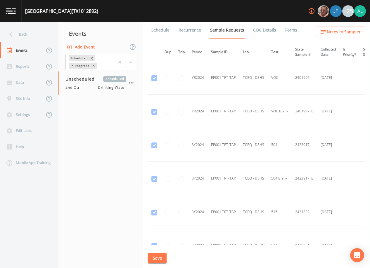
click at [163, 30] on link "Schedule" at bounding box center [161, 30] width 20 height 16
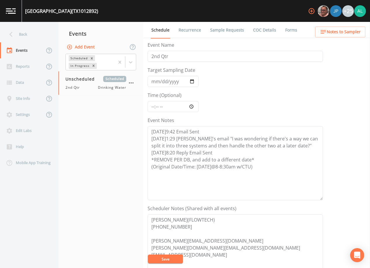
click at [84, 46] on button "Add Event" at bounding box center [81, 47] width 32 height 11
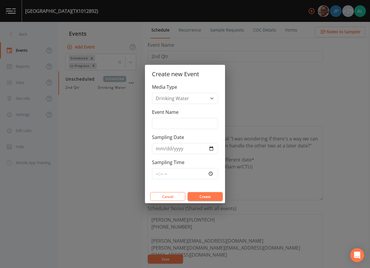
click at [162, 115] on label "Event Name" at bounding box center [165, 112] width 27 height 7
click at [162, 118] on input "Event Name" at bounding box center [185, 123] width 66 height 11
click at [161, 117] on div "Event Name" at bounding box center [185, 119] width 66 height 20
click at [165, 122] on input "Event Name" at bounding box center [185, 123] width 66 height 11
type input "3rd Quarter"
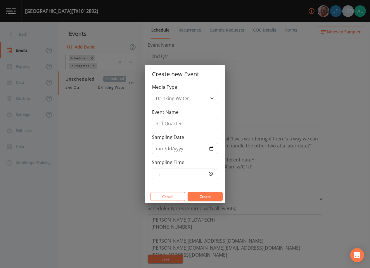
type input "[DATE]"
click at [156, 173] on input "Sampling Time" at bounding box center [185, 173] width 66 height 11
type input "08:30"
click at [188, 192] on button "Create" at bounding box center [205, 196] width 35 height 9
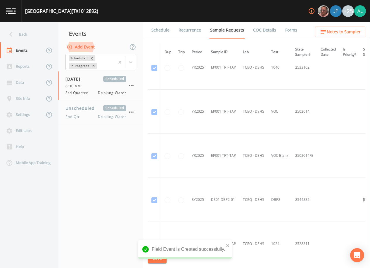
scroll to position [497, 0]
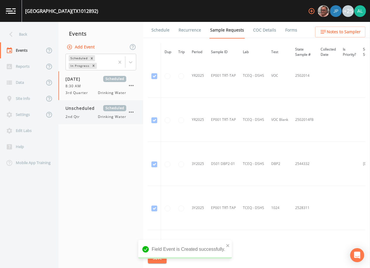
click at [79, 107] on span "Unscheduled" at bounding box center [81, 108] width 33 height 6
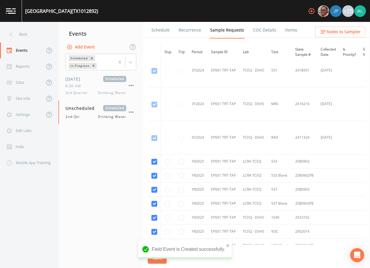
scroll to position [288, 0]
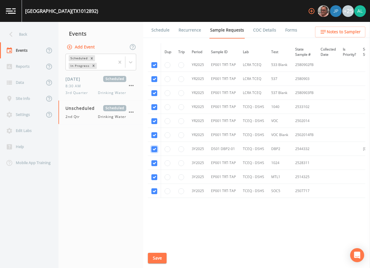
click at [153, 147] on input "checkbox" at bounding box center [154, 149] width 6 height 6
checkbox input "false"
click at [154, 260] on button "Save" at bounding box center [157, 258] width 19 height 11
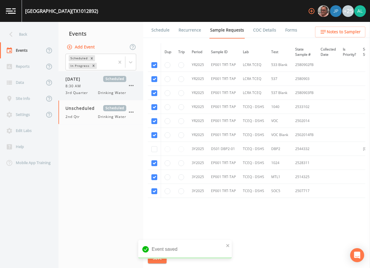
click at [91, 83] on div "[DATE] Scheduled 8:30 AM 3rd Quarter Drinking Water" at bounding box center [95, 86] width 61 height 20
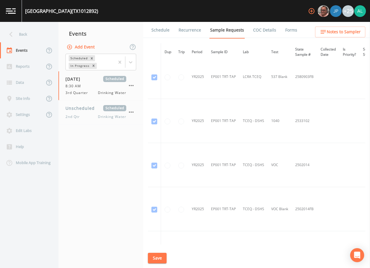
scroll to position [409, 0]
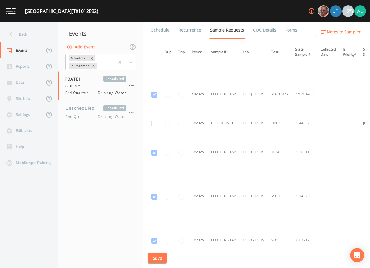
scroll to position [442, 0]
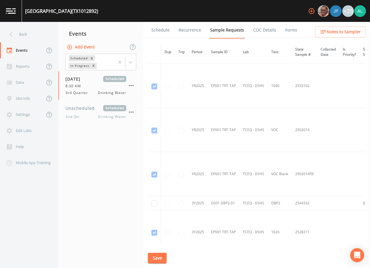
click at [155, 207] on td at bounding box center [154, 203] width 13 height 14
click at [154, 206] on input "checkbox" at bounding box center [154, 204] width 6 height 6
checkbox input "true"
click at [160, 254] on button "Save" at bounding box center [157, 258] width 19 height 11
click at [163, 260] on button "Save" at bounding box center [157, 258] width 19 height 11
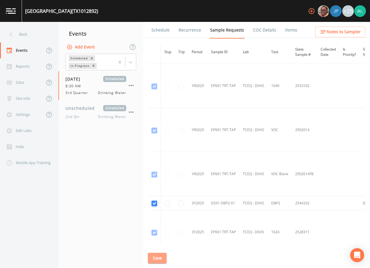
click at [156, 259] on button "Save" at bounding box center [157, 258] width 19 height 11
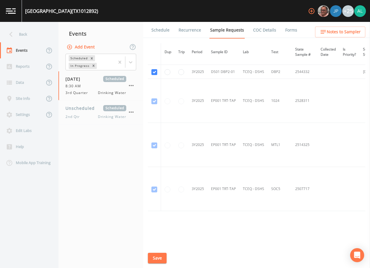
scroll to position [589, 0]
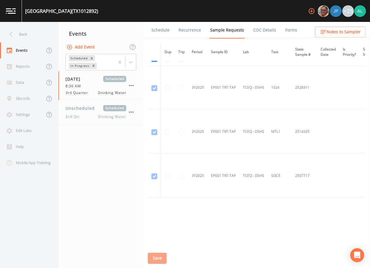
click at [159, 256] on button "Save" at bounding box center [157, 258] width 19 height 11
click at [323, 31] on icon "button" at bounding box center [323, 31] width 7 height 7
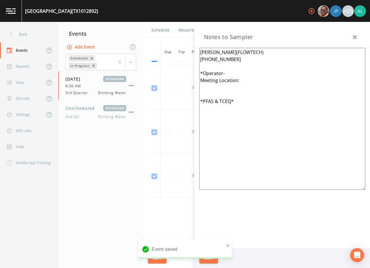
drag, startPoint x: 247, startPoint y: 108, endPoint x: 162, endPoint y: 101, distance: 84.4
click at [162, 101] on div "Back Events Reports Data Site Info Settings Edit Labs Help Mobile App Training …" at bounding box center [185, 145] width 370 height 246
drag, startPoint x: 228, startPoint y: 133, endPoint x: 231, endPoint y: 128, distance: 5.1
click at [228, 132] on textarea "HARRISON WILLIAMS(FLOWTECH) 832-534-8545 *Operator- Meeting Location: *PFAS & T…" at bounding box center [282, 119] width 166 height 142
click at [255, 113] on textarea "HARRISON WILLIAMS(FLOWTECH) 832-534-8545 *Operator- Meeting Location: *PFAS & T…" at bounding box center [282, 119] width 166 height 142
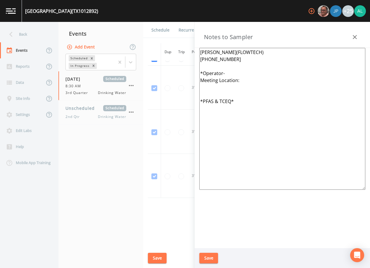
drag, startPoint x: 274, startPoint y: 113, endPoint x: 177, endPoint y: 35, distance: 123.9
click at [177, 35] on div "Back Events Reports Data Site Info Settings Edit Labs Help Mobile App Training …" at bounding box center [185, 145] width 370 height 246
paste textarea "(FLOWTECH) [PHONE_NUMBER] Meeting Location: [STREET_ADDRESS][PERSON_NAME] *** 1…"
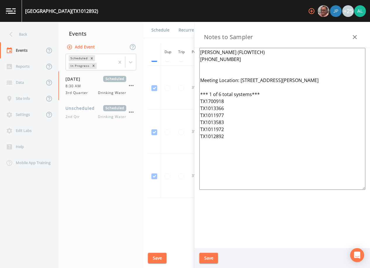
type textarea "[PERSON_NAME] (FLOWTECH) [PHONE_NUMBER] Meeting Location: [STREET_ADDRESS][PERS…"
click at [208, 258] on button "Save" at bounding box center [208, 258] width 19 height 11
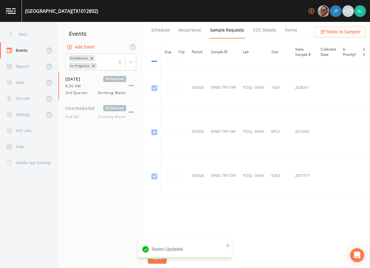
click at [161, 32] on link "Schedule" at bounding box center [161, 30] width 20 height 16
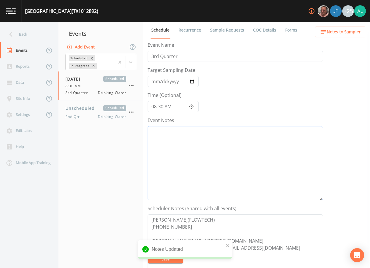
click at [185, 157] on textarea "Event Notes" at bounding box center [235, 163] width 175 height 74
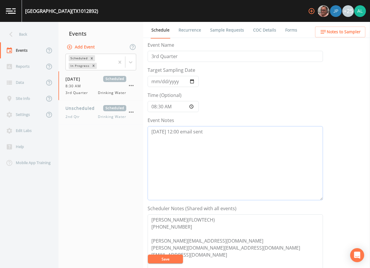
type textarea "9/16 @ 12:00 email sent"
click at [167, 256] on button "Save" at bounding box center [165, 259] width 35 height 9
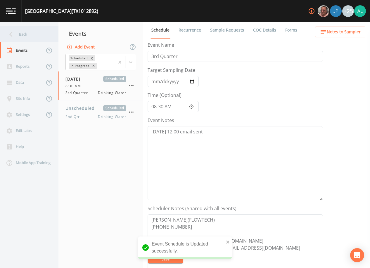
click at [44, 32] on div "Back" at bounding box center [26, 34] width 53 height 16
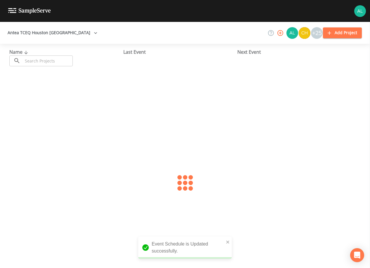
click at [50, 64] on input "text" at bounding box center [48, 61] width 50 height 11
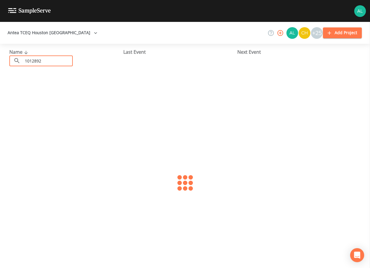
type input "1012892"
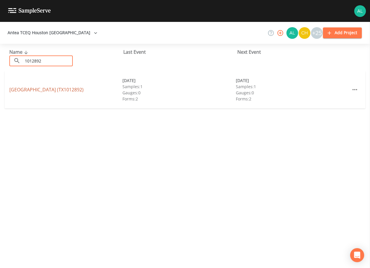
click at [62, 89] on link "[GEOGRAPHIC_DATA] (TX1012892)" at bounding box center [46, 90] width 74 height 6
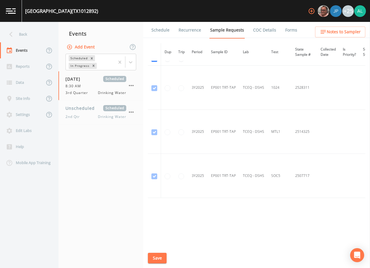
scroll to position [472, 0]
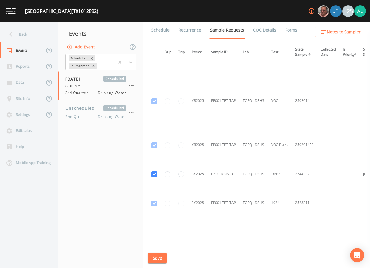
click at [164, 262] on button "Save" at bounding box center [157, 258] width 19 height 11
click at [150, 34] on li "Schedule" at bounding box center [156, 30] width 27 height 16
click at [162, 33] on link "Schedule" at bounding box center [161, 30] width 20 height 16
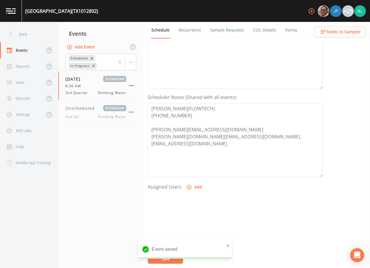
scroll to position [117, 0]
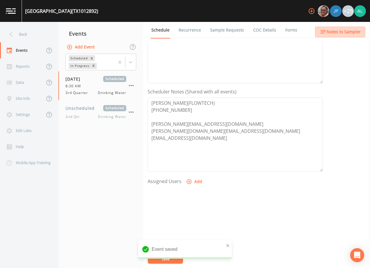
click at [345, 31] on span "Notes to Sampler" at bounding box center [344, 31] width 34 height 7
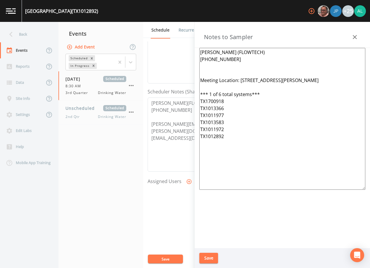
click at [213, 259] on button "Save" at bounding box center [208, 258] width 19 height 11
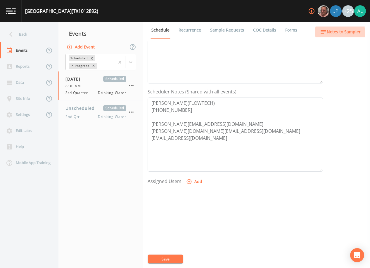
click at [326, 33] on icon "button" at bounding box center [323, 31] width 7 height 7
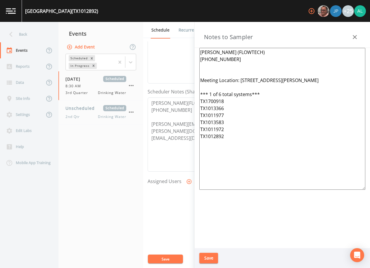
drag, startPoint x: 228, startPoint y: 123, endPoint x: 187, endPoint y: 56, distance: 78.4
click at [187, 56] on div "Back Events Reports Data Site Info Settings Edit Labs Help Mobile App Training …" at bounding box center [185, 145] width 370 height 246
click at [250, 153] on textarea "[PERSON_NAME] (FLOWTECH) [PHONE_NUMBER] Meeting Location: [STREET_ADDRESS][PERS…" at bounding box center [282, 119] width 166 height 142
drag, startPoint x: 250, startPoint y: 153, endPoint x: 182, endPoint y: 49, distance: 124.3
click at [182, 49] on div "Back Events Reports Data Site Info Settings Edit Labs Help Mobile App Training …" at bounding box center [185, 145] width 370 height 246
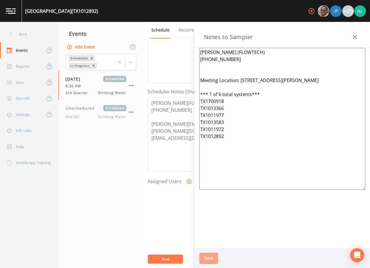
click at [214, 255] on button "Save" at bounding box center [208, 258] width 19 height 11
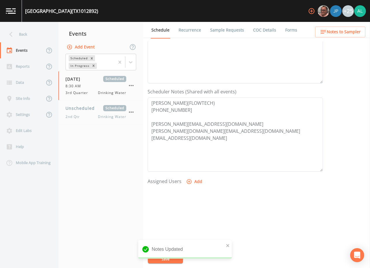
click at [169, 260] on div "Notes Updated" at bounding box center [185, 251] width 94 height 23
click at [226, 245] on icon "close" at bounding box center [228, 245] width 4 height 5
click at [170, 261] on button "Save" at bounding box center [165, 259] width 35 height 9
click at [165, 254] on div "Event Name 3rd Quarter Target Sampling Date 2025-09-22 Time (Optional) 08:30:00…" at bounding box center [259, 154] width 222 height 227
click at [37, 43] on div "Events" at bounding box center [22, 50] width 44 height 16
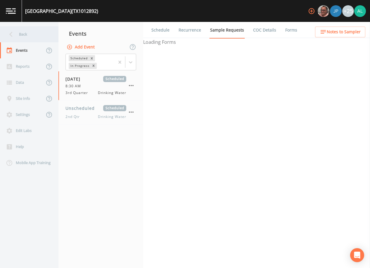
click at [32, 34] on div "Back" at bounding box center [26, 34] width 53 height 16
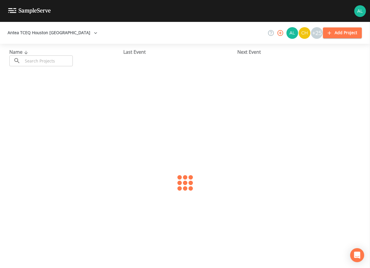
click at [34, 60] on input "text" at bounding box center [48, 61] width 50 height 11
type input "2360088"
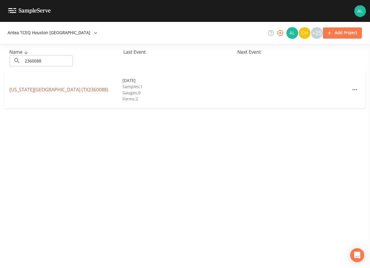
click at [35, 89] on link "TEXAS GRAND RANCH (TX2360088)" at bounding box center [58, 90] width 99 height 6
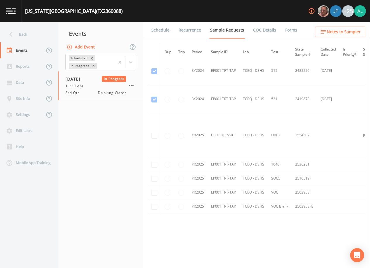
scroll to position [234, 0]
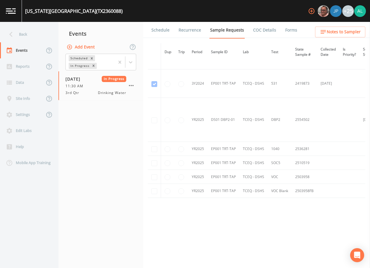
click at [289, 31] on link "Forms" at bounding box center [291, 30] width 14 height 16
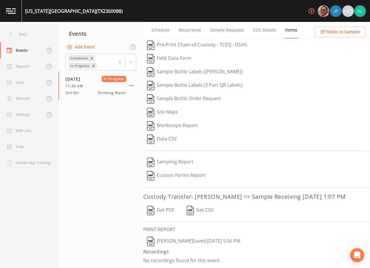
scroll to position [9, 0]
click at [129, 84] on icon "button" at bounding box center [131, 85] width 7 height 7
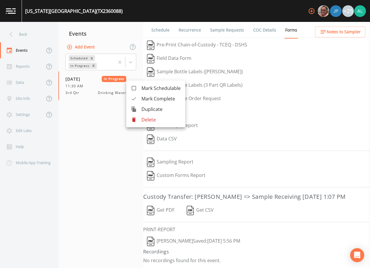
click at [160, 101] on span "Mark Complete" at bounding box center [160, 98] width 39 height 7
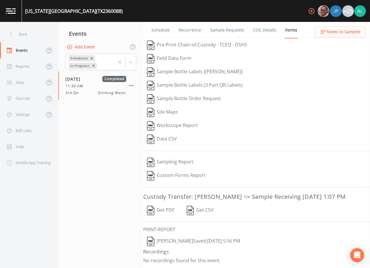
click at [80, 49] on button "Add Event" at bounding box center [81, 47] width 32 height 11
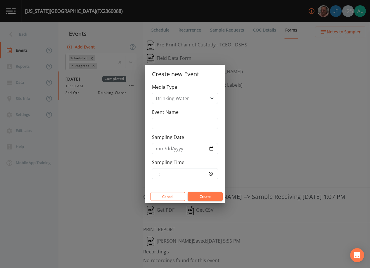
click at [181, 117] on div "Event Name" at bounding box center [185, 119] width 66 height 20
click at [180, 123] on input "Event Name" at bounding box center [185, 123] width 66 height 11
type input "3rd Quarter"
type input "[DATE]"
click at [153, 171] on input "Sampling Time" at bounding box center [185, 173] width 66 height 11
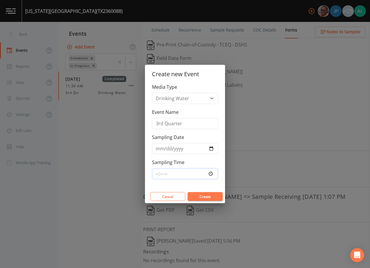
type input "08:30"
click at [188, 192] on button "Create" at bounding box center [205, 196] width 35 height 9
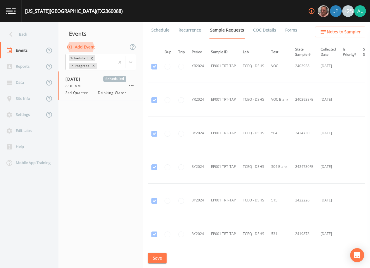
scroll to position [271, 0]
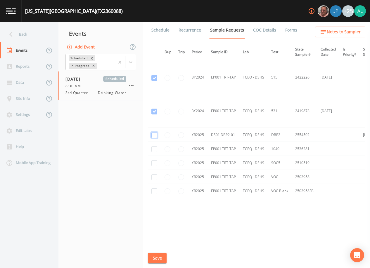
click at [156, 136] on input "checkbox" at bounding box center [154, 135] width 6 height 6
checkbox input "true"
click at [165, 261] on button "Save" at bounding box center [157, 258] width 19 height 11
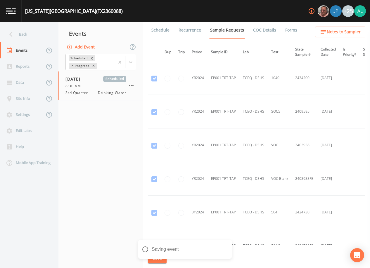
scroll to position [66, 0]
click at [329, 30] on span "Notes to Sampler" at bounding box center [344, 31] width 34 height 7
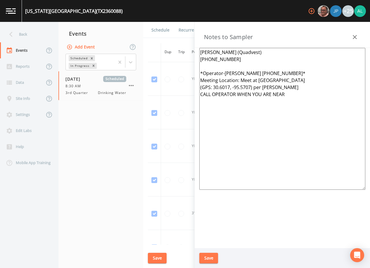
drag, startPoint x: 300, startPoint y: 99, endPoint x: 198, endPoint y: 89, distance: 102.8
click at [198, 89] on div "Chance Lee (Quadvest) 281-305-1154 *Operator-Jo Oldner 936-520-2339* Meeting Lo…" at bounding box center [282, 148] width 175 height 200
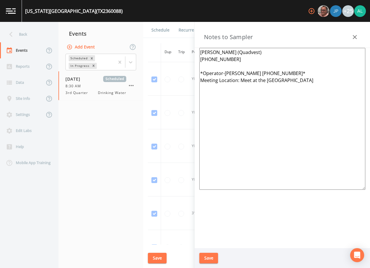
type textarea "Chance Lee (Quadvest) 281-305-1154 *Operator-Jo Oldner 936-520-2339* Meeting Lo…"
click at [206, 258] on button "Save" at bounding box center [208, 258] width 19 height 11
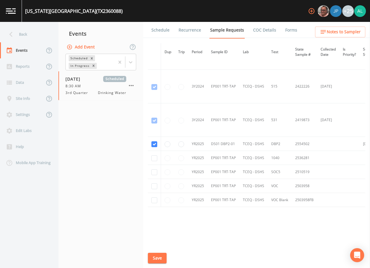
scroll to position [271, 0]
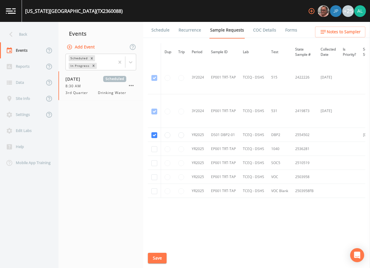
click at [156, 34] on link "Schedule" at bounding box center [161, 30] width 20 height 16
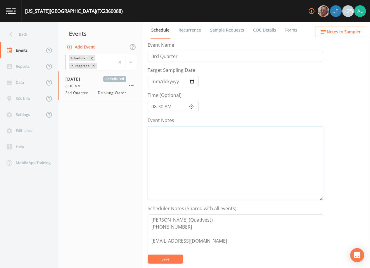
click at [177, 139] on textarea "Event Notes" at bounding box center [235, 163] width 175 height 74
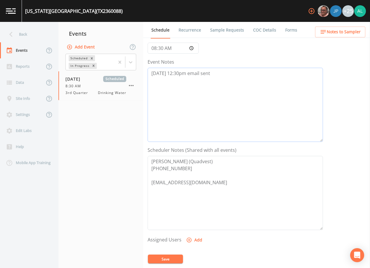
scroll to position [144, 0]
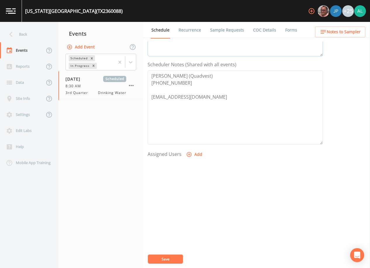
type textarea "9/16 @ 12:30pm email sent"
click at [179, 255] on button "Save" at bounding box center [165, 259] width 35 height 9
